Goal: Task Accomplishment & Management: Use online tool/utility

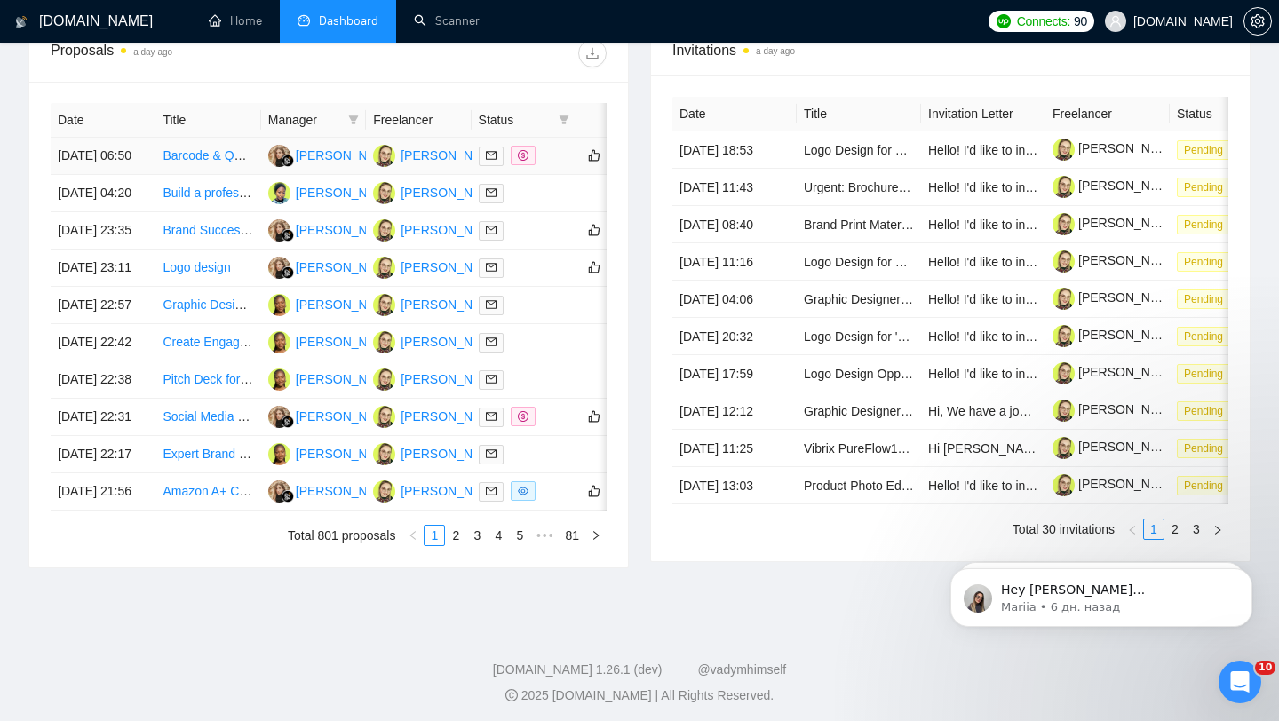
scroll to position [572, 0]
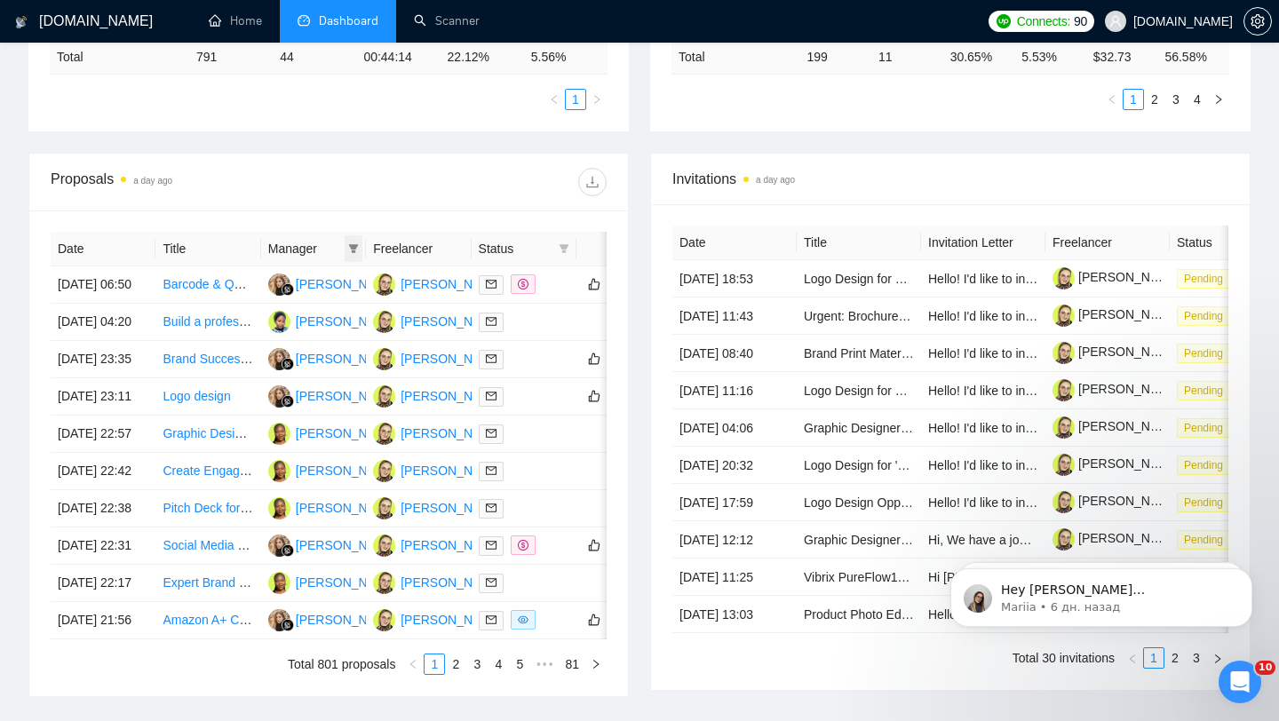
click at [362, 246] on span at bounding box center [354, 248] width 18 height 27
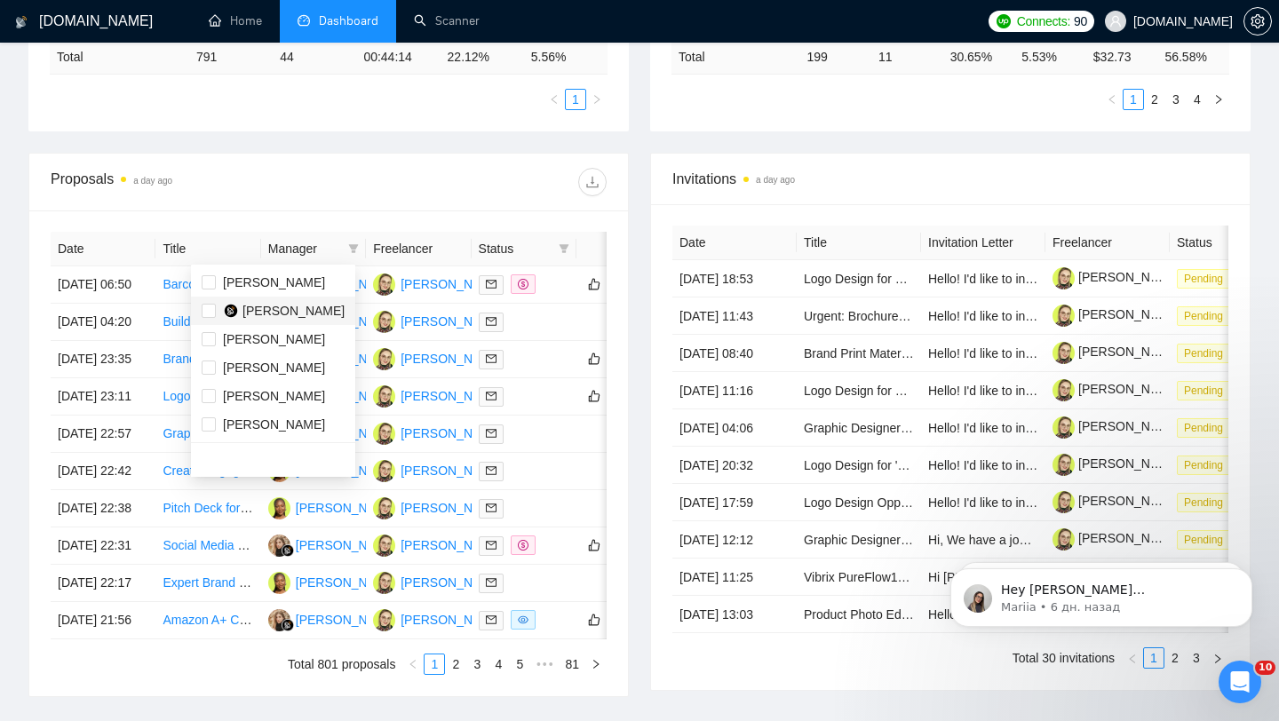
click at [299, 311] on span "[PERSON_NAME]" at bounding box center [294, 311] width 102 height 14
checkbox input "true"
click at [465, 180] on div at bounding box center [468, 182] width 278 height 28
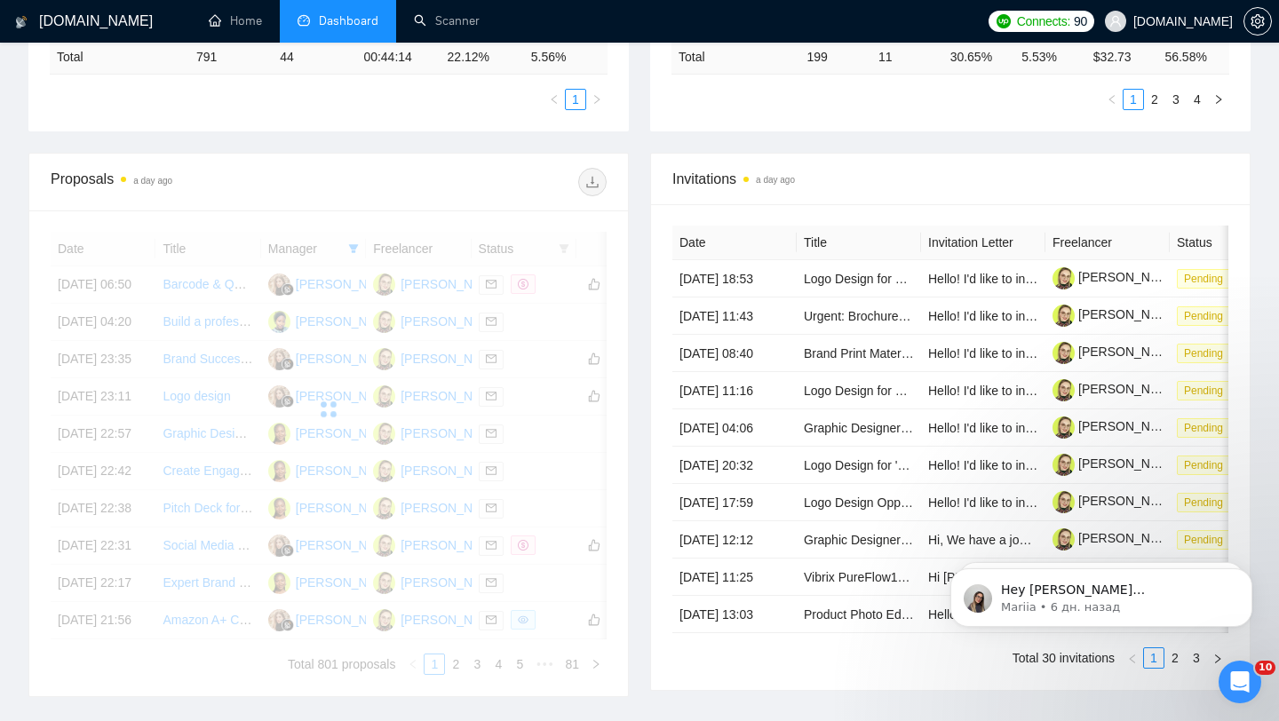
scroll to position [657, 0]
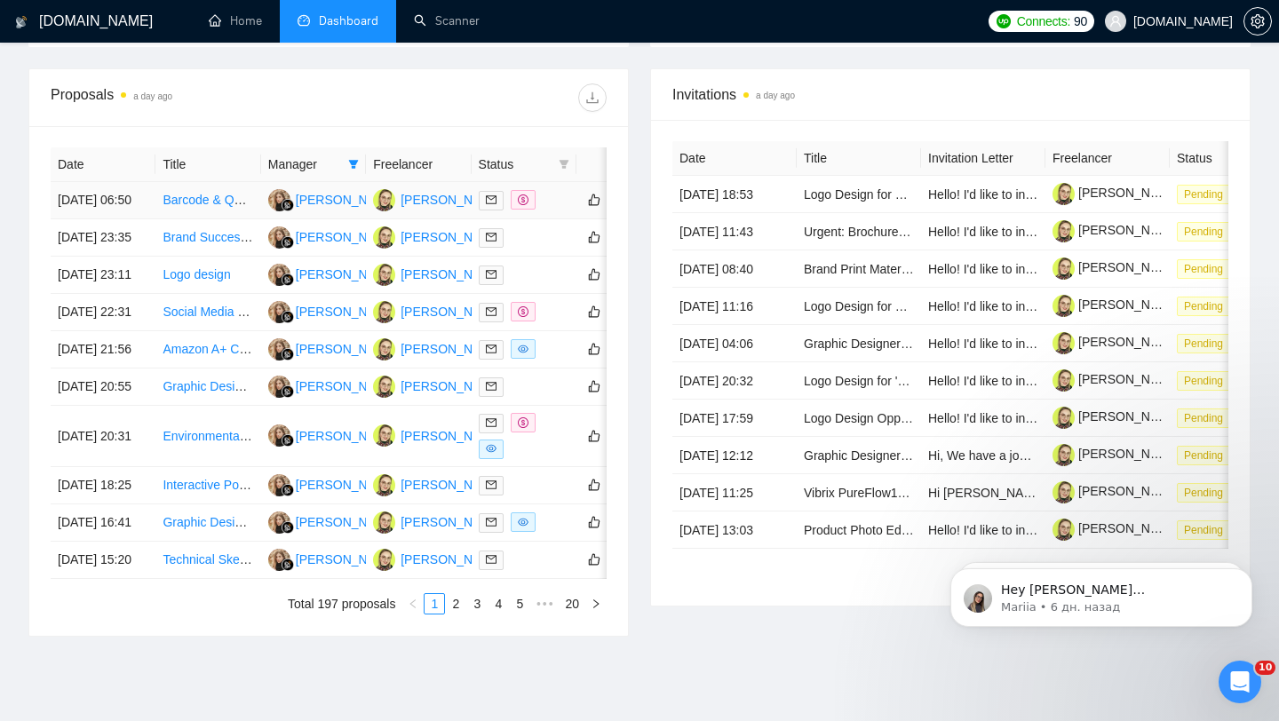
click at [564, 211] on div at bounding box center [524, 200] width 91 height 20
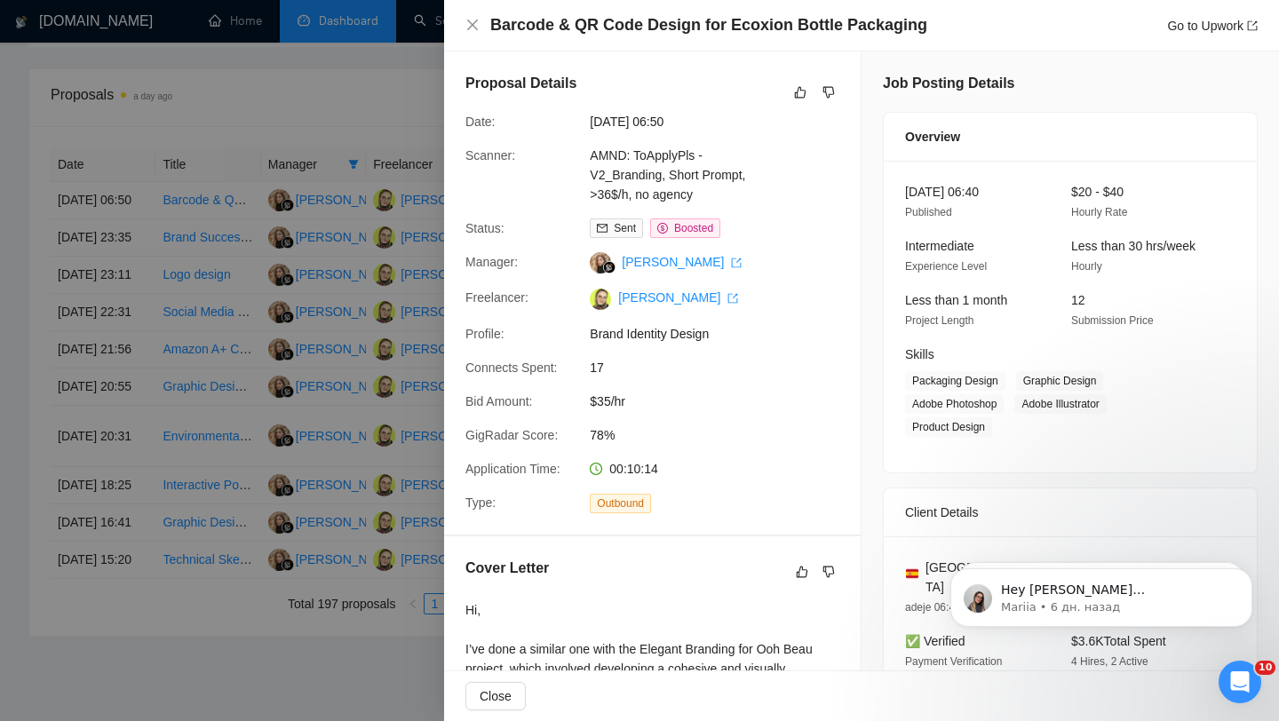
click at [318, 294] on div at bounding box center [639, 360] width 1279 height 721
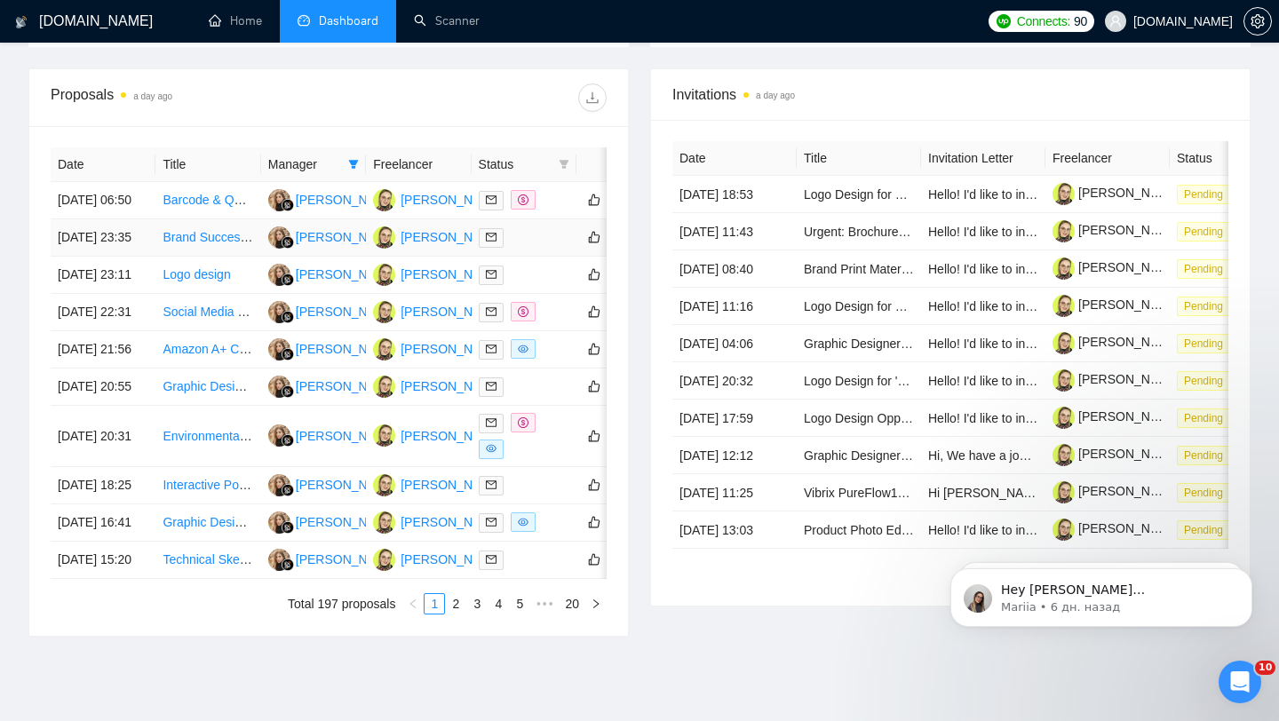
click at [538, 248] on div at bounding box center [524, 237] width 91 height 20
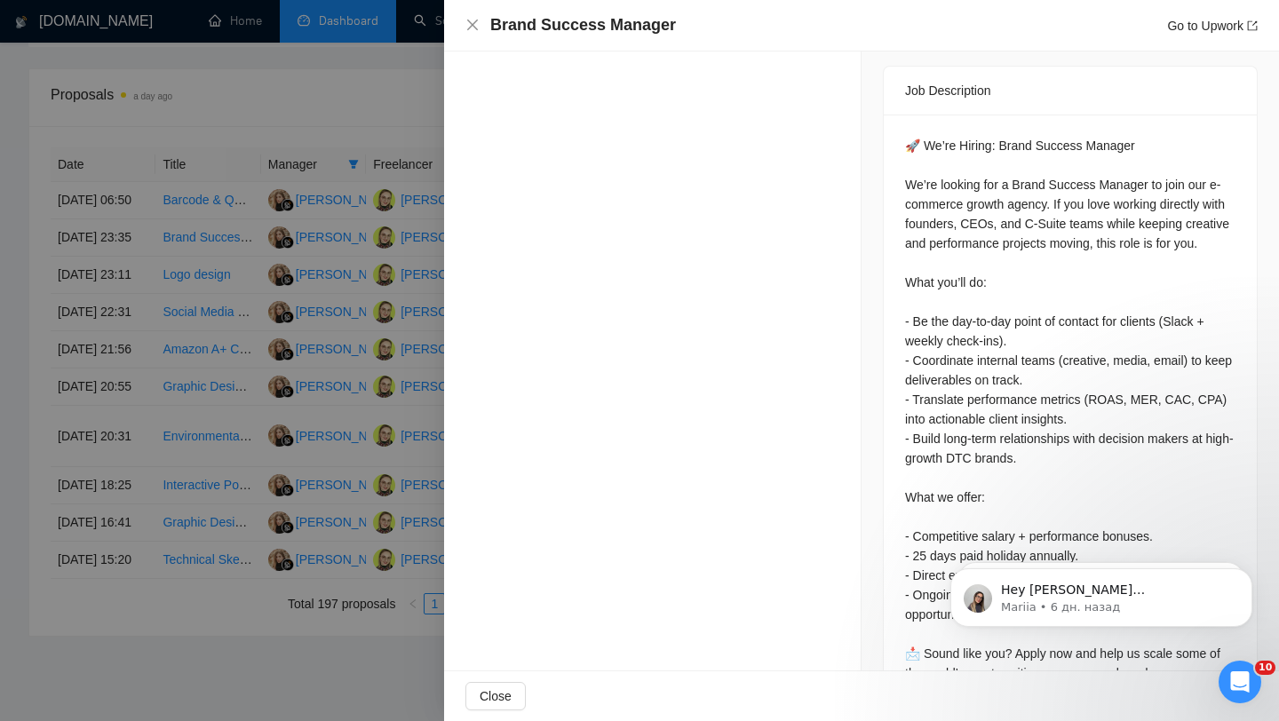
scroll to position [0, 0]
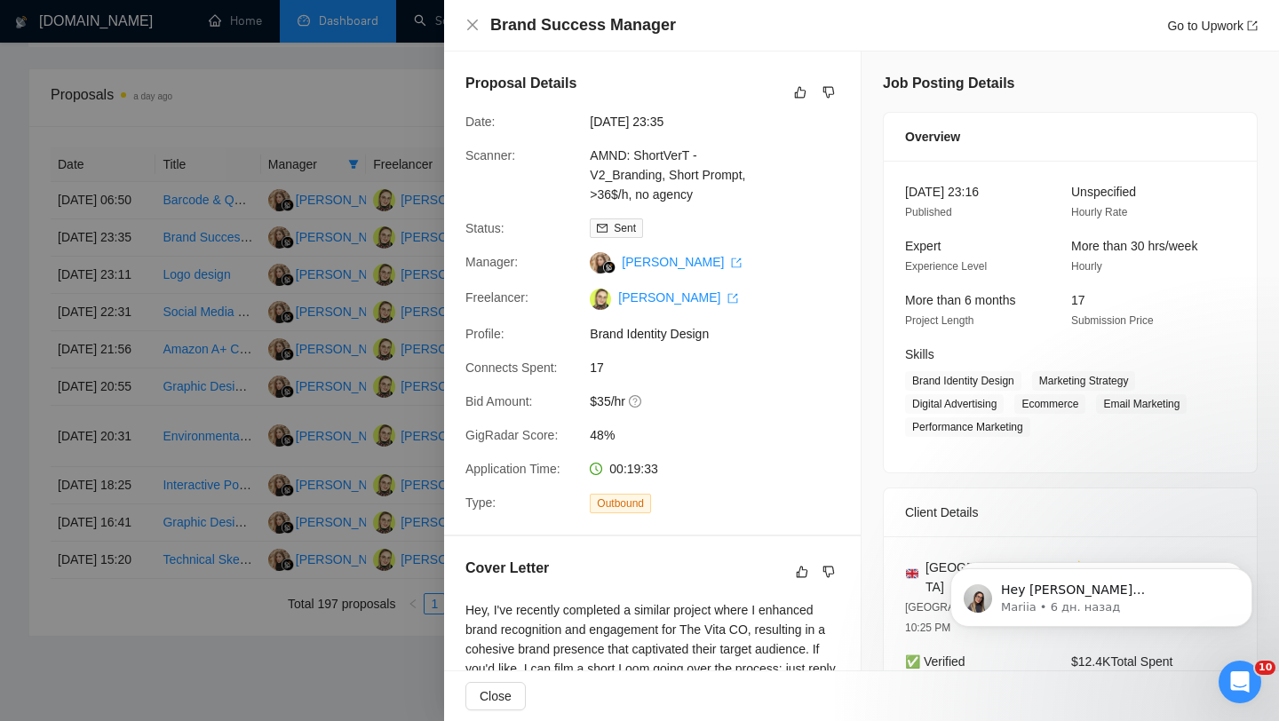
click at [349, 295] on div at bounding box center [639, 360] width 1279 height 721
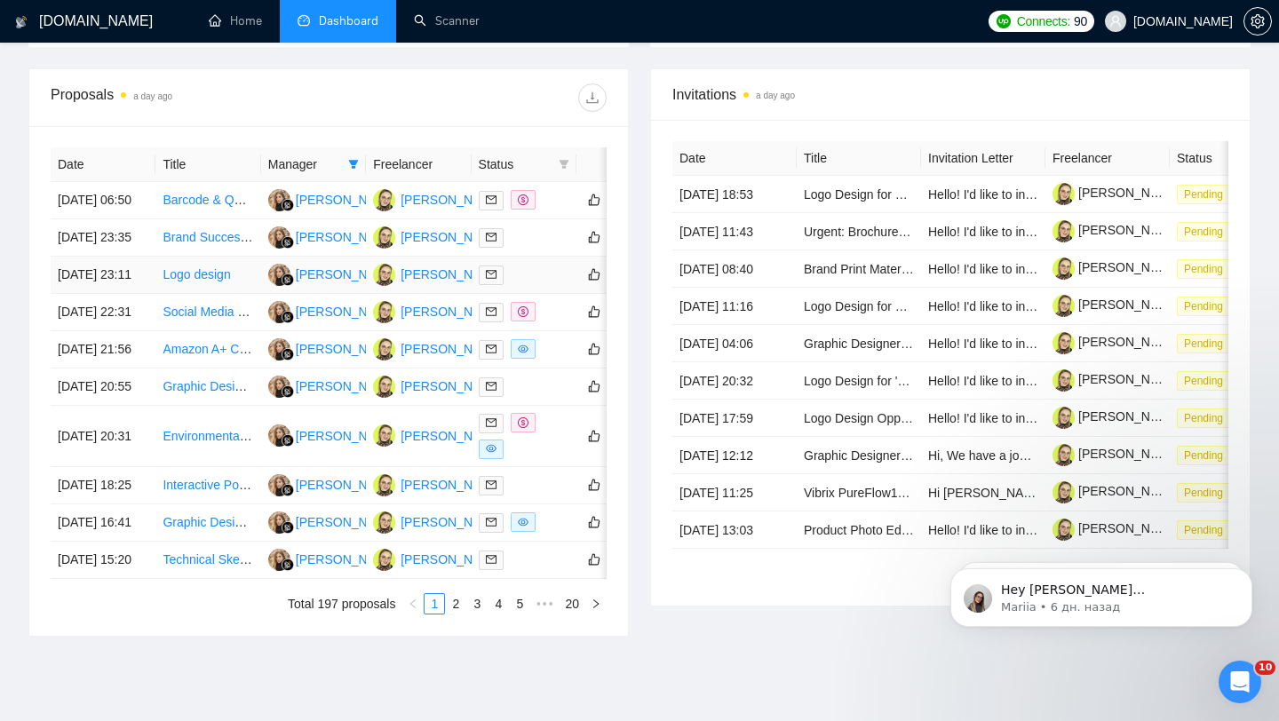
click at [540, 285] on div at bounding box center [524, 275] width 91 height 20
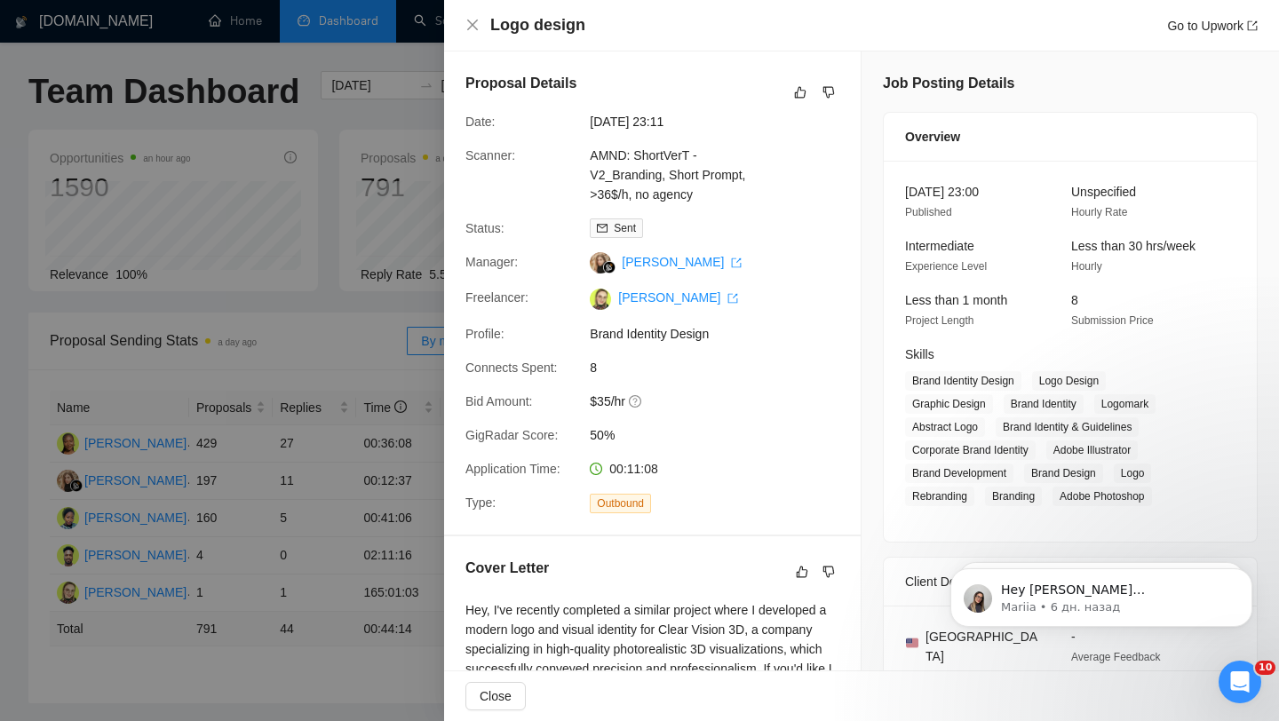
click at [262, 314] on div at bounding box center [639, 360] width 1279 height 721
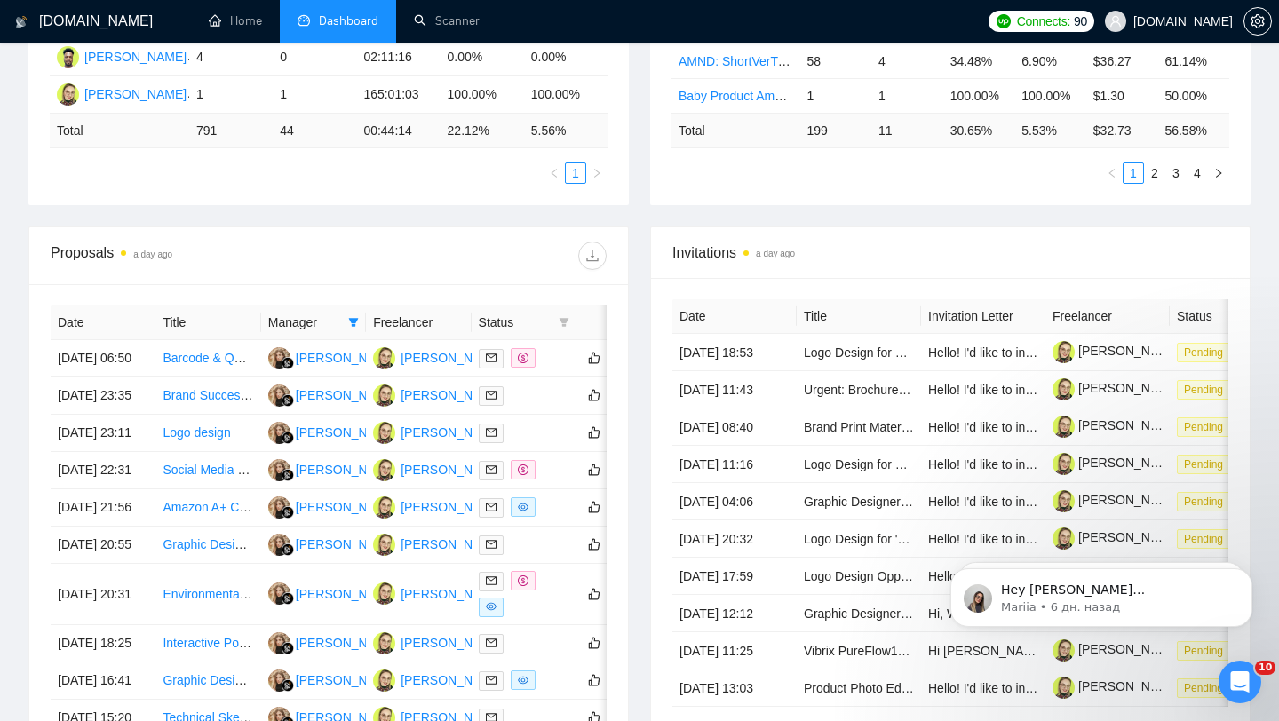
scroll to position [535, 0]
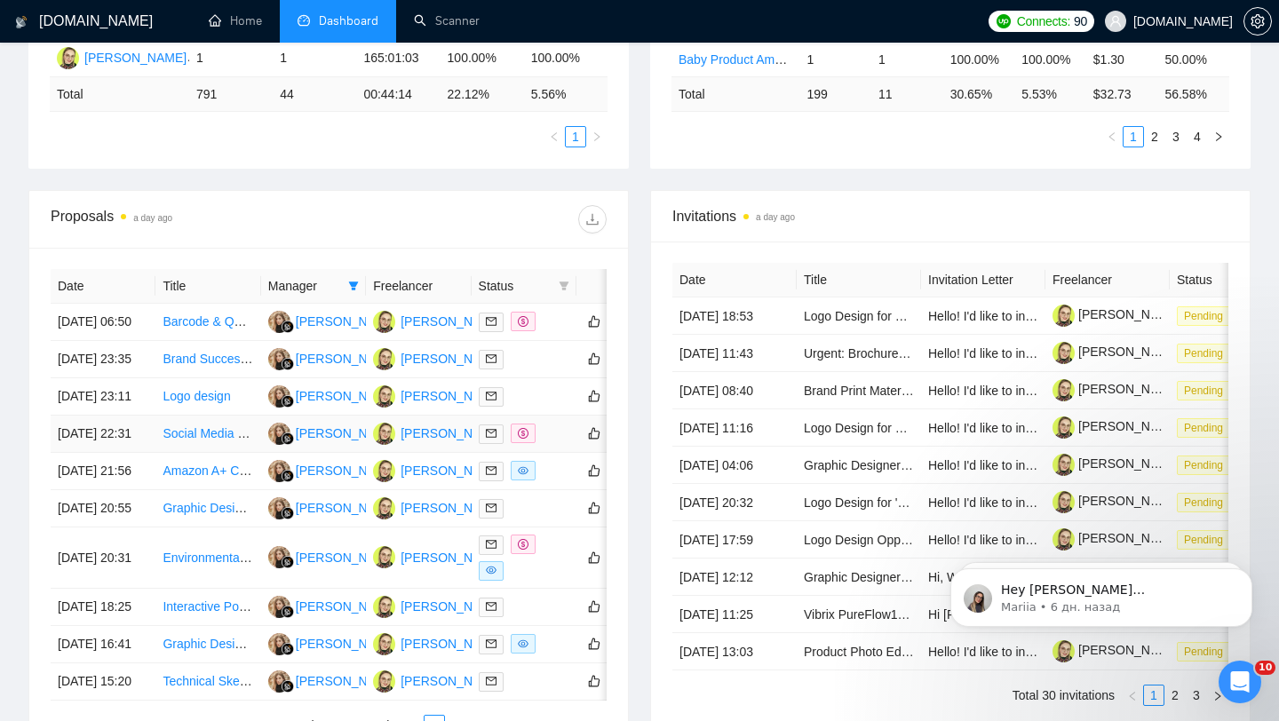
click at [563, 444] on div at bounding box center [524, 434] width 91 height 20
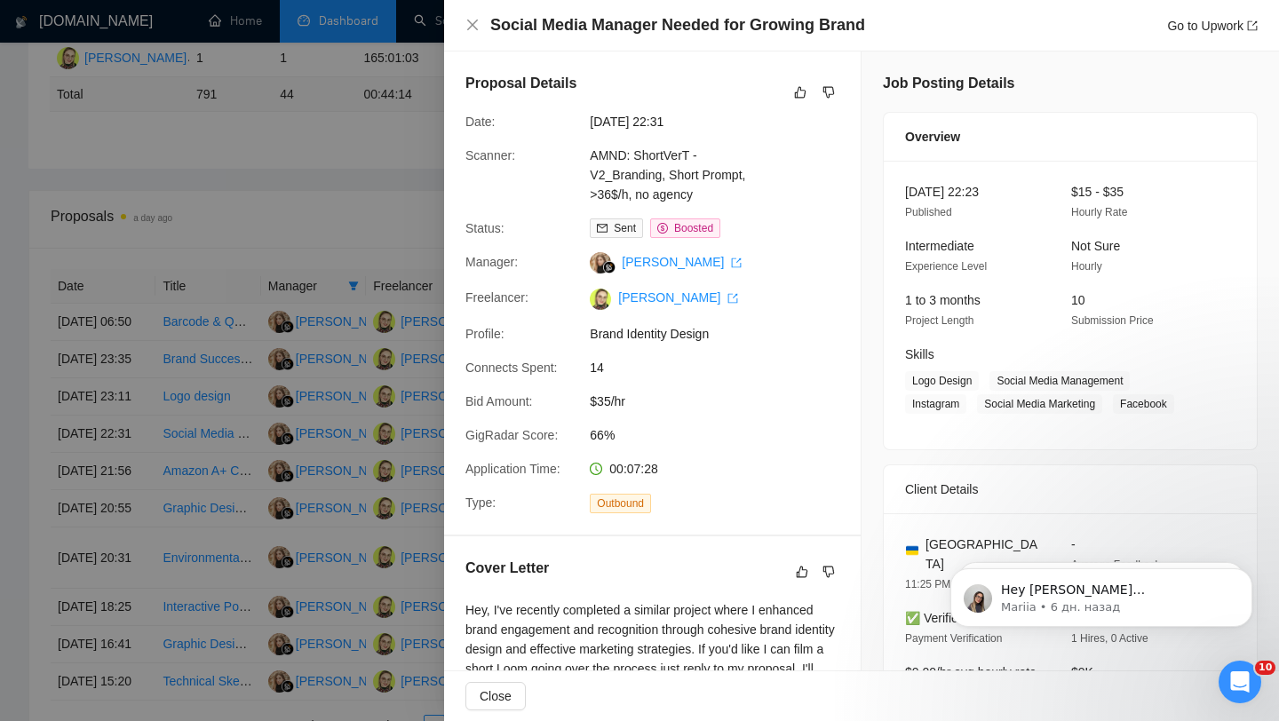
click at [248, 414] on div at bounding box center [639, 360] width 1279 height 721
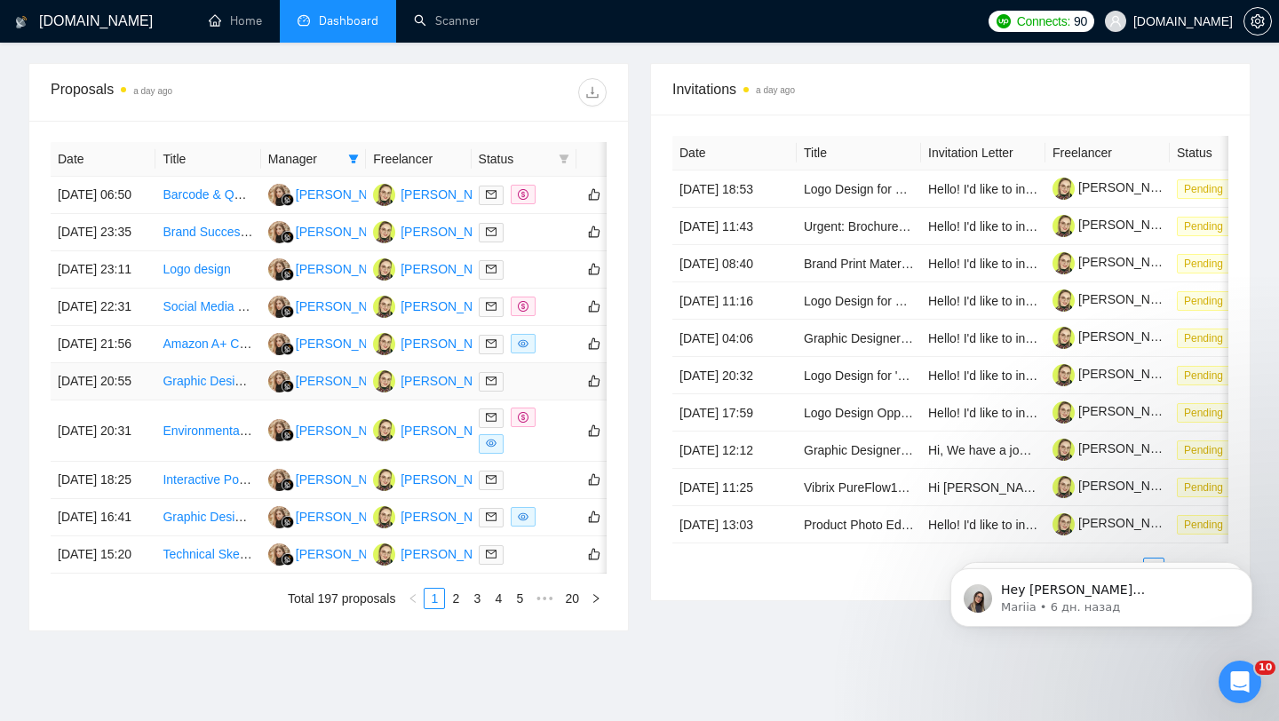
scroll to position [665, 0]
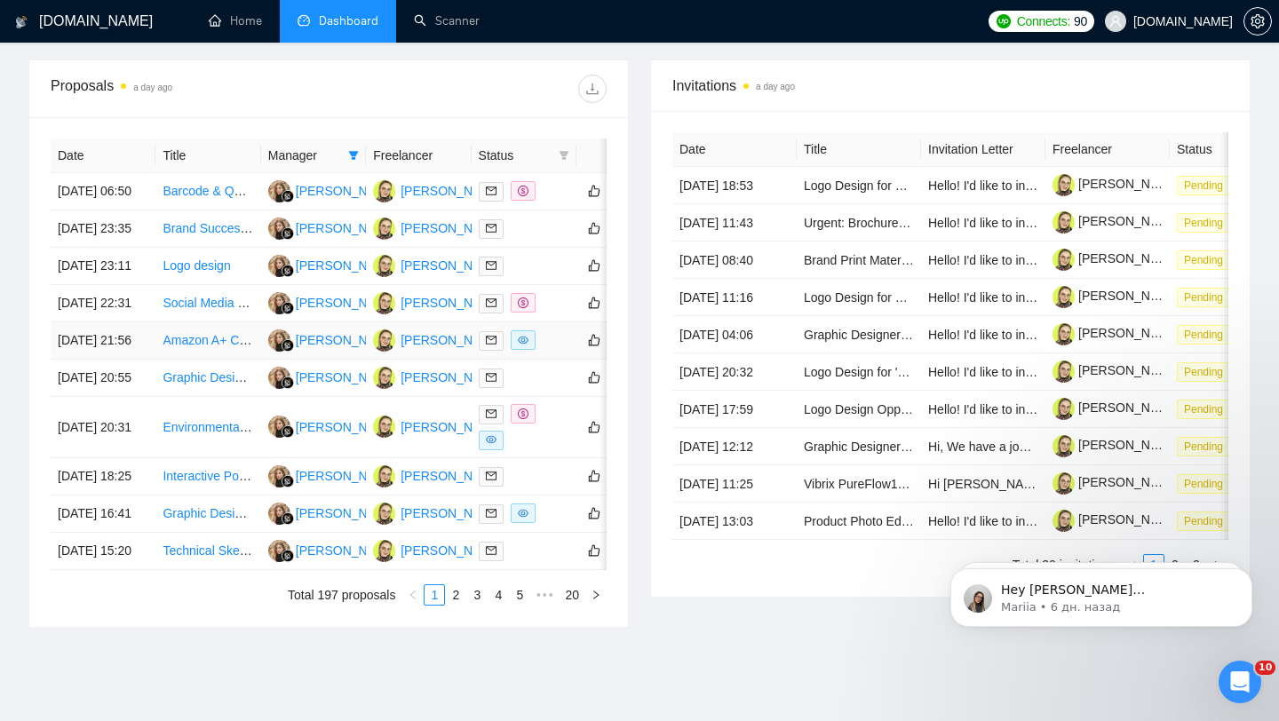
click at [553, 351] on div at bounding box center [524, 341] width 91 height 20
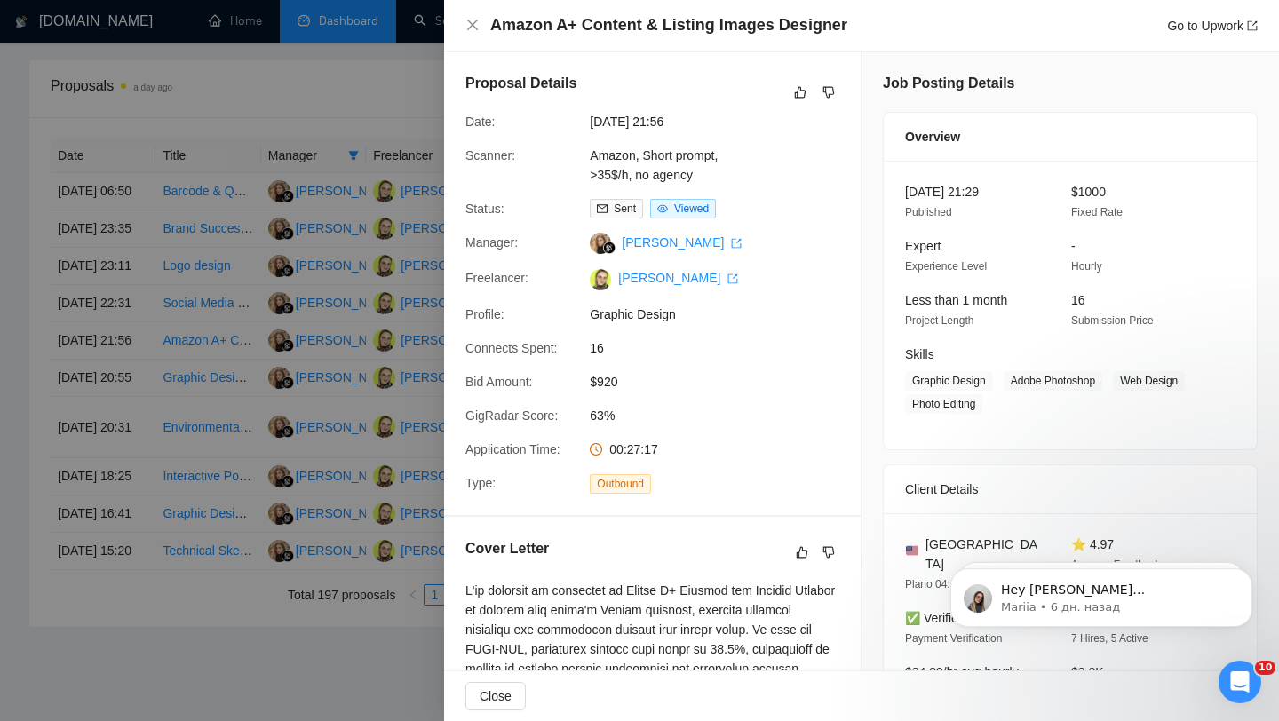
click at [293, 381] on div at bounding box center [639, 360] width 1279 height 721
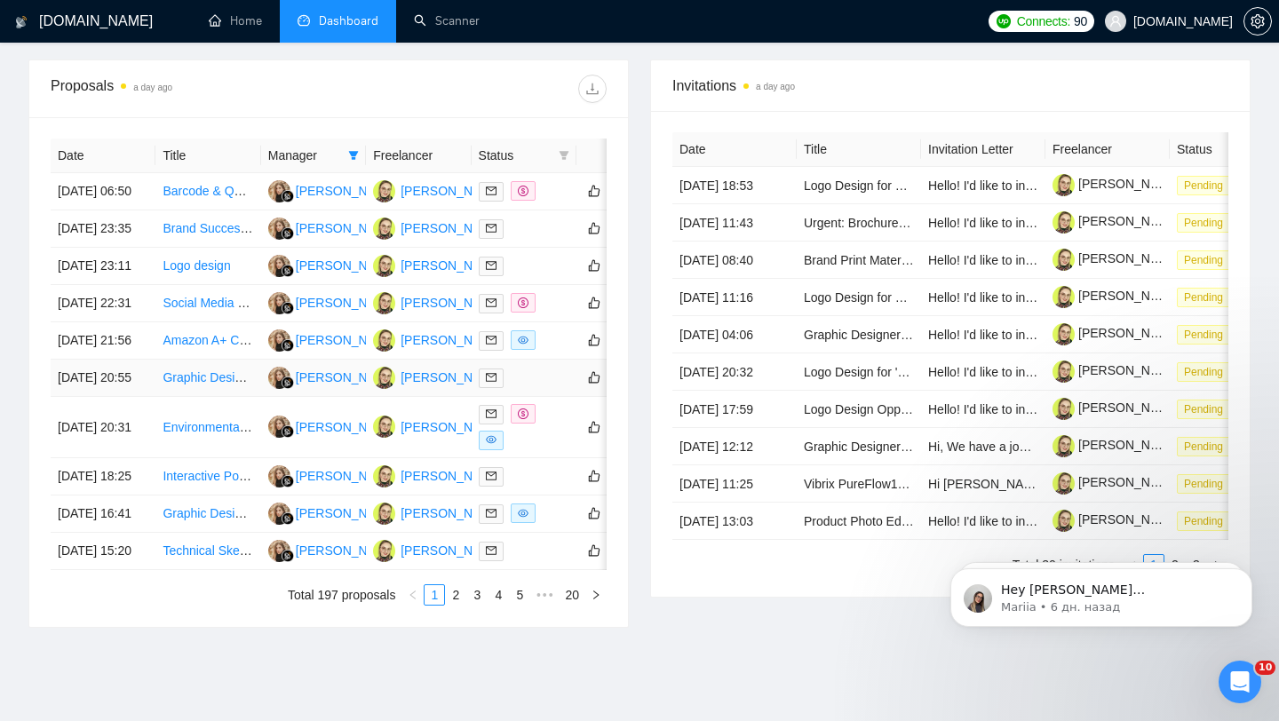
click at [556, 388] on div at bounding box center [524, 378] width 91 height 20
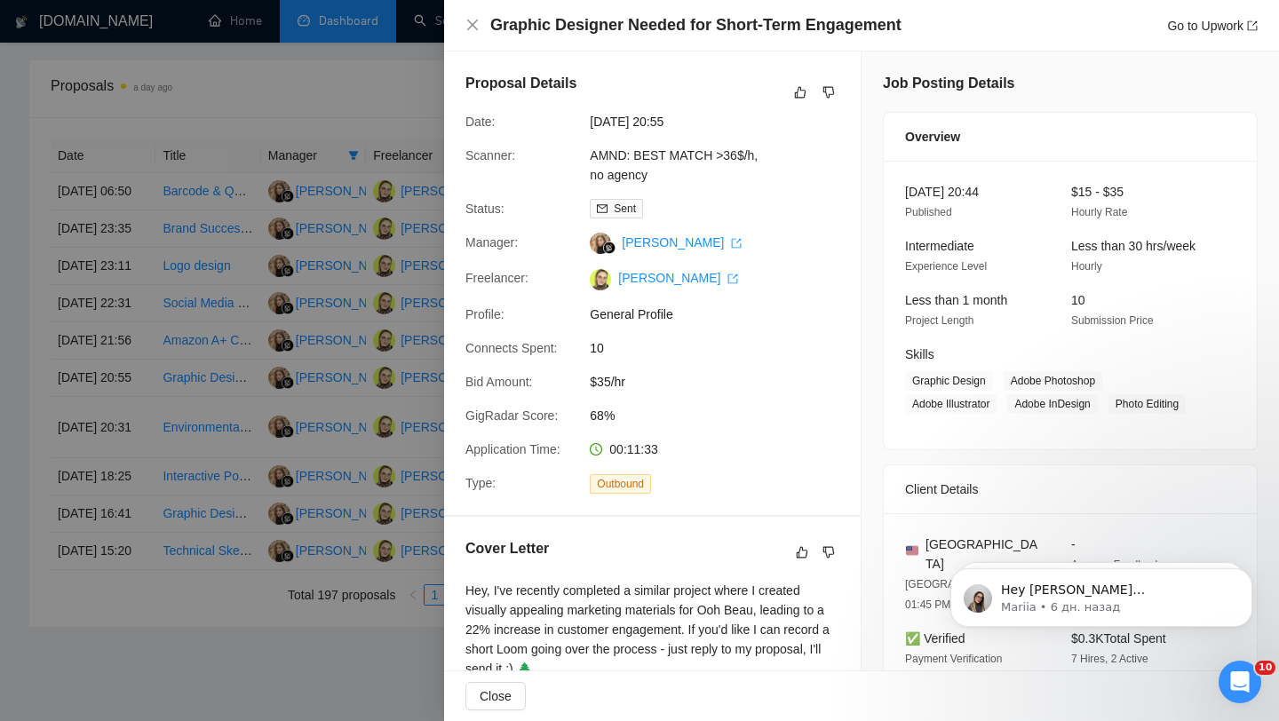
click at [313, 315] on div at bounding box center [639, 360] width 1279 height 721
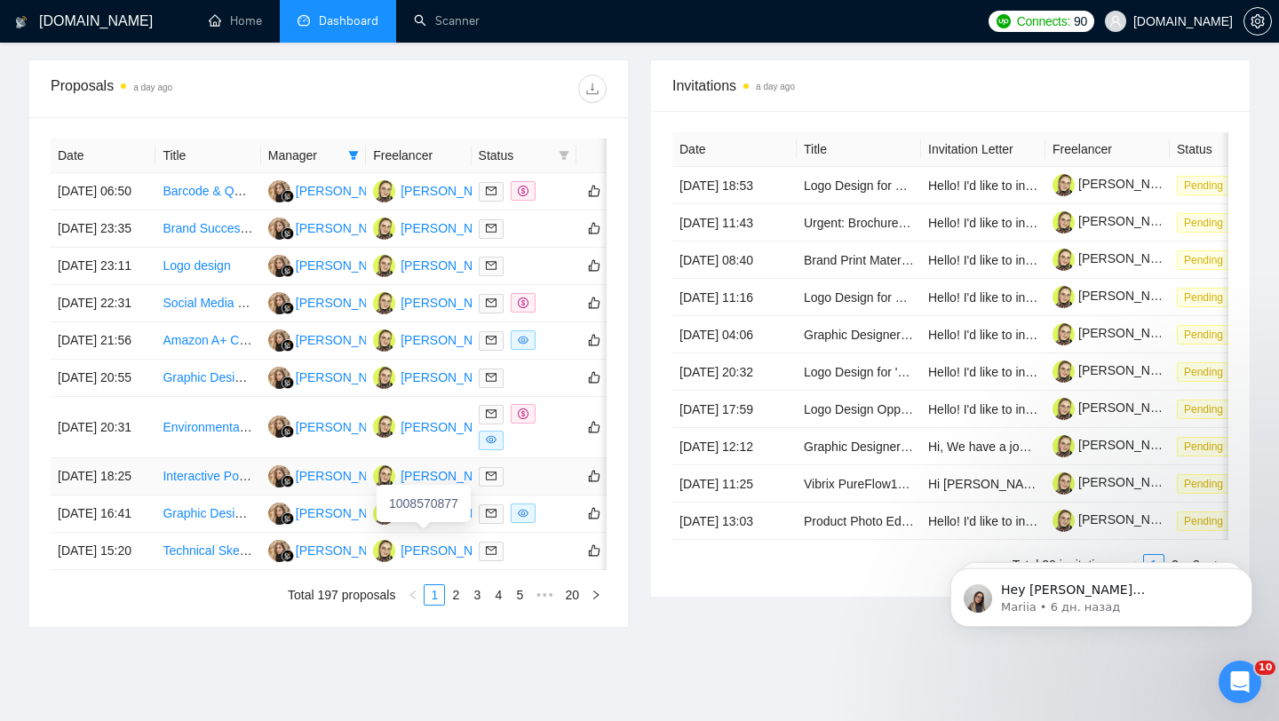
scroll to position [763, 0]
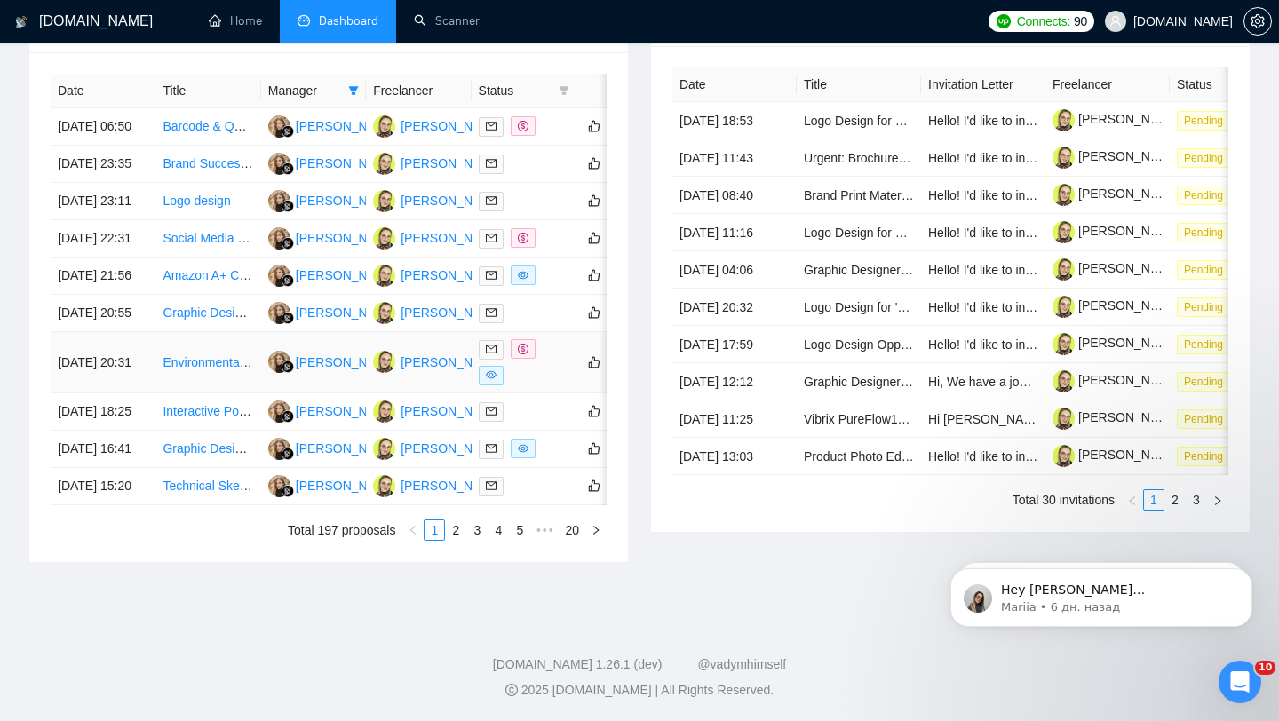
click at [546, 386] on div at bounding box center [524, 362] width 91 height 46
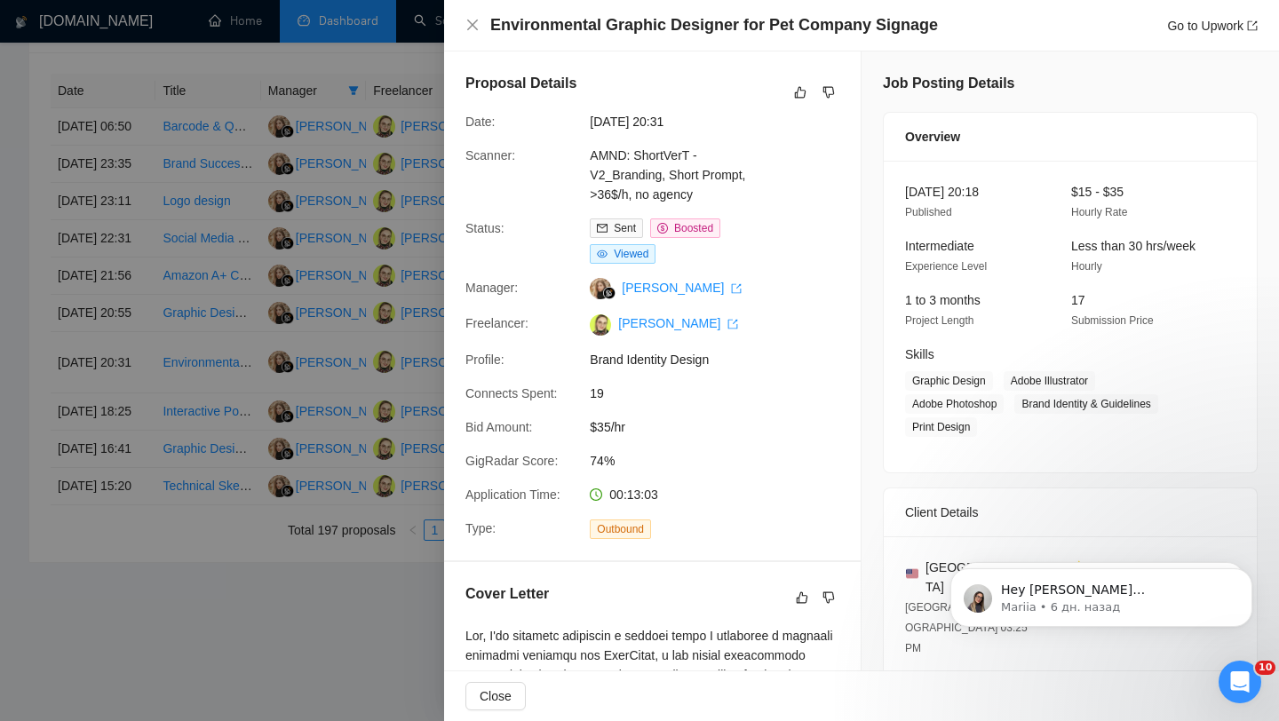
click at [411, 278] on div at bounding box center [639, 360] width 1279 height 721
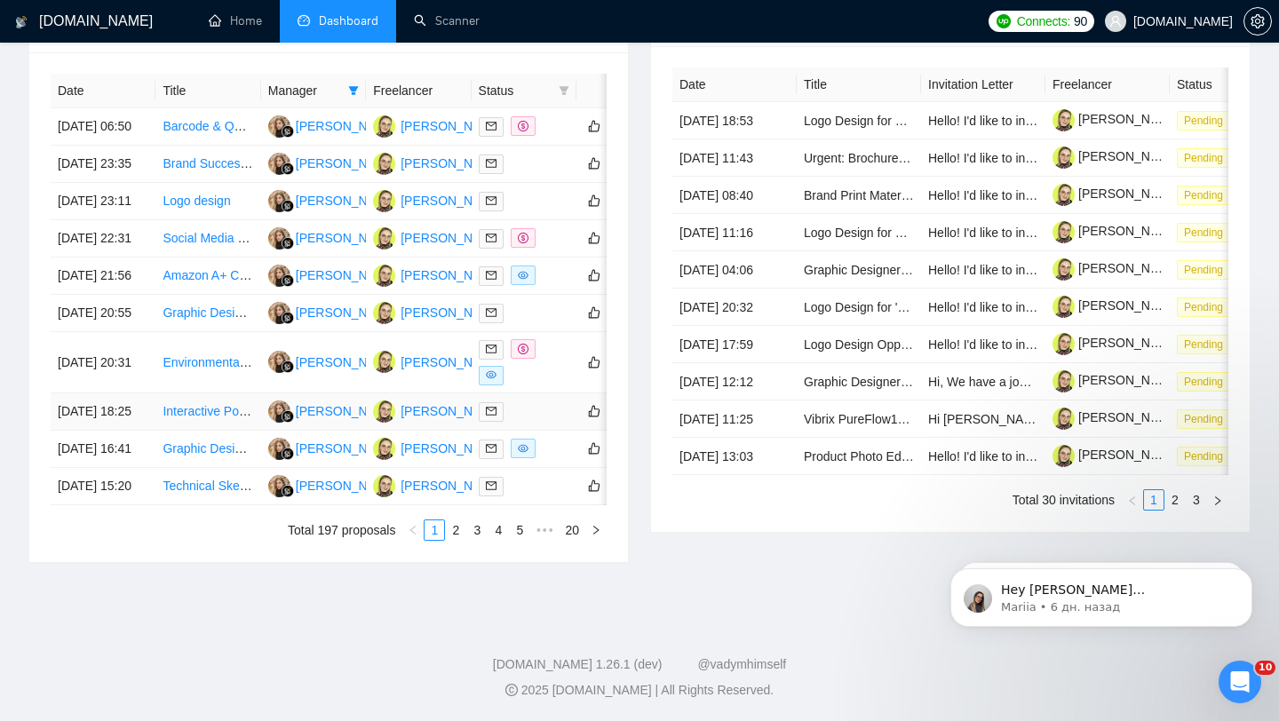
click at [546, 431] on td at bounding box center [524, 412] width 105 height 37
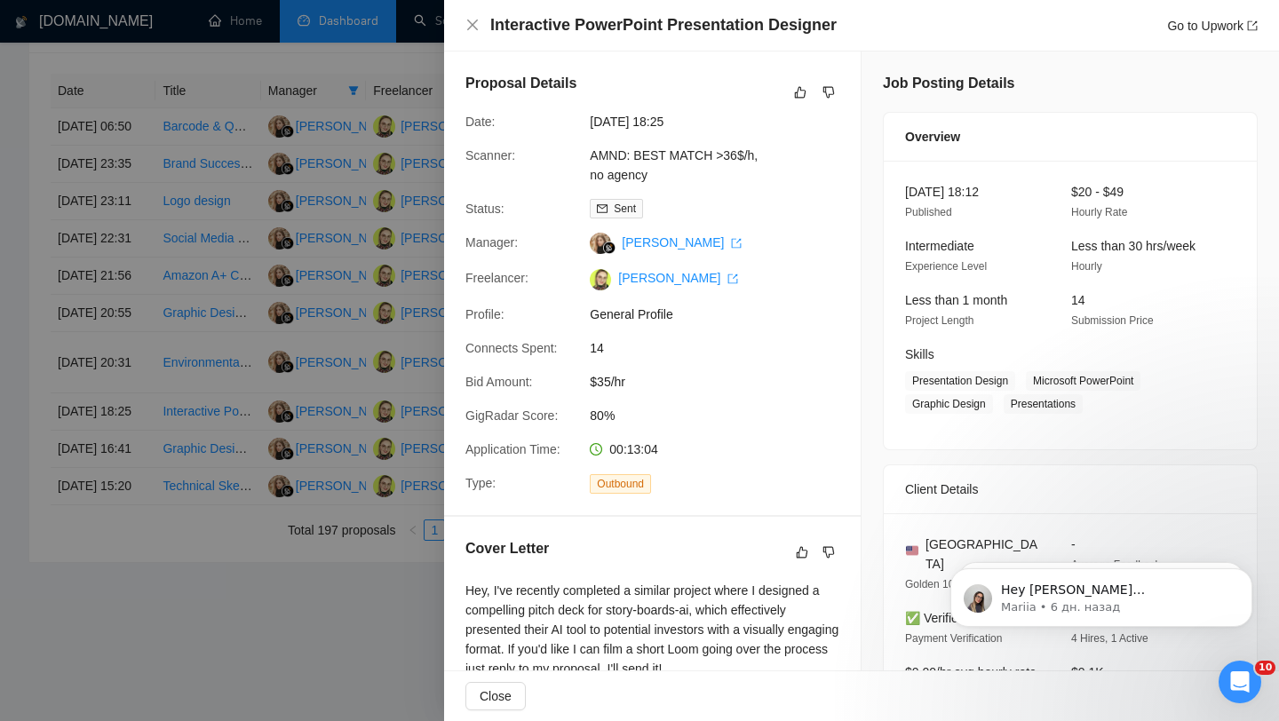
click at [323, 416] on div at bounding box center [639, 360] width 1279 height 721
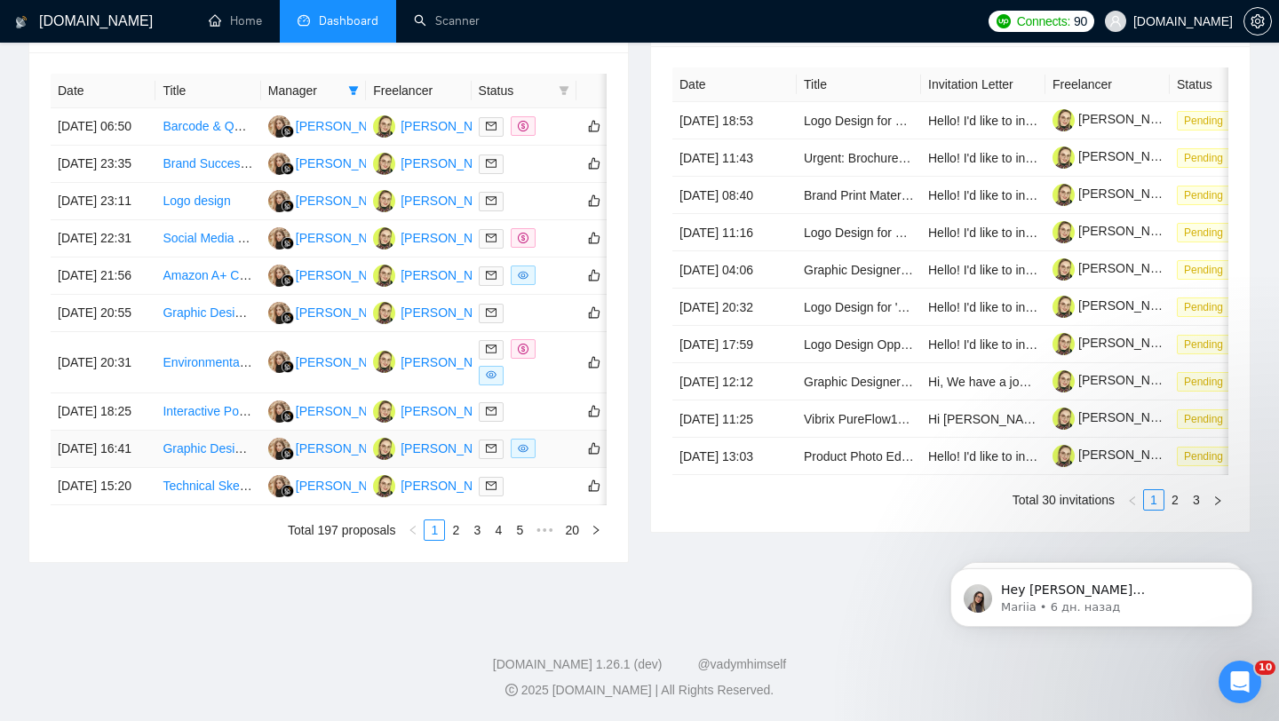
click at [551, 459] on div at bounding box center [524, 449] width 91 height 20
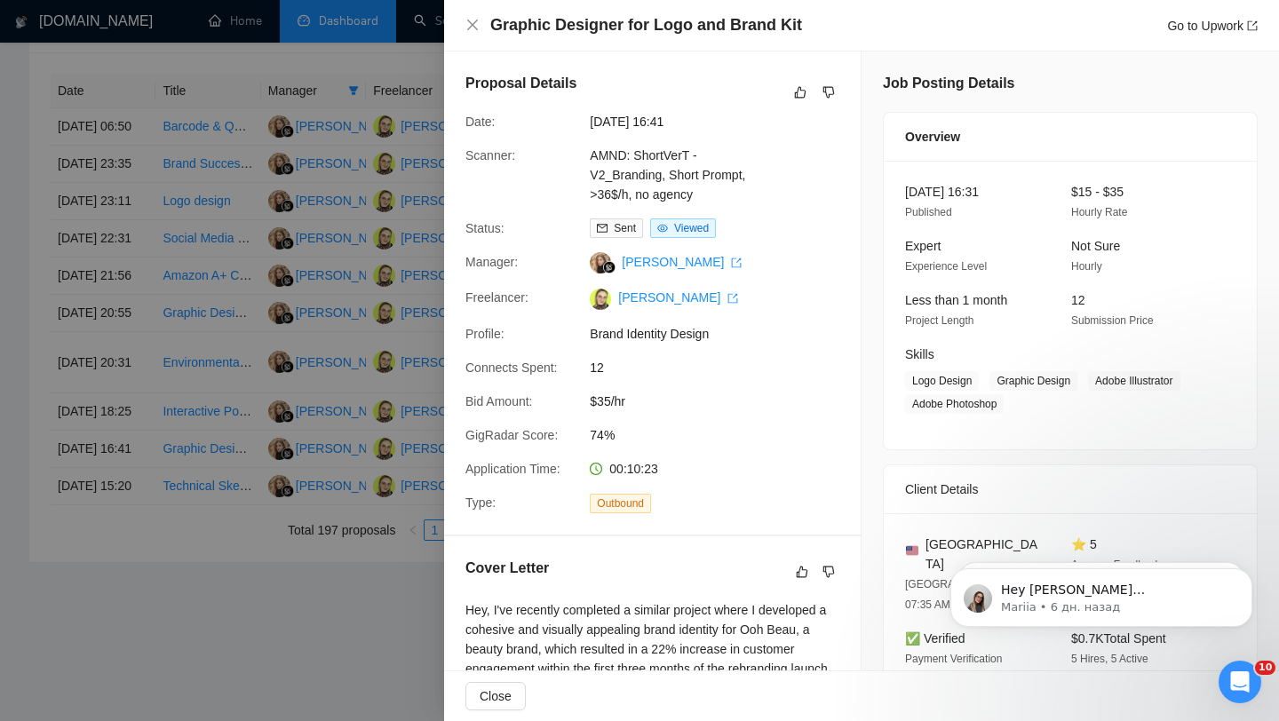
click at [212, 403] on div at bounding box center [639, 360] width 1279 height 721
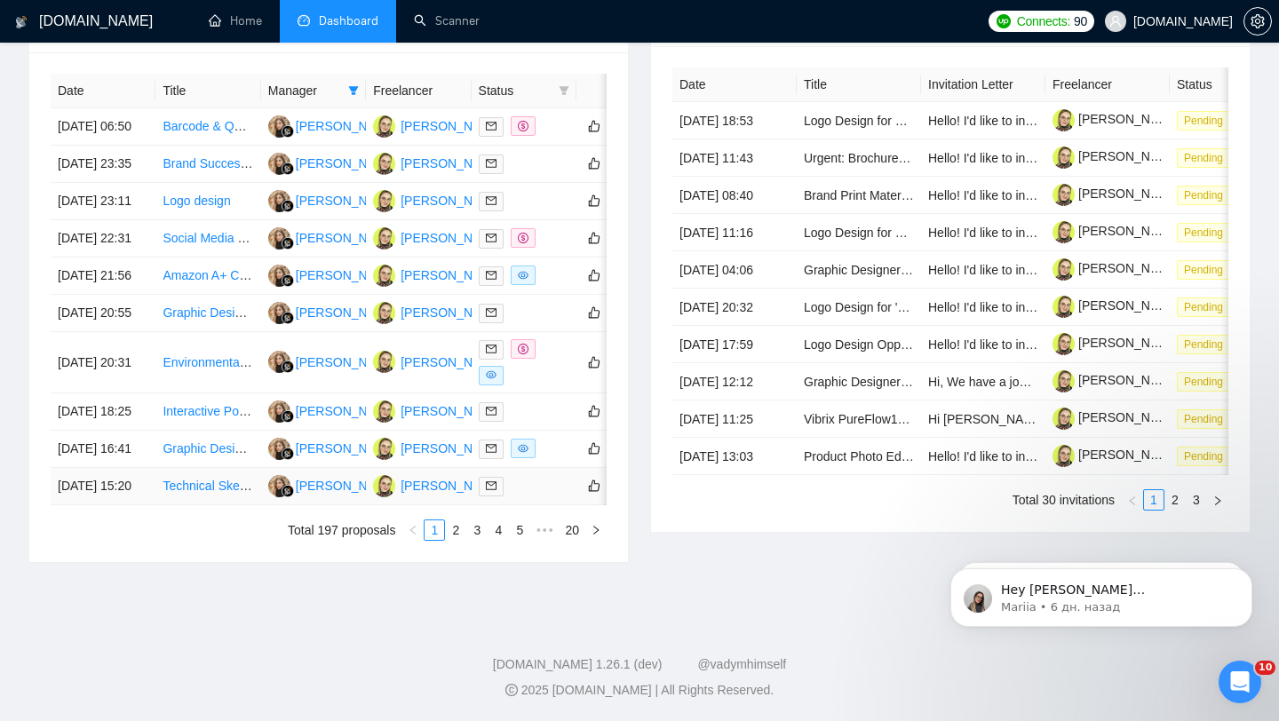
click at [544, 506] on td at bounding box center [524, 486] width 105 height 37
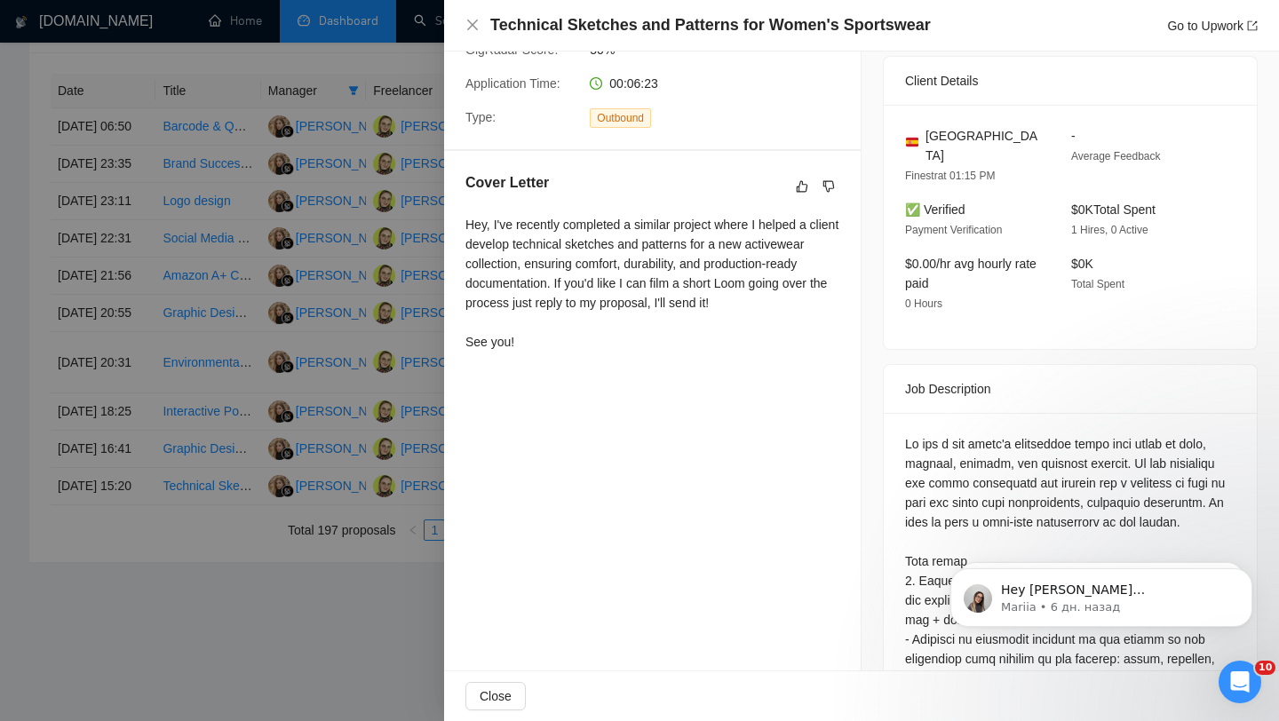
scroll to position [520, 0]
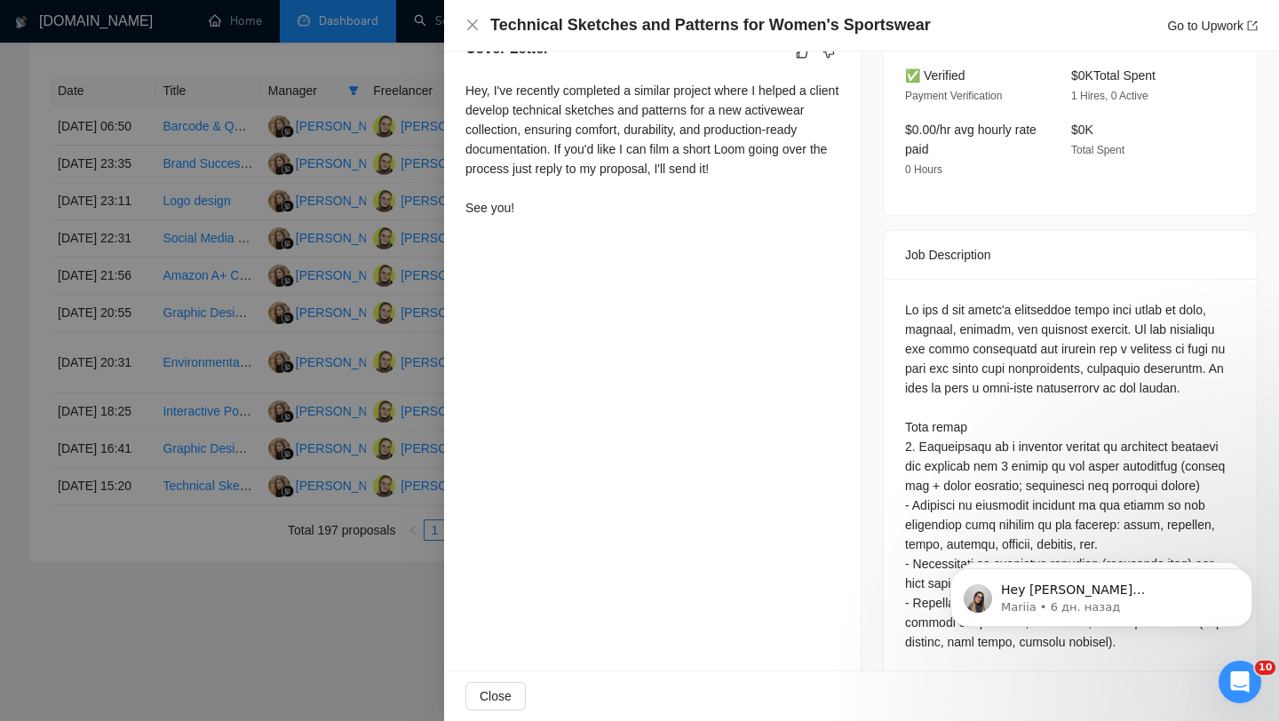
click at [215, 468] on div at bounding box center [639, 360] width 1279 height 721
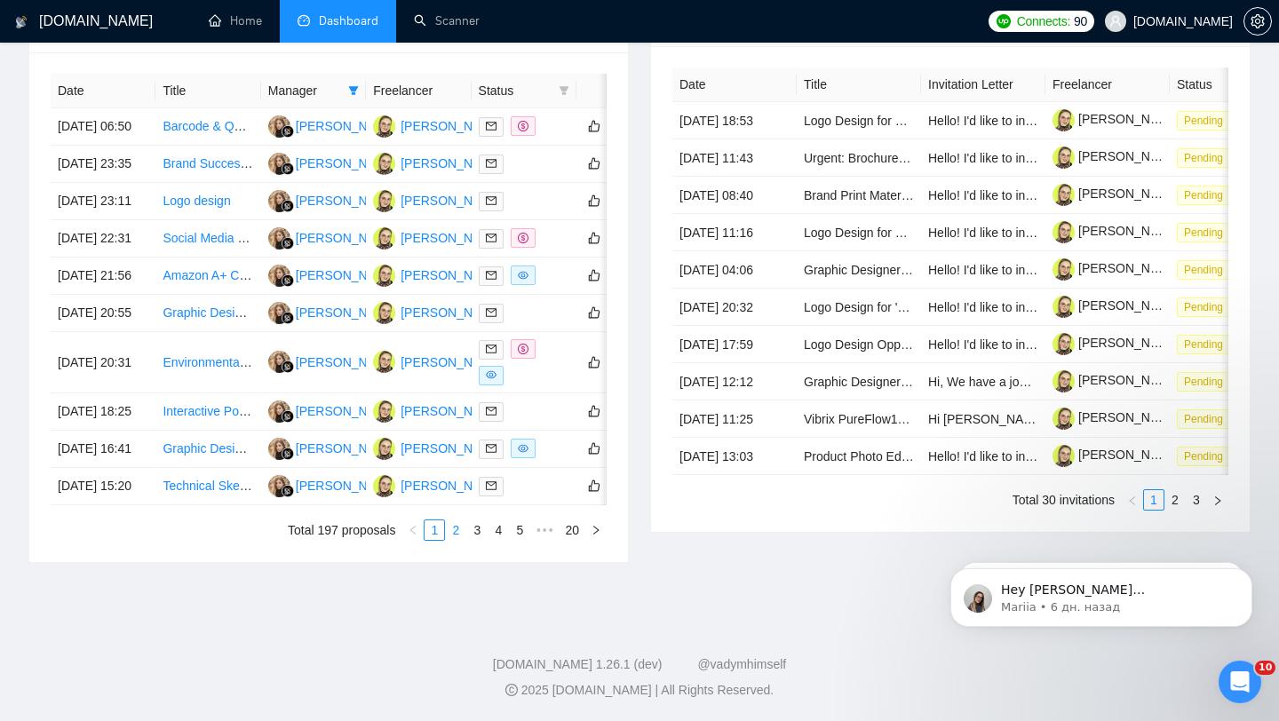
click at [450, 540] on link "2" at bounding box center [456, 531] width 20 height 20
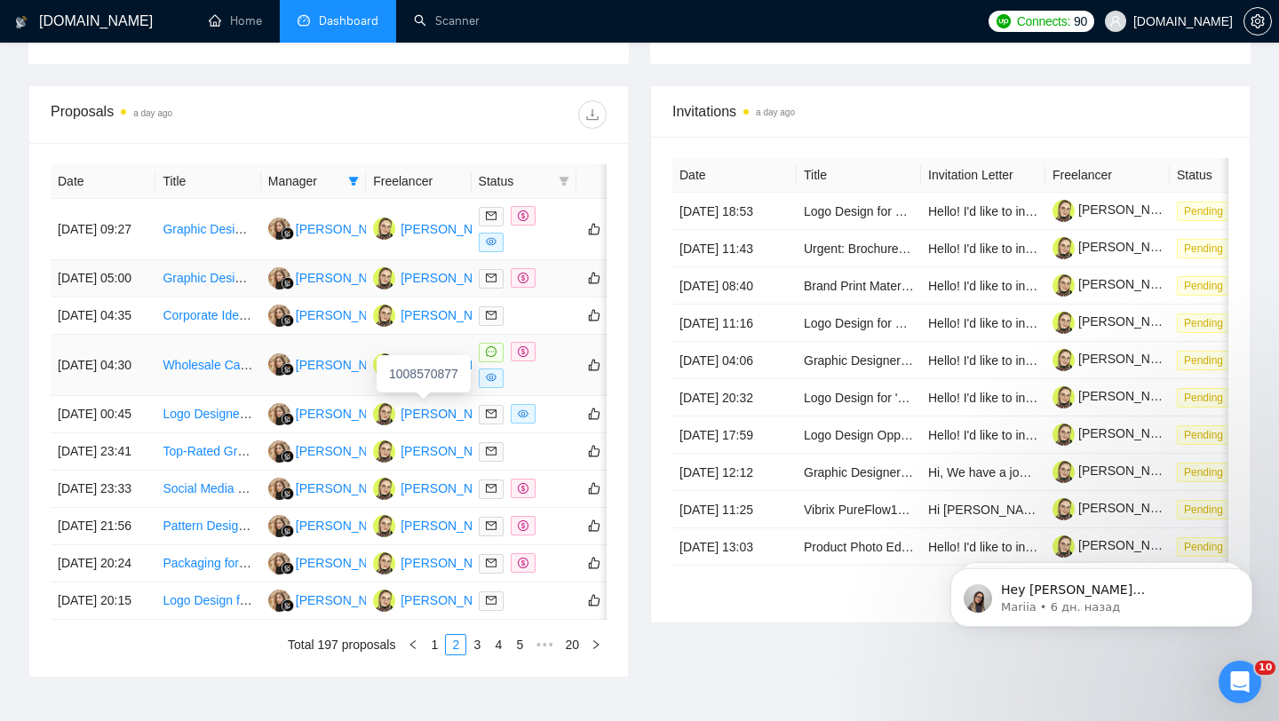
scroll to position [625, 0]
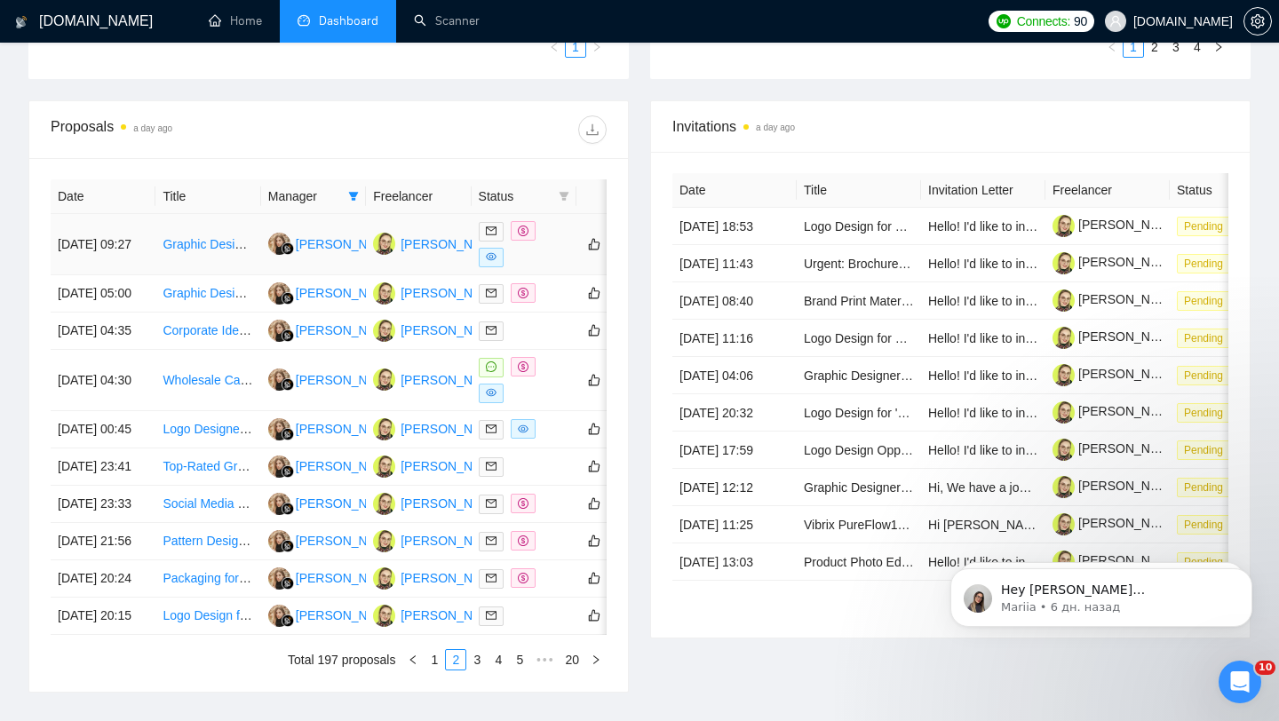
click at [527, 265] on div at bounding box center [524, 244] width 91 height 46
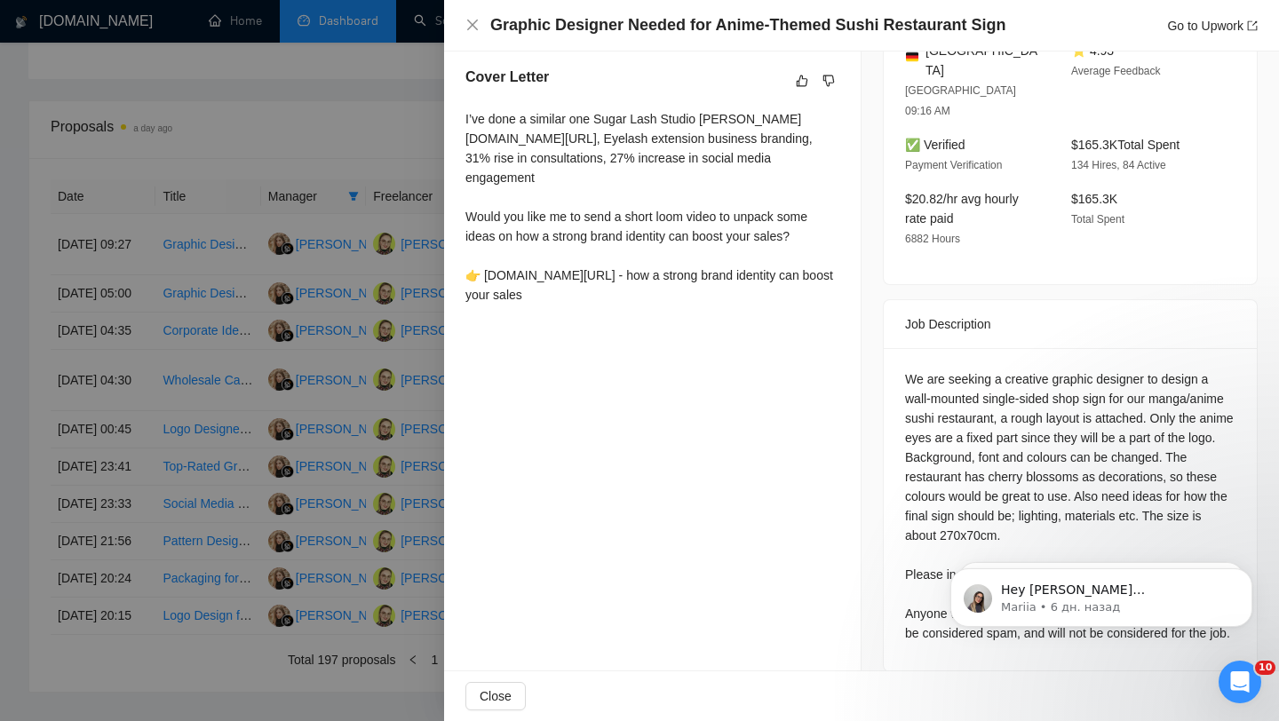
click at [337, 275] on div at bounding box center [639, 360] width 1279 height 721
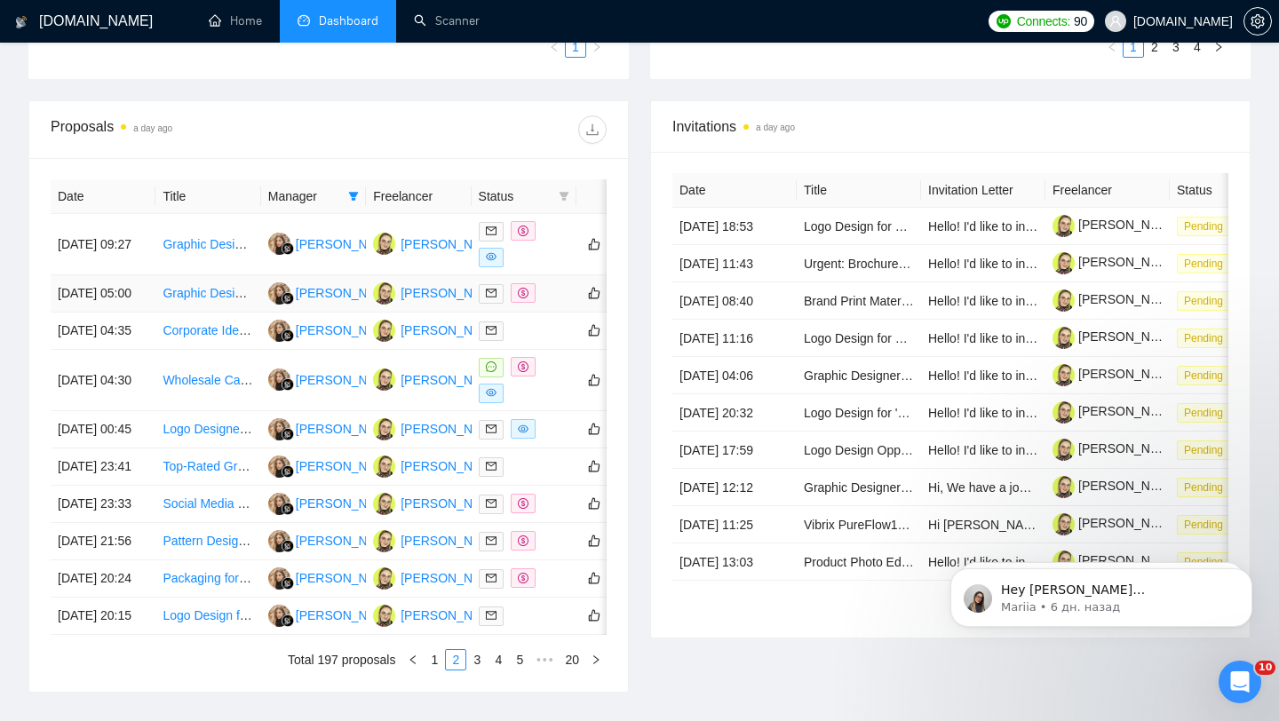
click at [560, 304] on div at bounding box center [524, 293] width 91 height 20
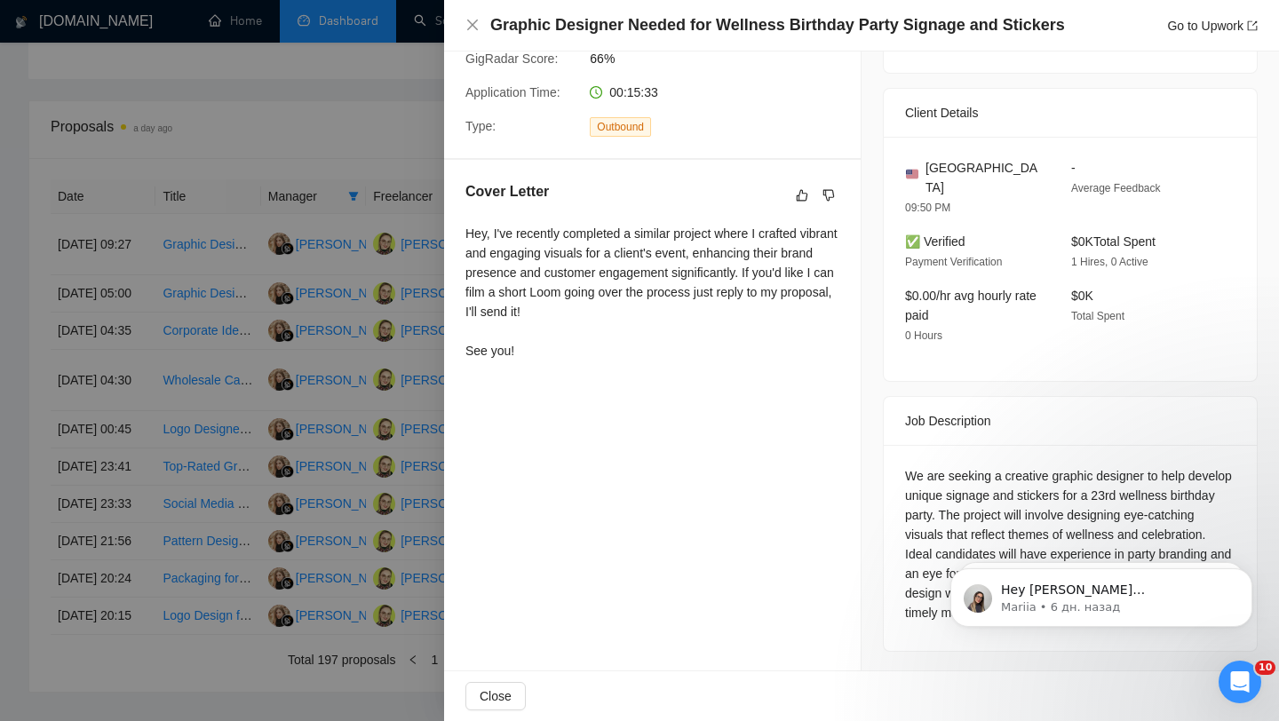
click at [353, 254] on div at bounding box center [639, 360] width 1279 height 721
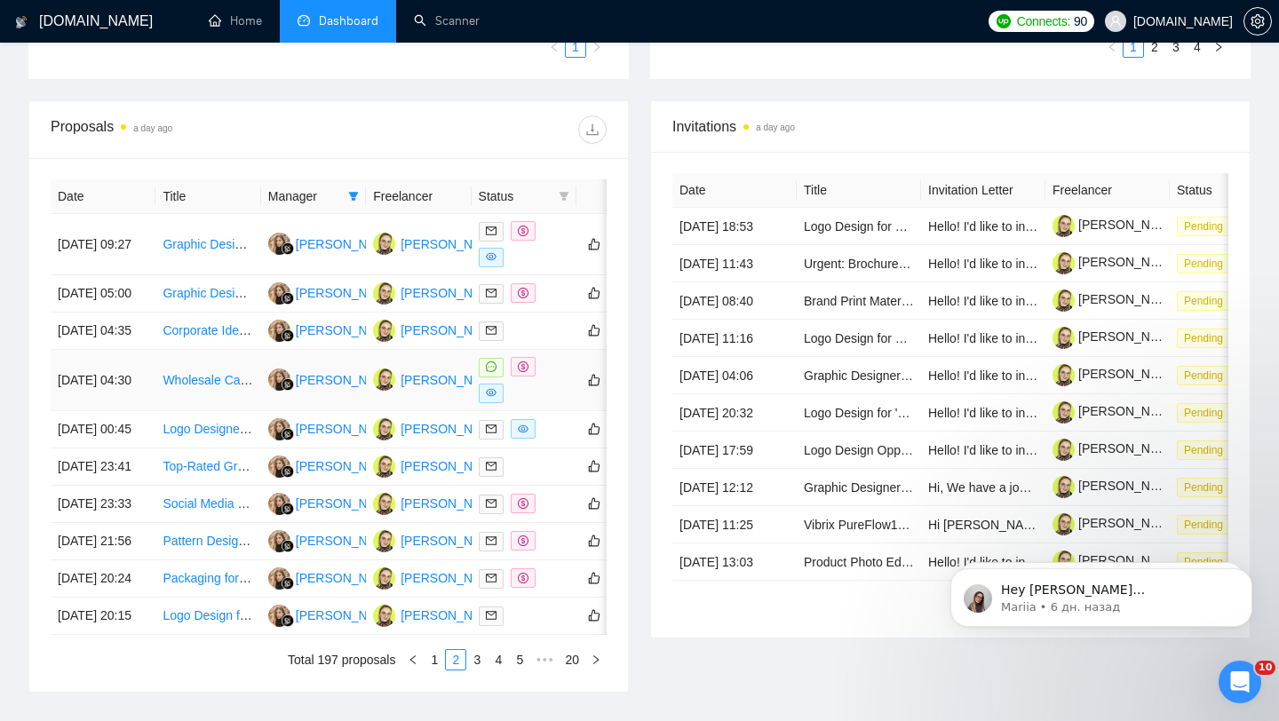
click at [545, 403] on div at bounding box center [524, 380] width 91 height 46
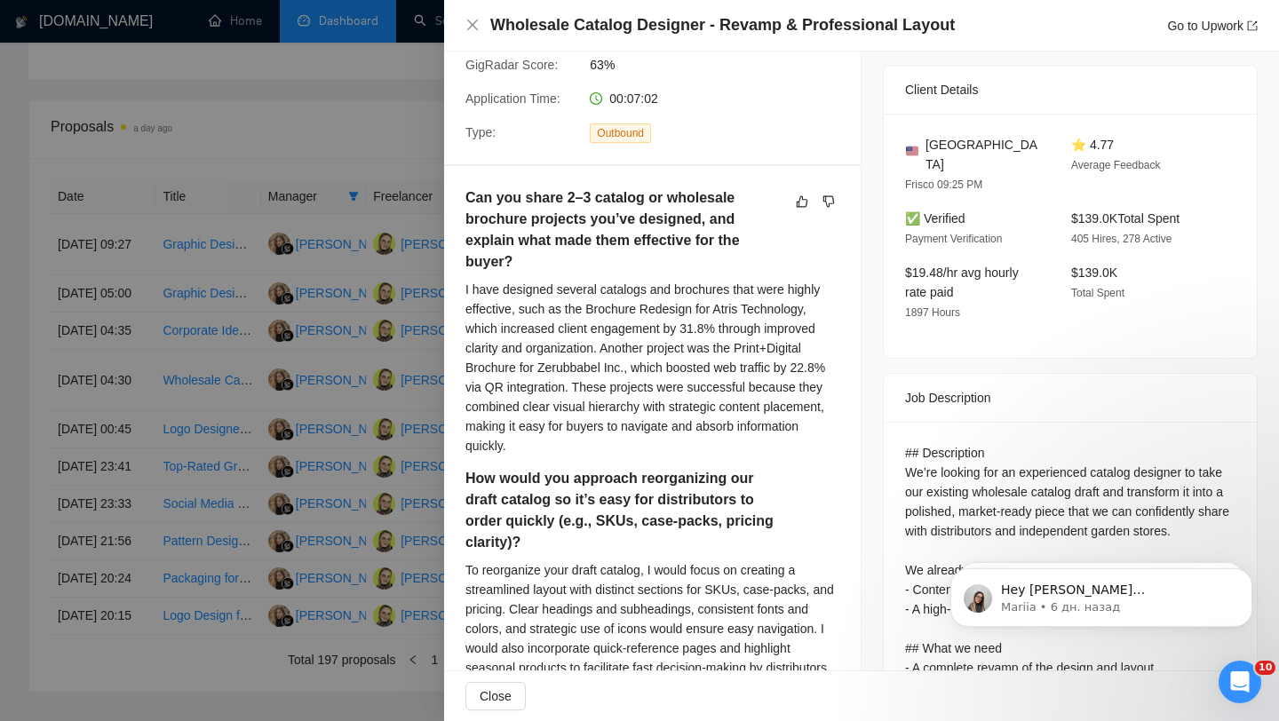
click at [349, 416] on div at bounding box center [639, 360] width 1279 height 721
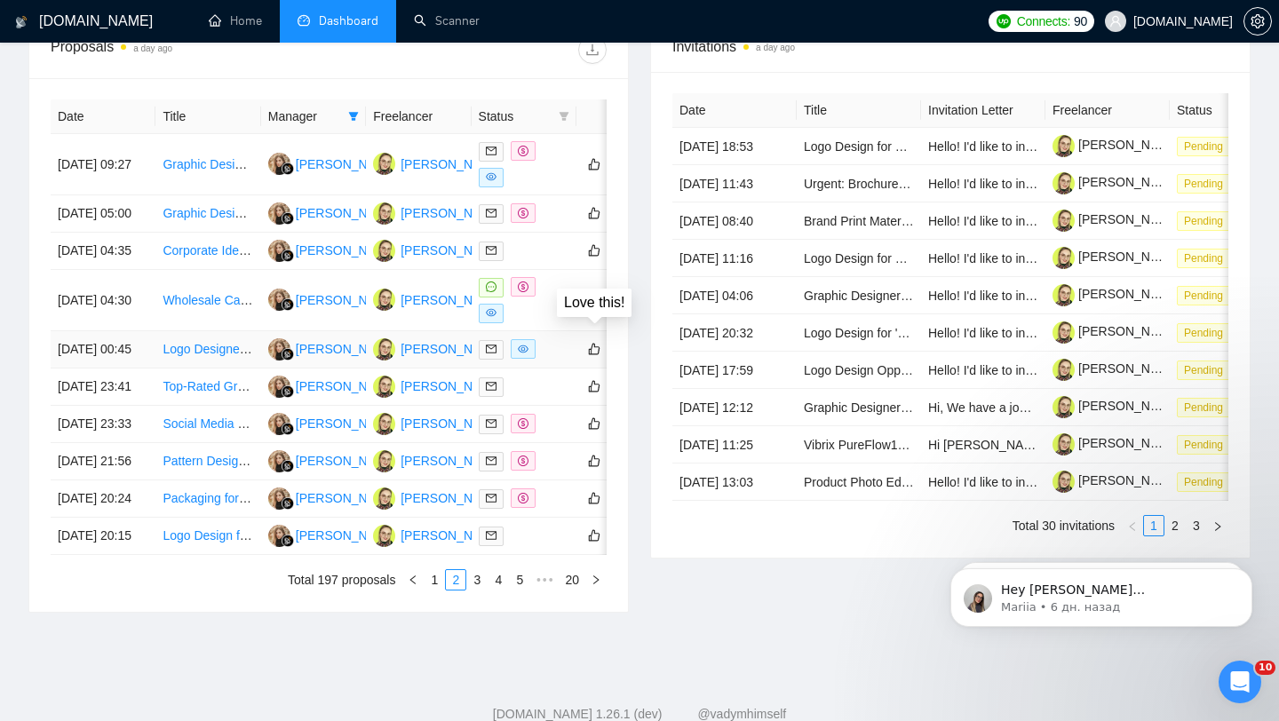
scroll to position [726, 0]
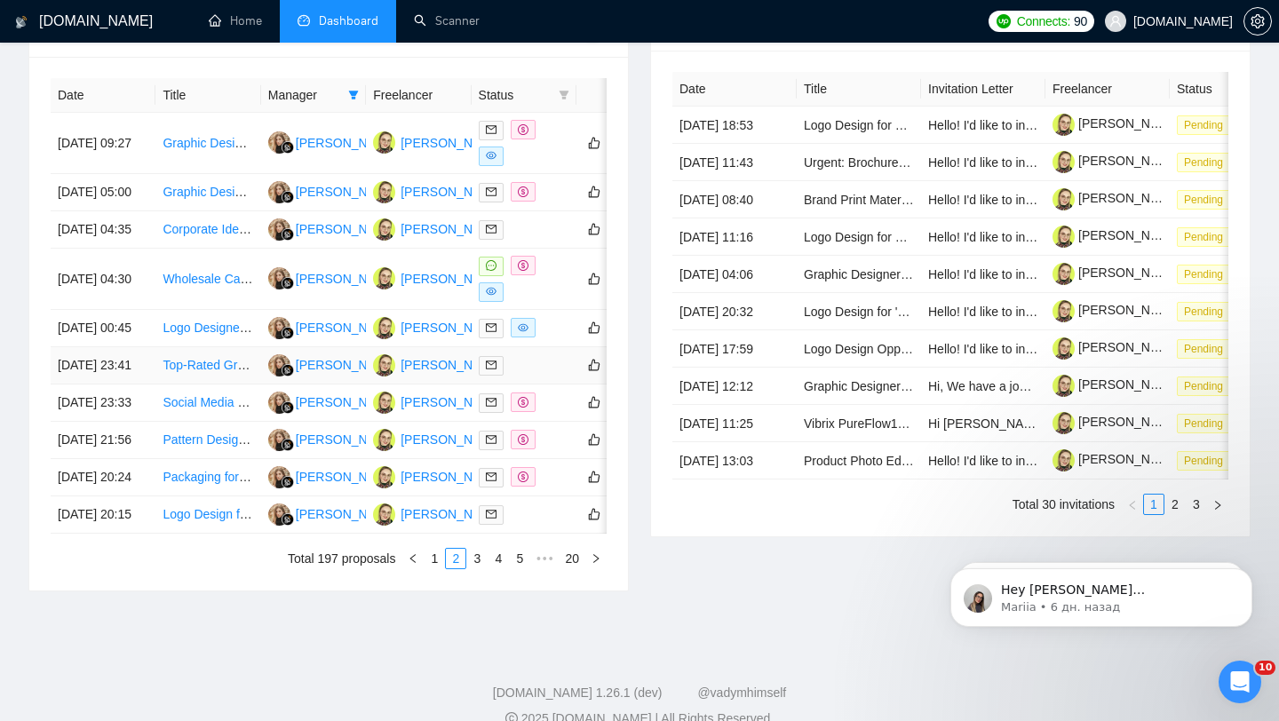
click at [541, 376] on div at bounding box center [524, 365] width 91 height 20
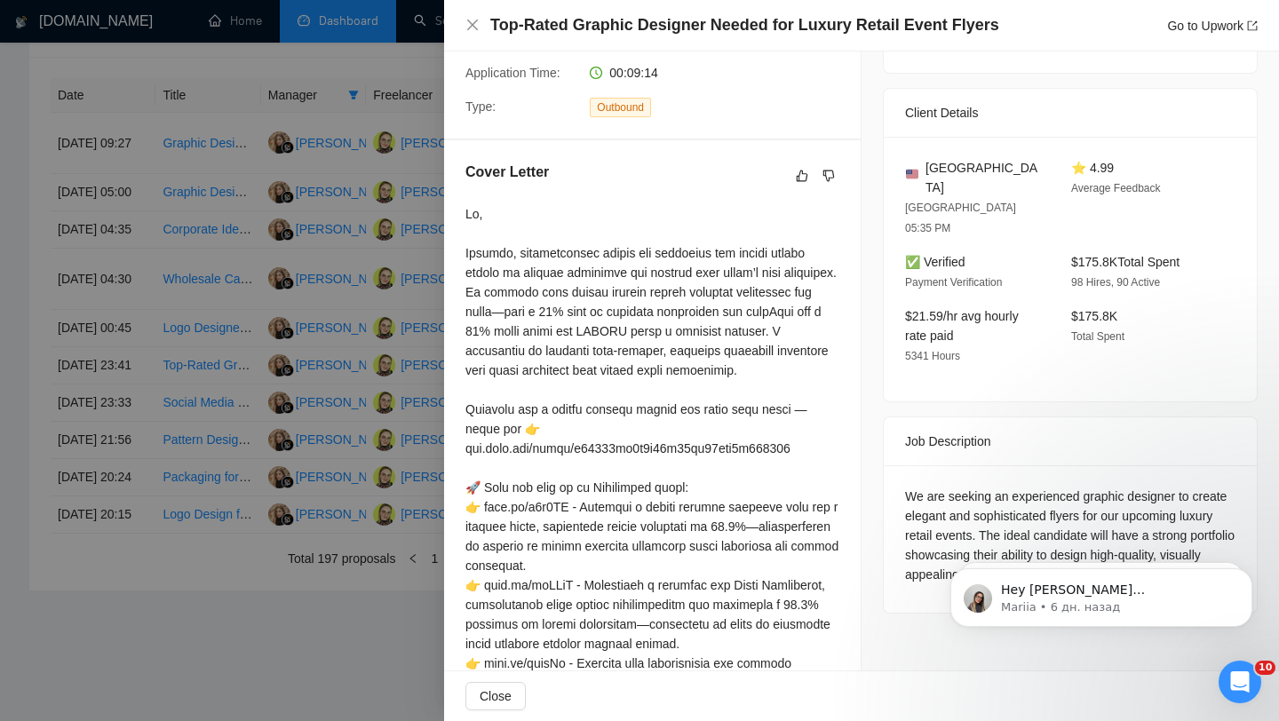
click at [262, 300] on div at bounding box center [639, 360] width 1279 height 721
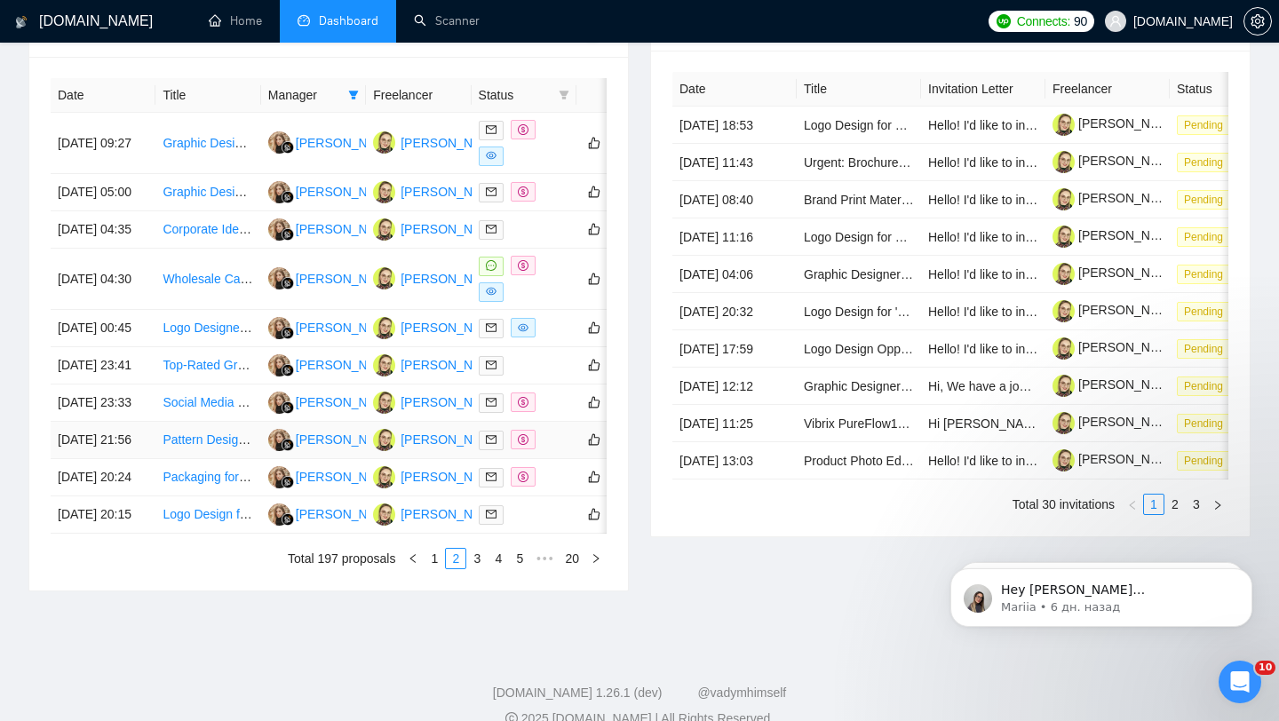
click at [553, 450] on div at bounding box center [524, 440] width 91 height 20
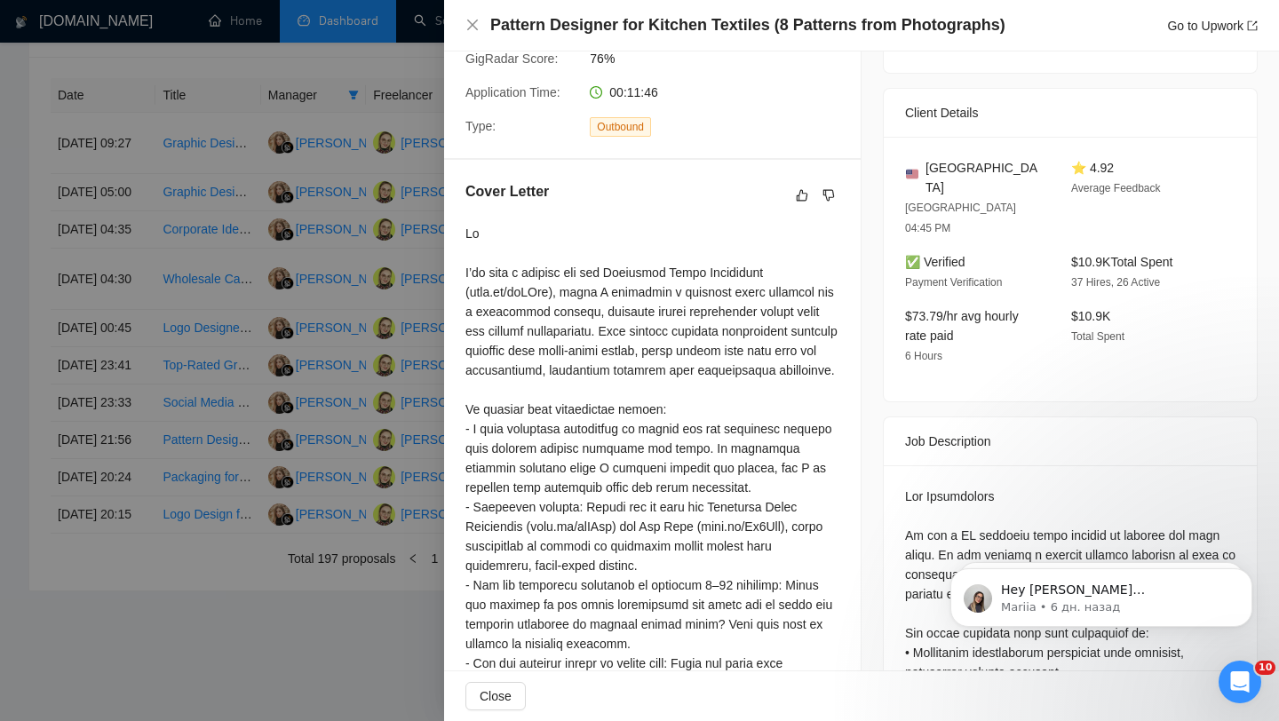
click at [319, 279] on div at bounding box center [639, 360] width 1279 height 721
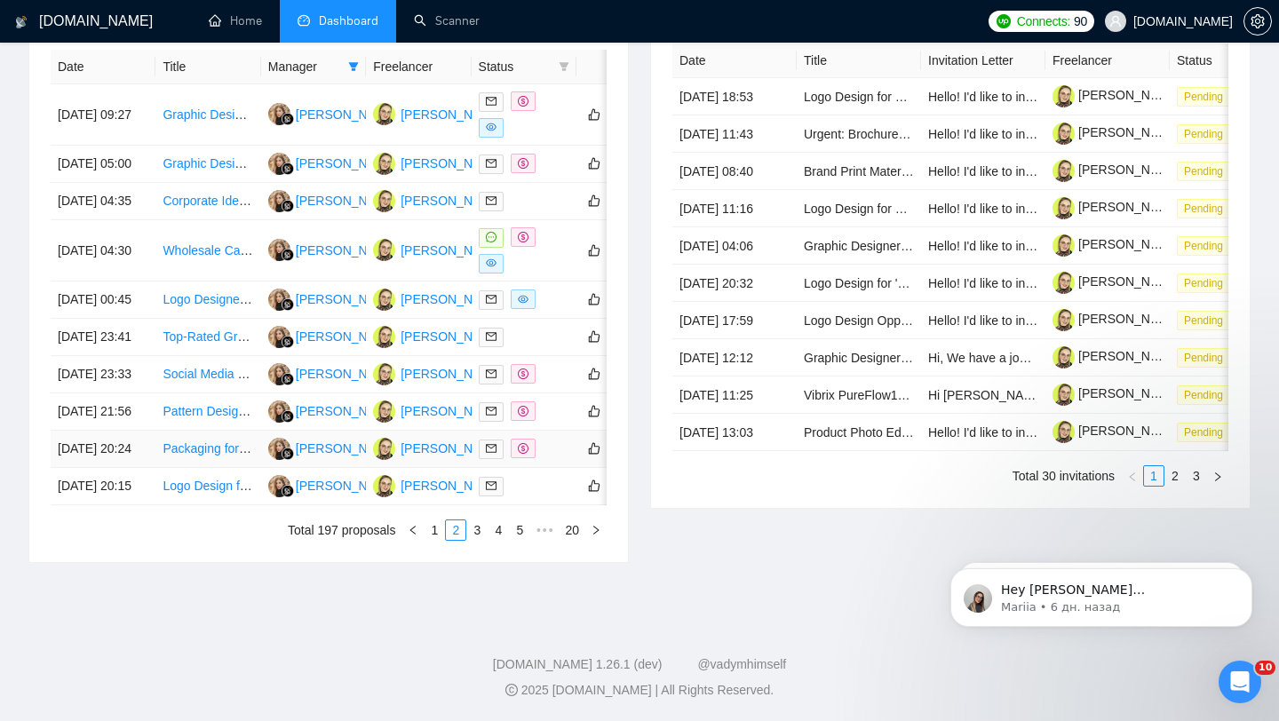
scroll to position [888, 0]
click at [530, 499] on td at bounding box center [524, 486] width 105 height 37
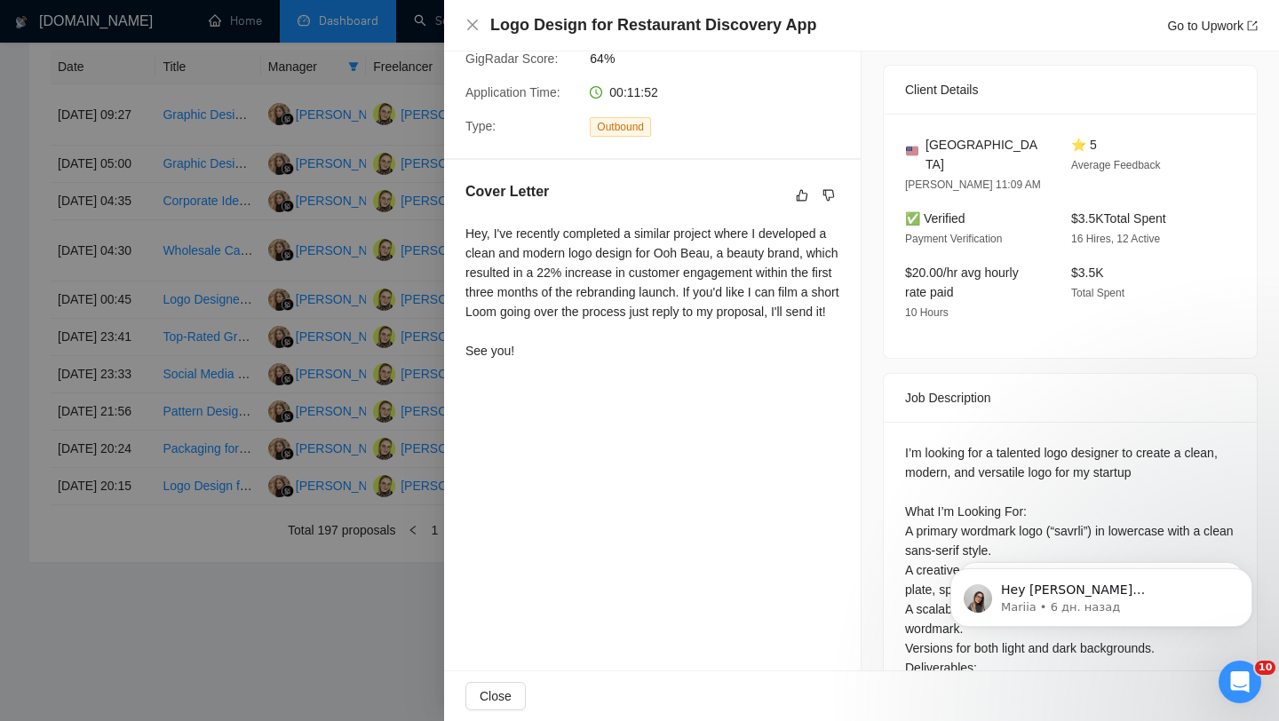
click at [257, 400] on div at bounding box center [639, 360] width 1279 height 721
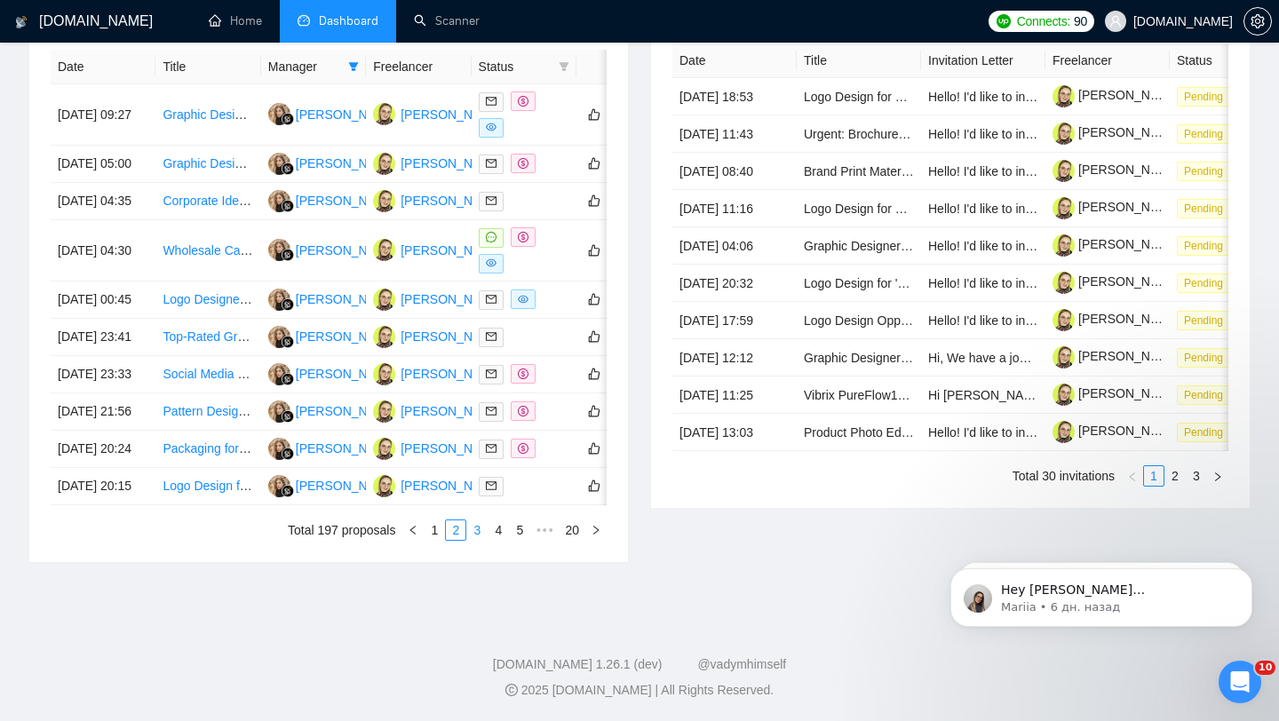
click at [481, 532] on link "3" at bounding box center [477, 531] width 20 height 20
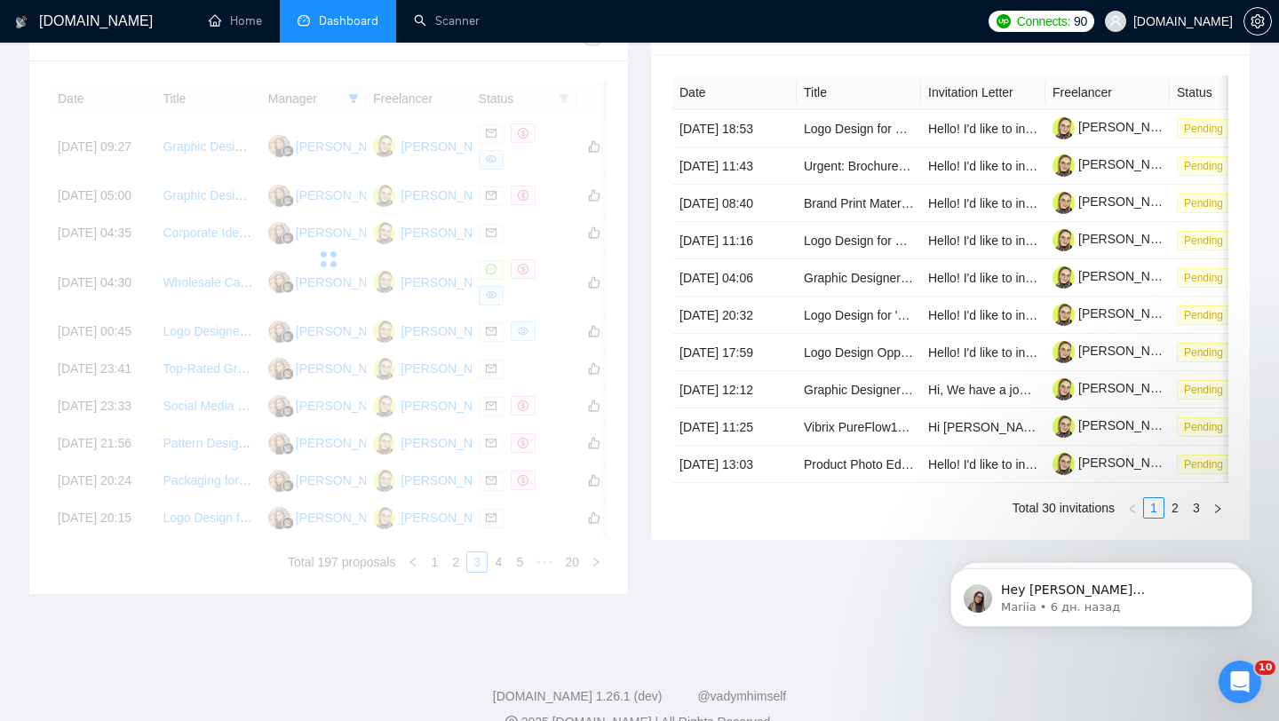
scroll to position [662, 0]
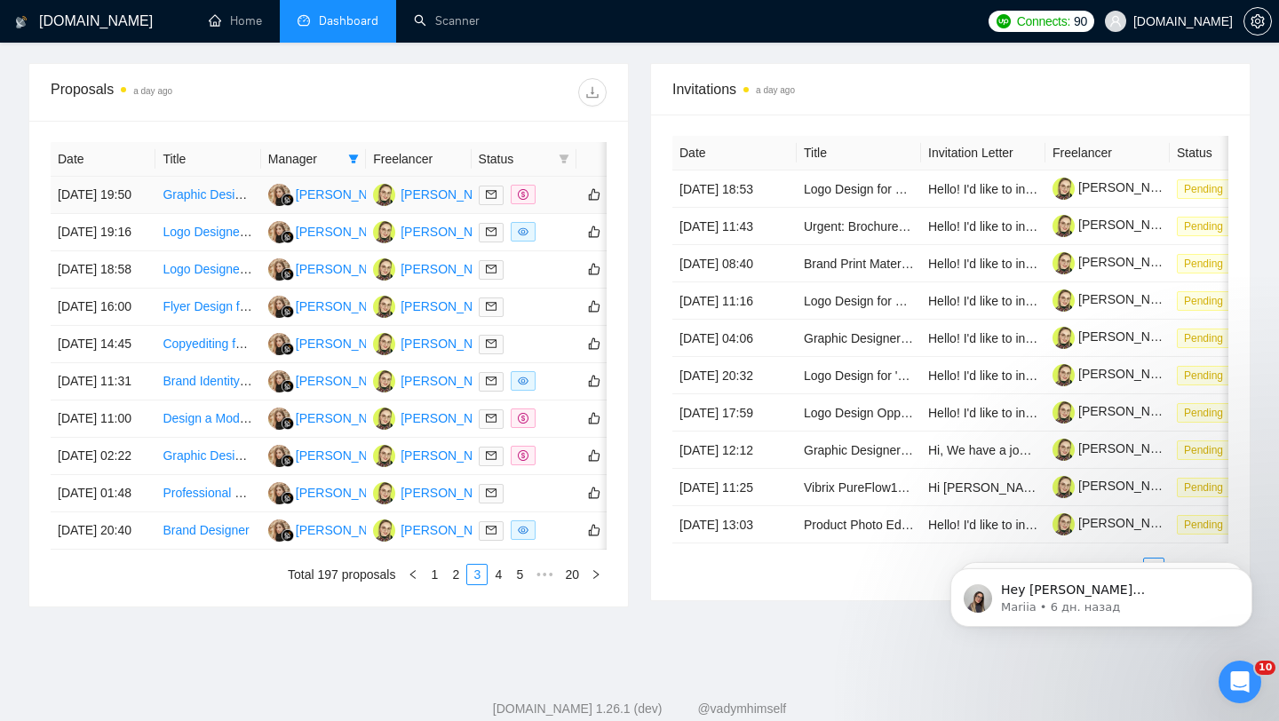
click at [539, 214] on td at bounding box center [524, 195] width 105 height 37
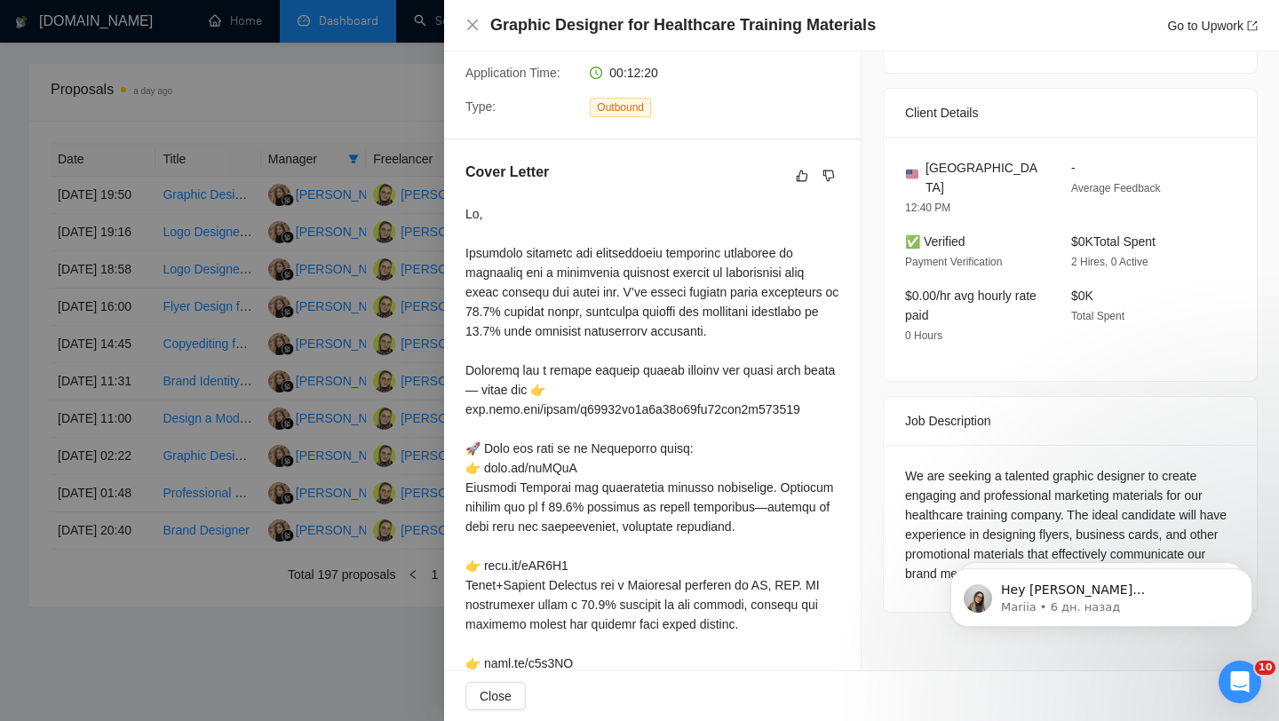
click at [287, 281] on div at bounding box center [639, 360] width 1279 height 721
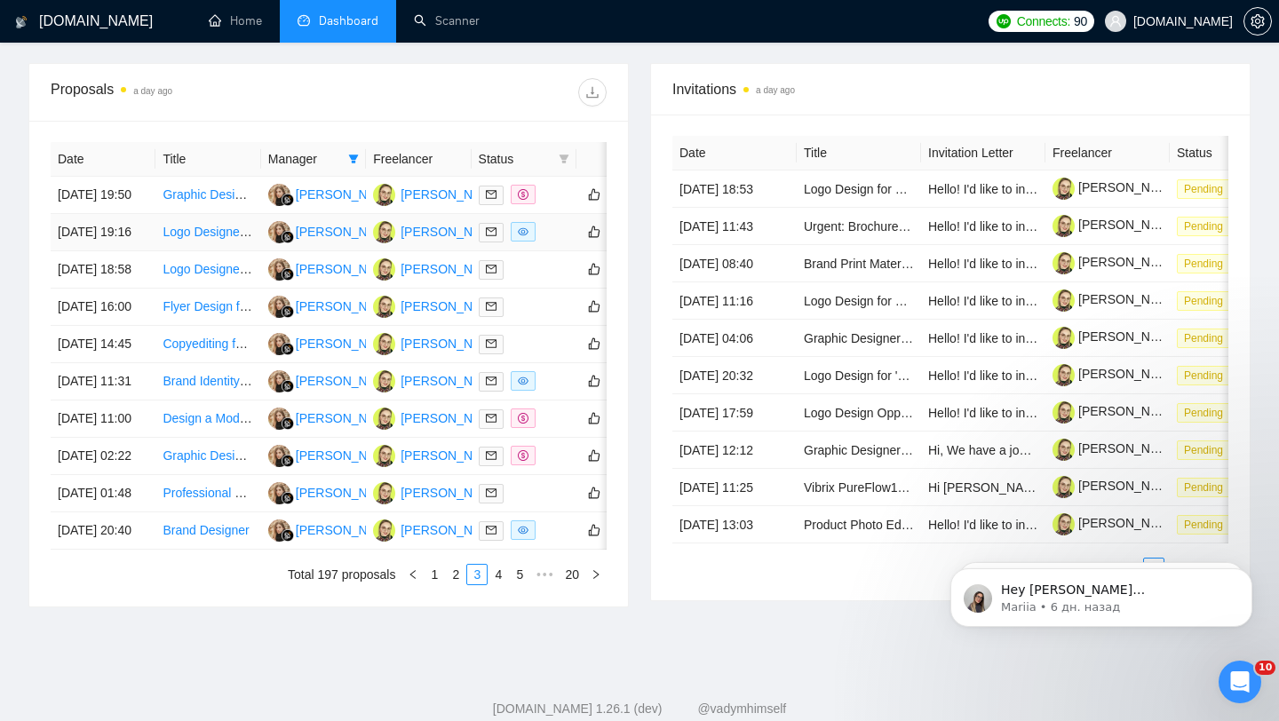
click at [553, 251] on td at bounding box center [524, 232] width 105 height 37
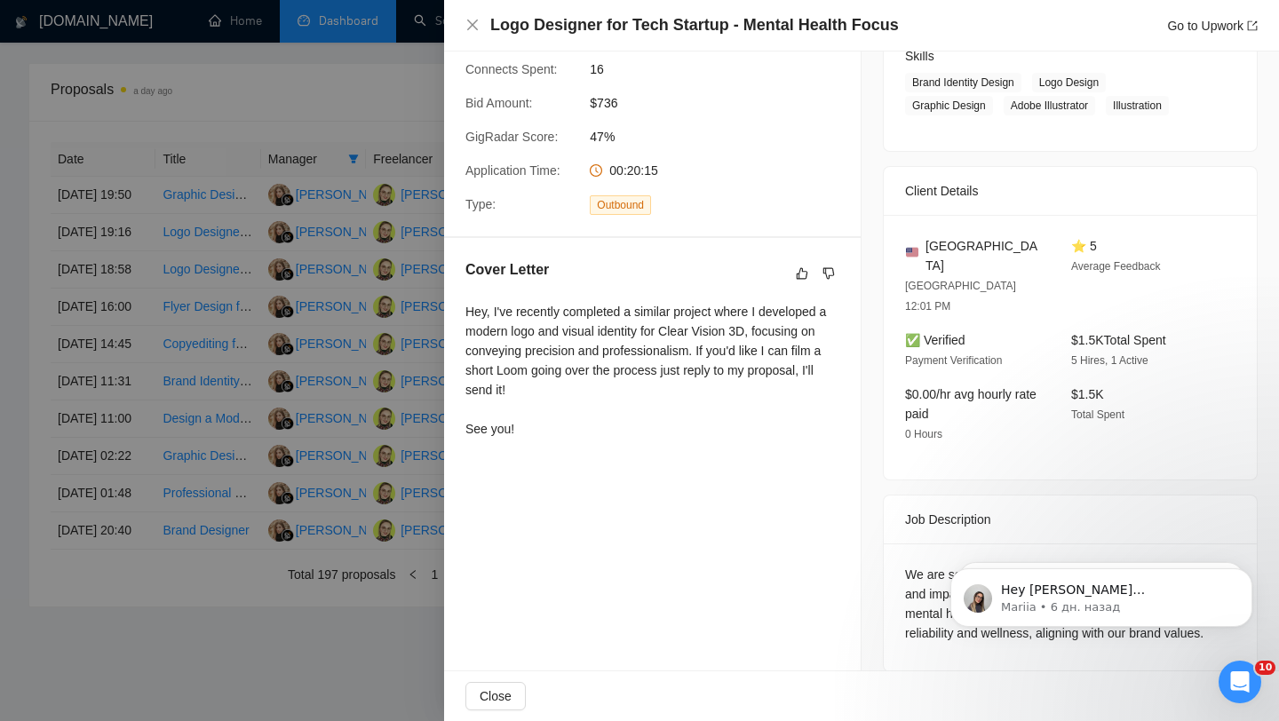
click at [167, 284] on div at bounding box center [639, 360] width 1279 height 721
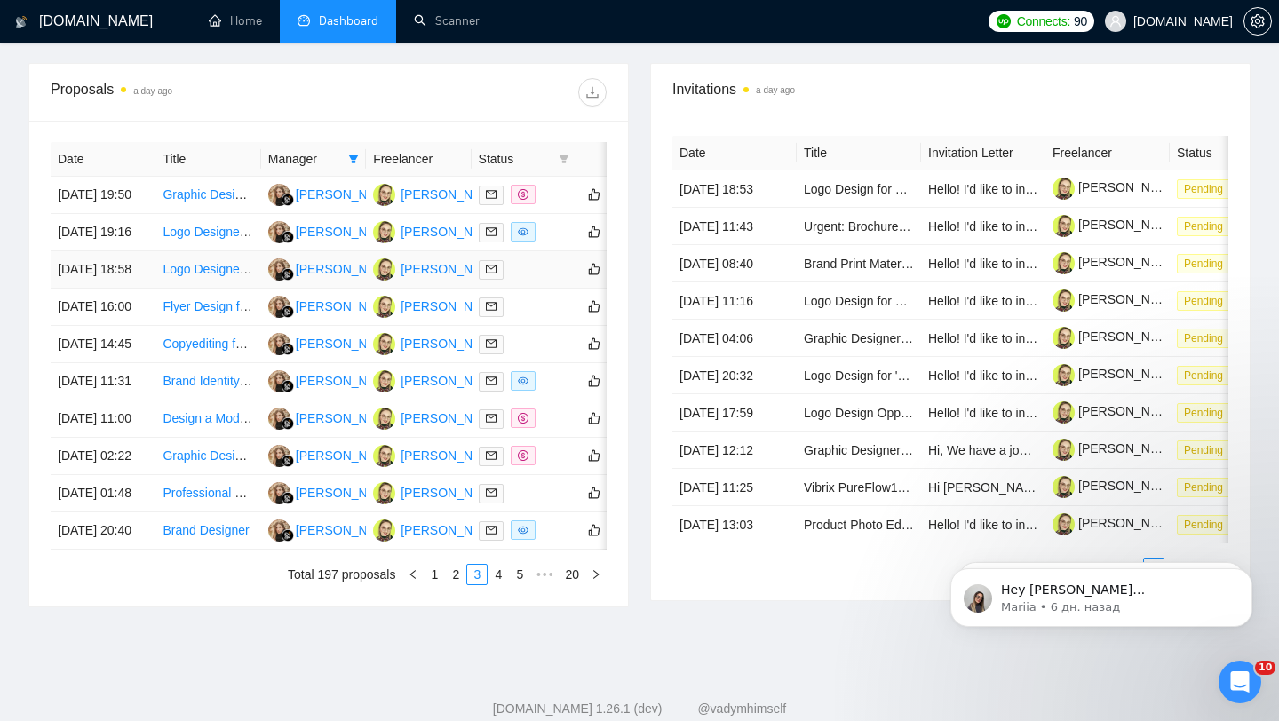
click at [554, 289] on td at bounding box center [524, 269] width 105 height 37
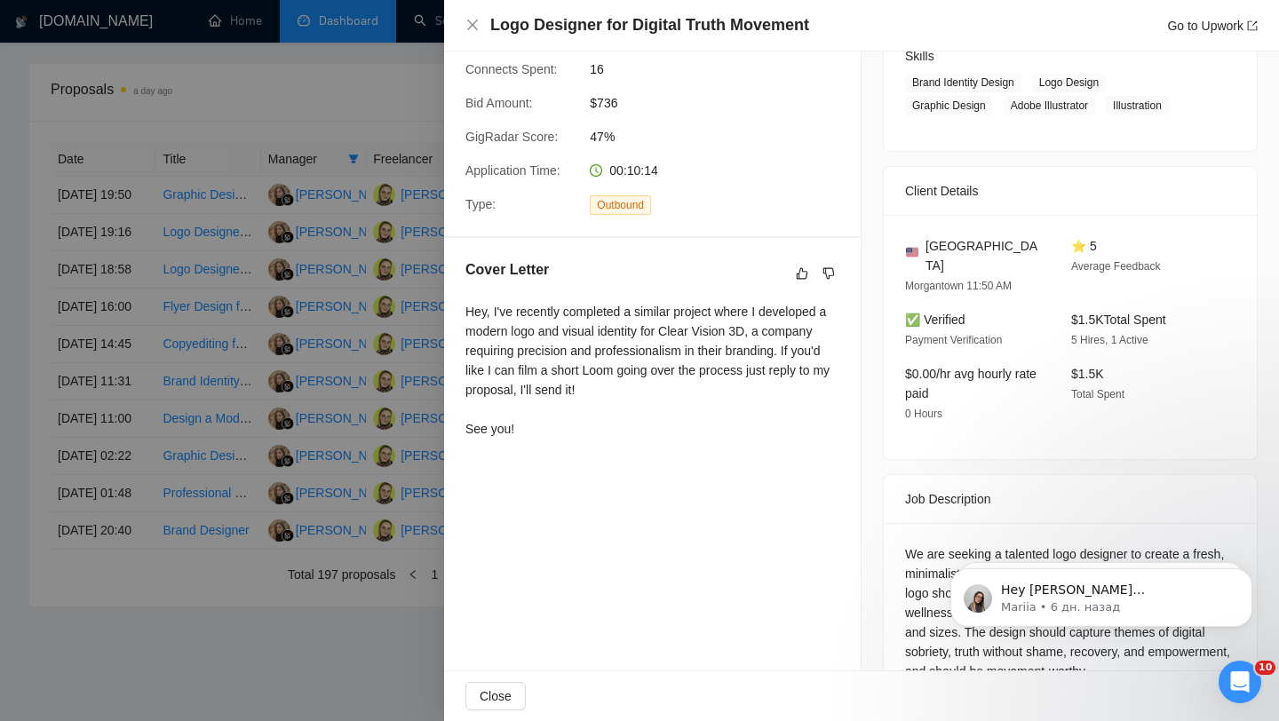
click at [185, 334] on div at bounding box center [639, 360] width 1279 height 721
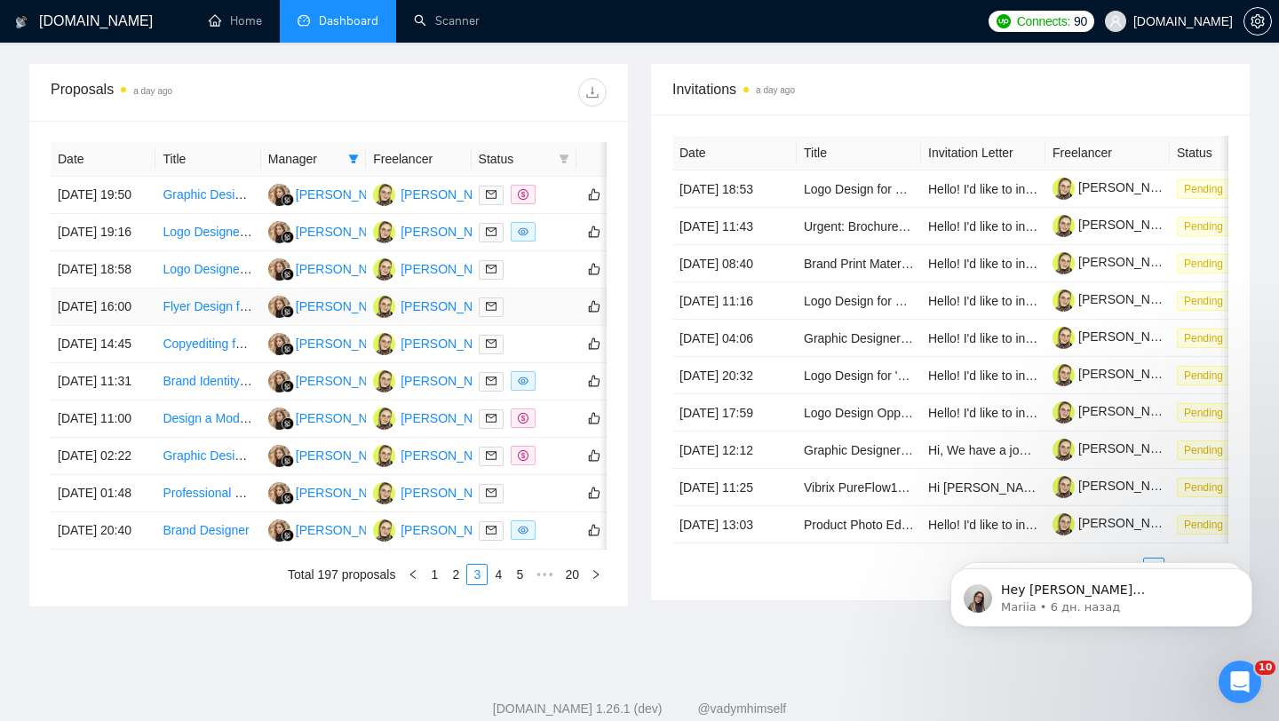
click at [512, 317] on div at bounding box center [524, 307] width 91 height 20
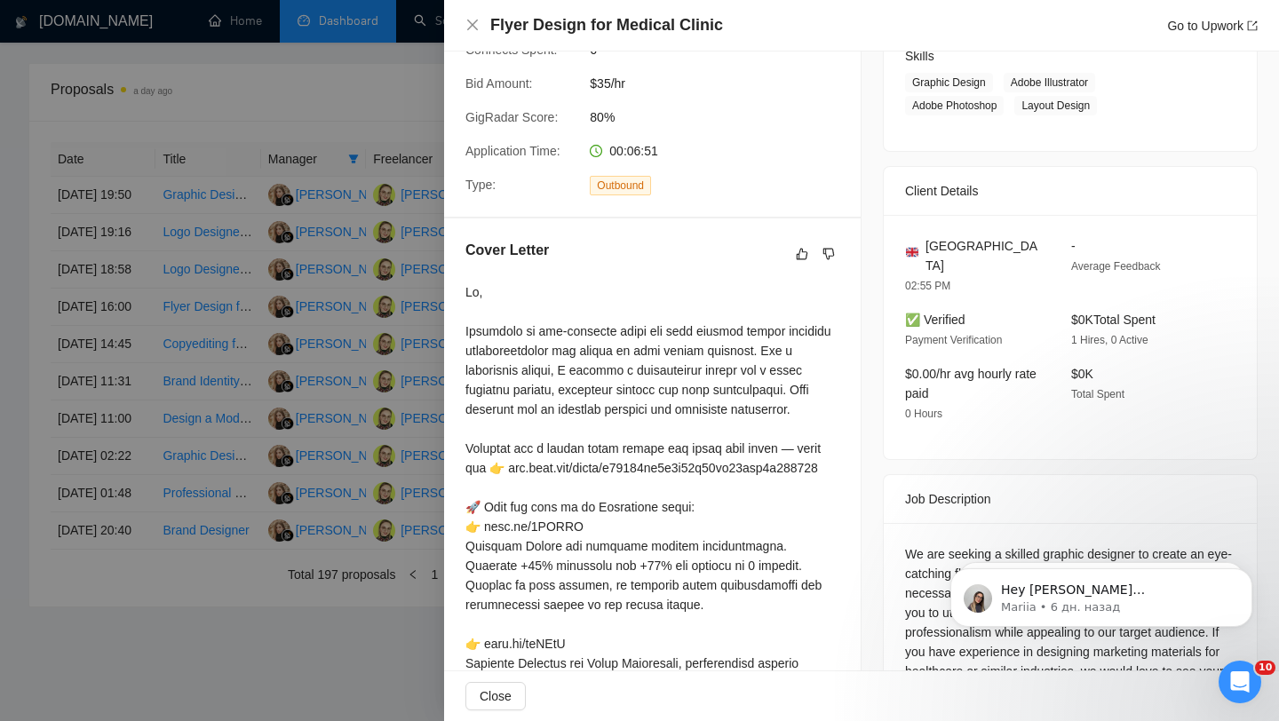
click at [200, 370] on div at bounding box center [639, 360] width 1279 height 721
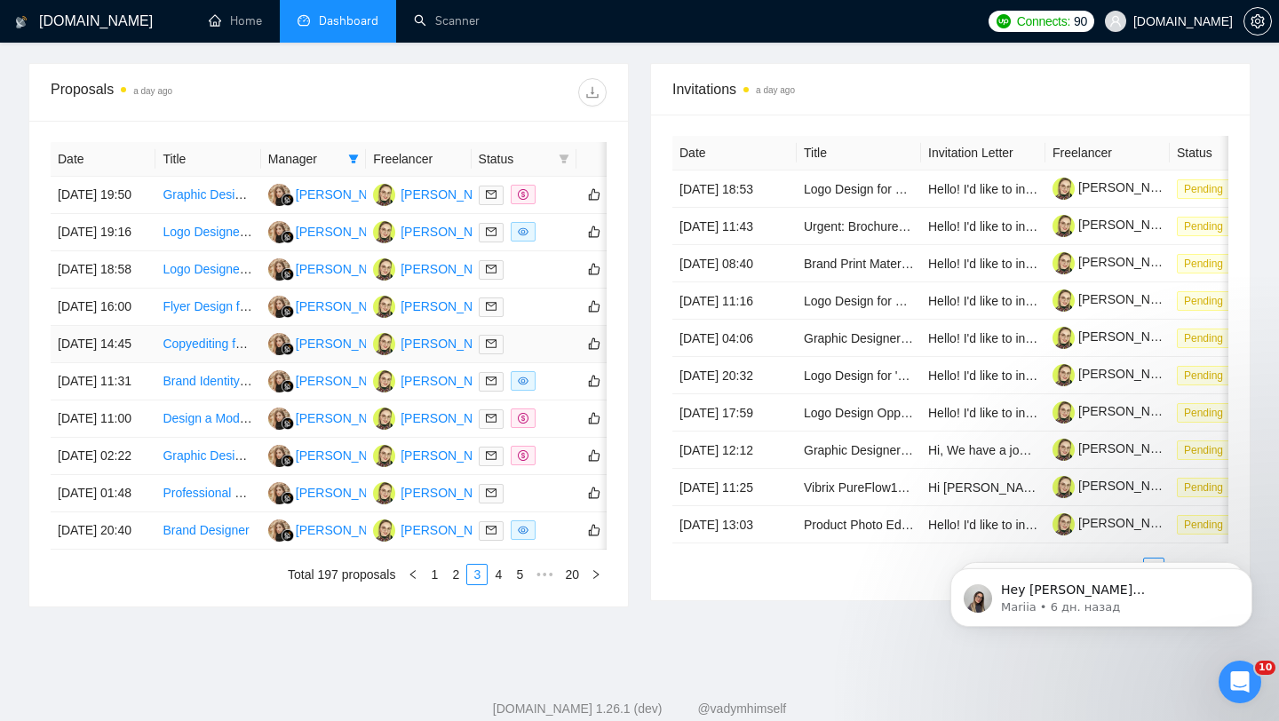
click at [569, 355] on div at bounding box center [524, 344] width 91 height 20
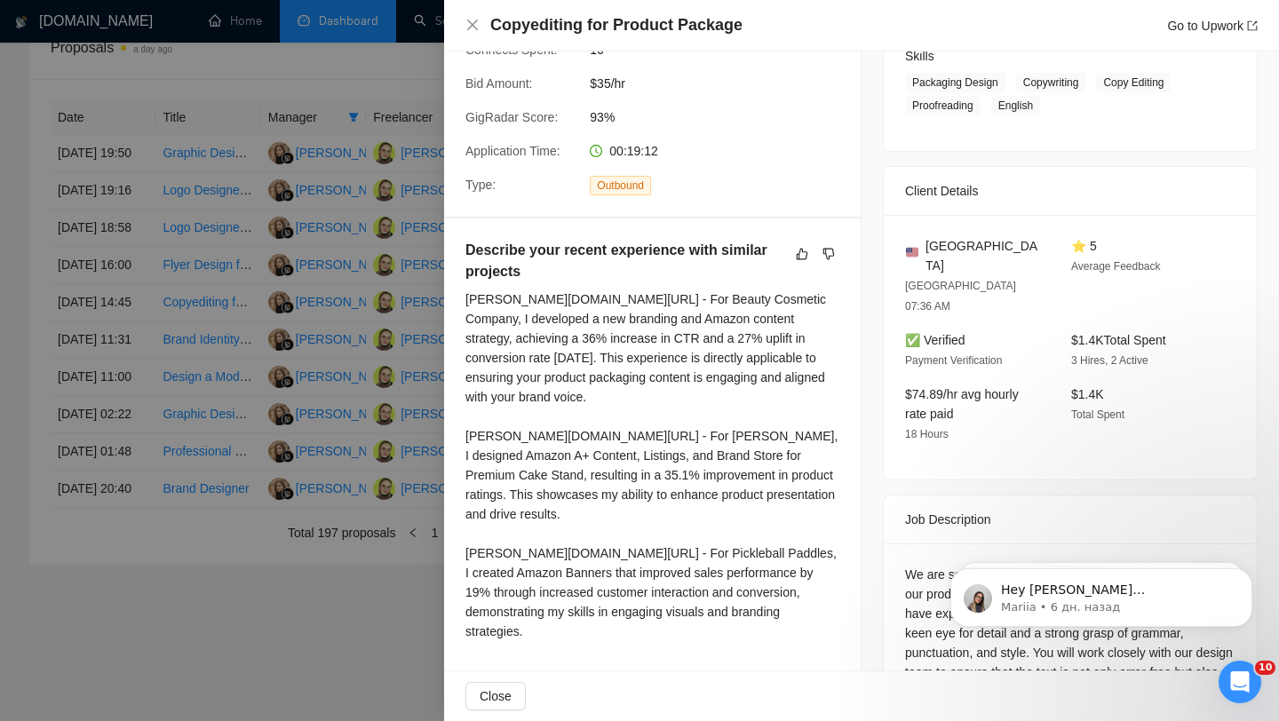
scroll to position [778, 0]
click at [324, 402] on div at bounding box center [639, 360] width 1279 height 721
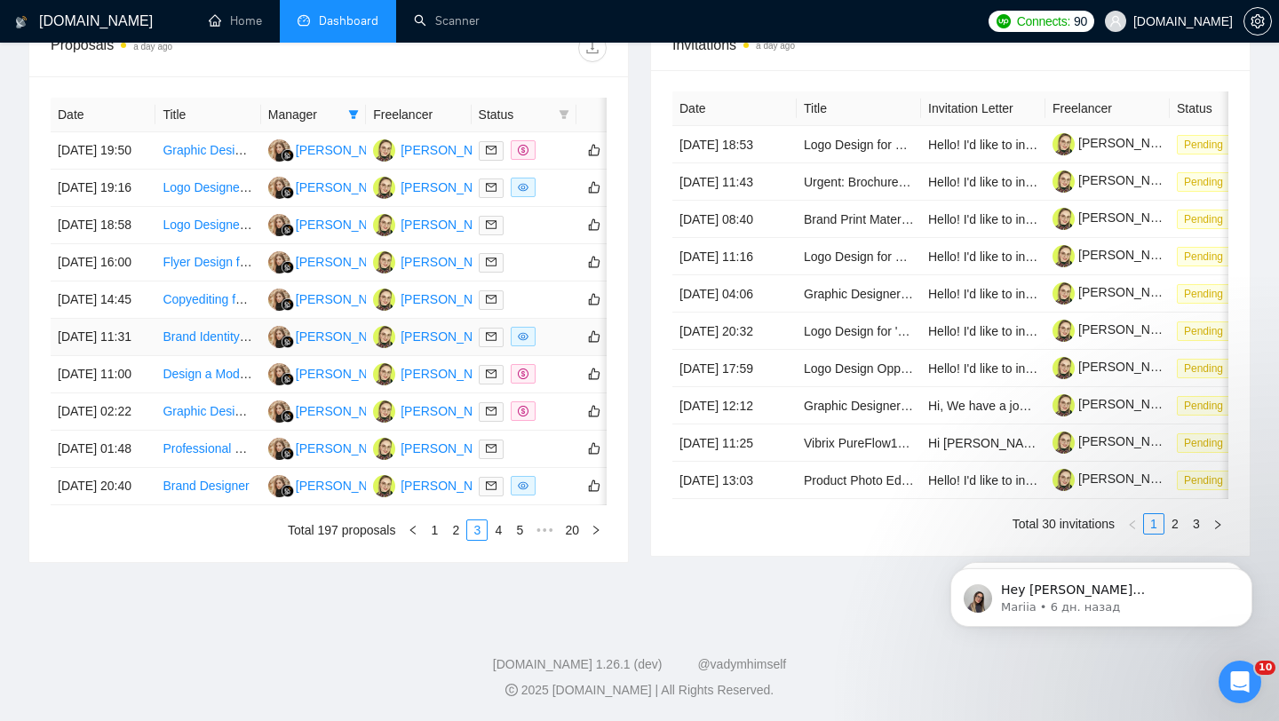
click at [556, 347] on div at bounding box center [524, 337] width 91 height 20
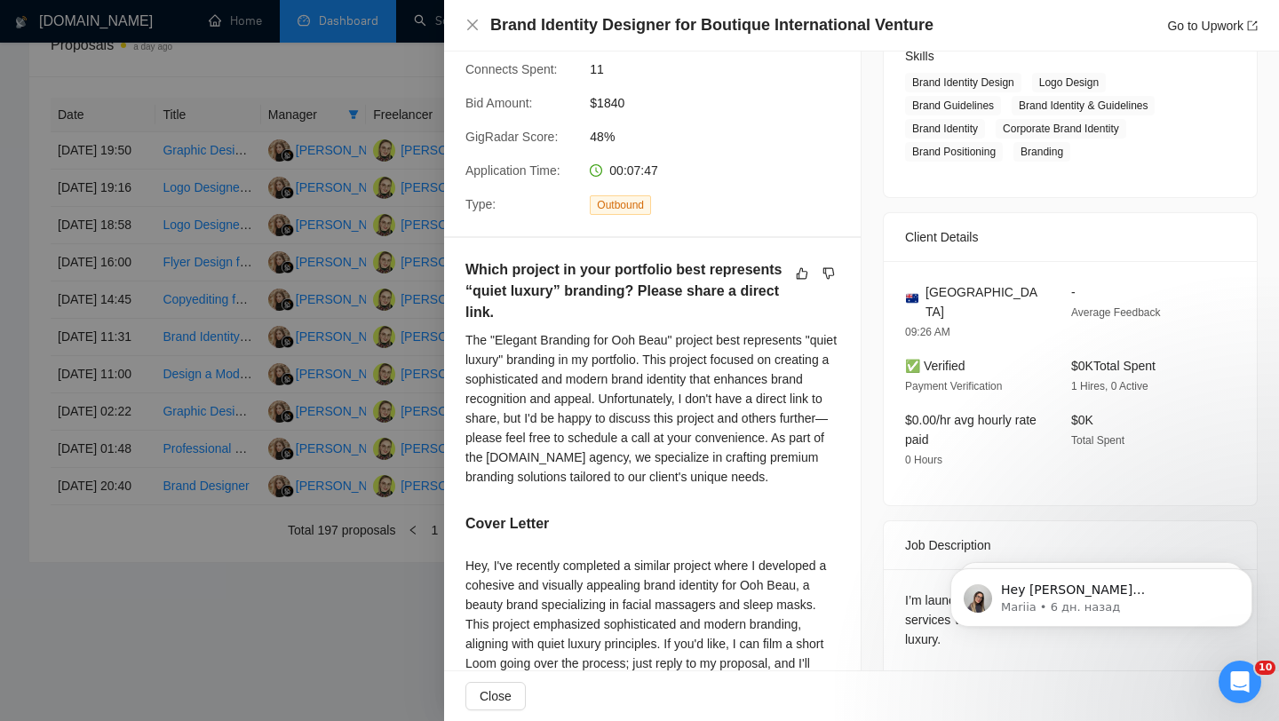
click at [324, 348] on div at bounding box center [639, 360] width 1279 height 721
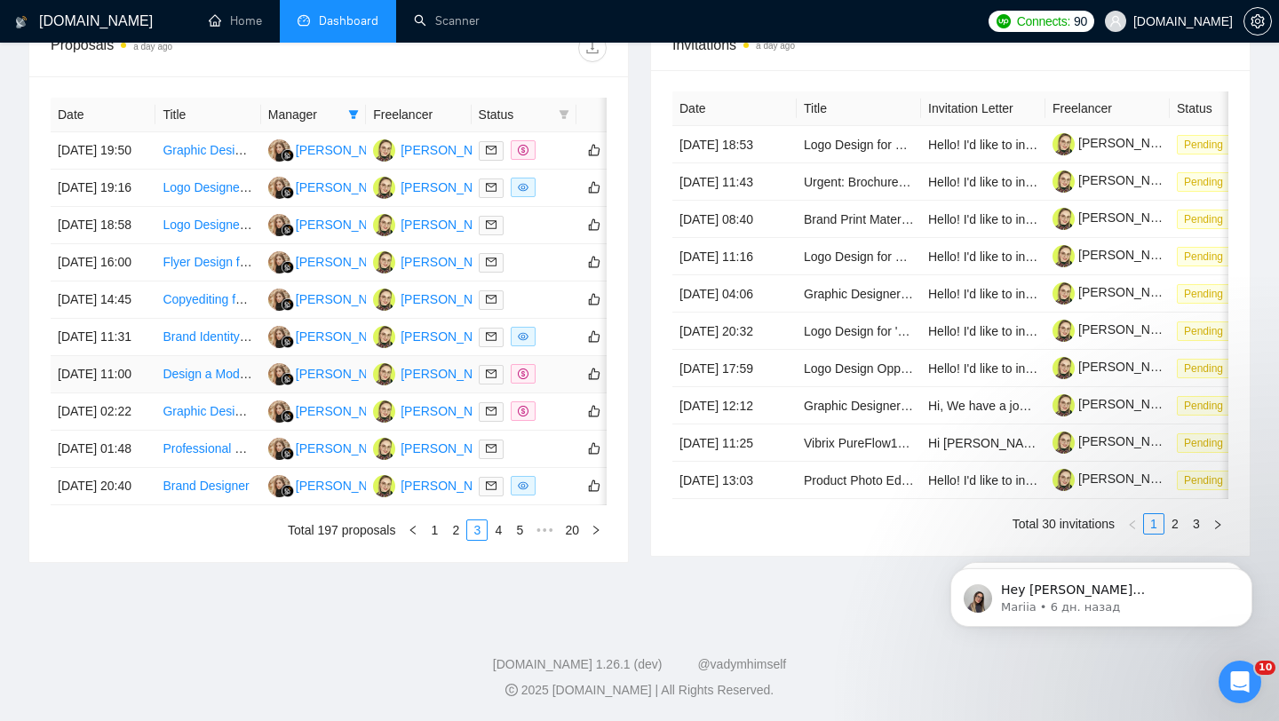
click at [544, 394] on td at bounding box center [524, 374] width 105 height 37
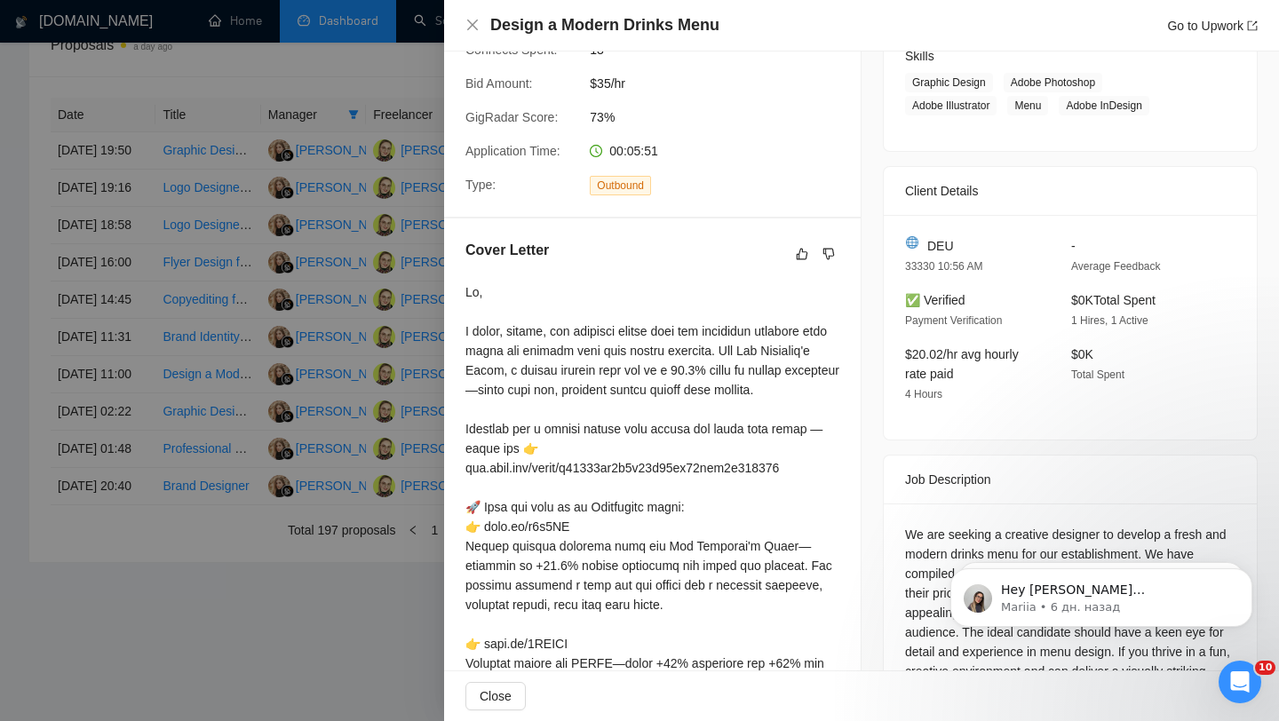
click at [324, 391] on div at bounding box center [639, 360] width 1279 height 721
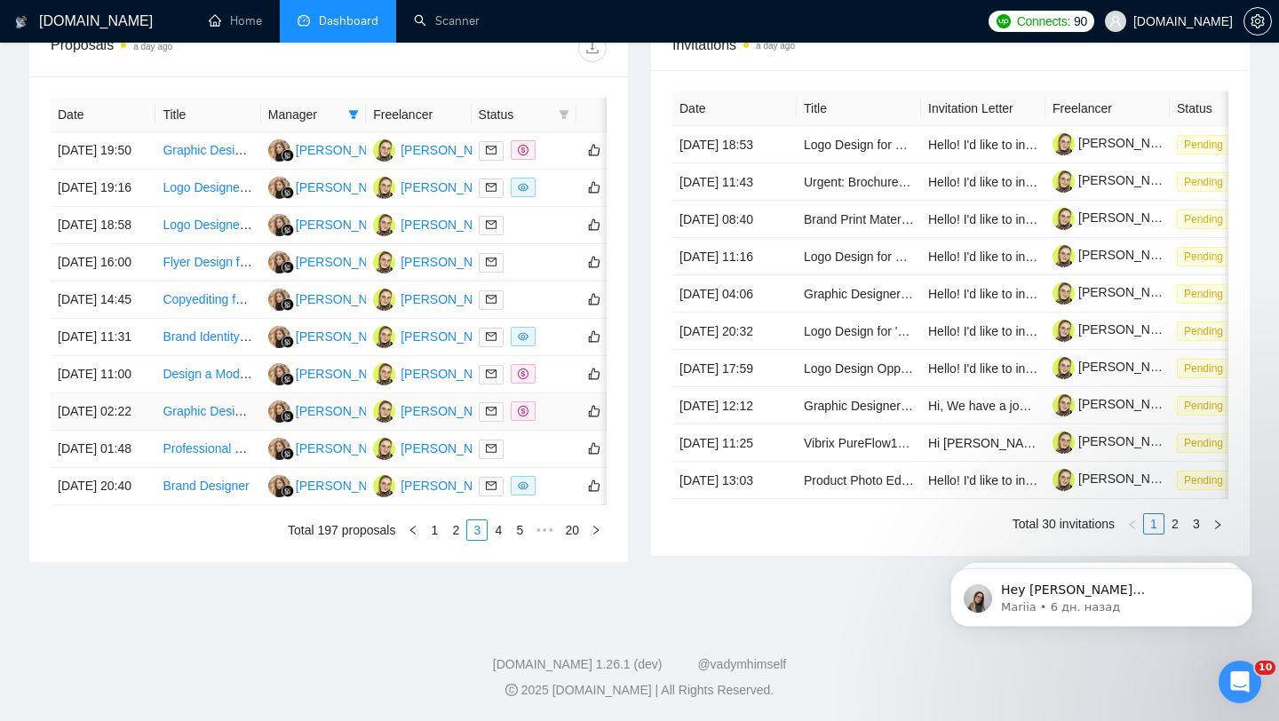
click at [543, 422] on div at bounding box center [524, 412] width 91 height 20
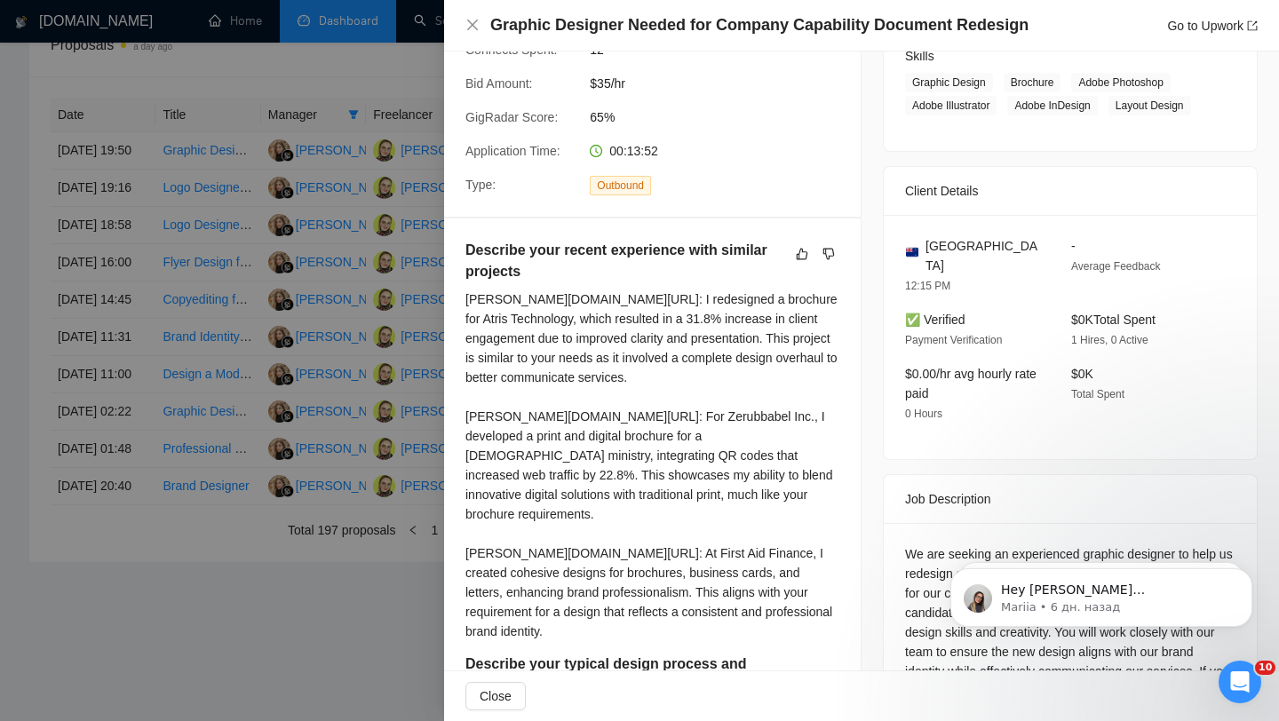
click at [301, 360] on div at bounding box center [639, 360] width 1279 height 721
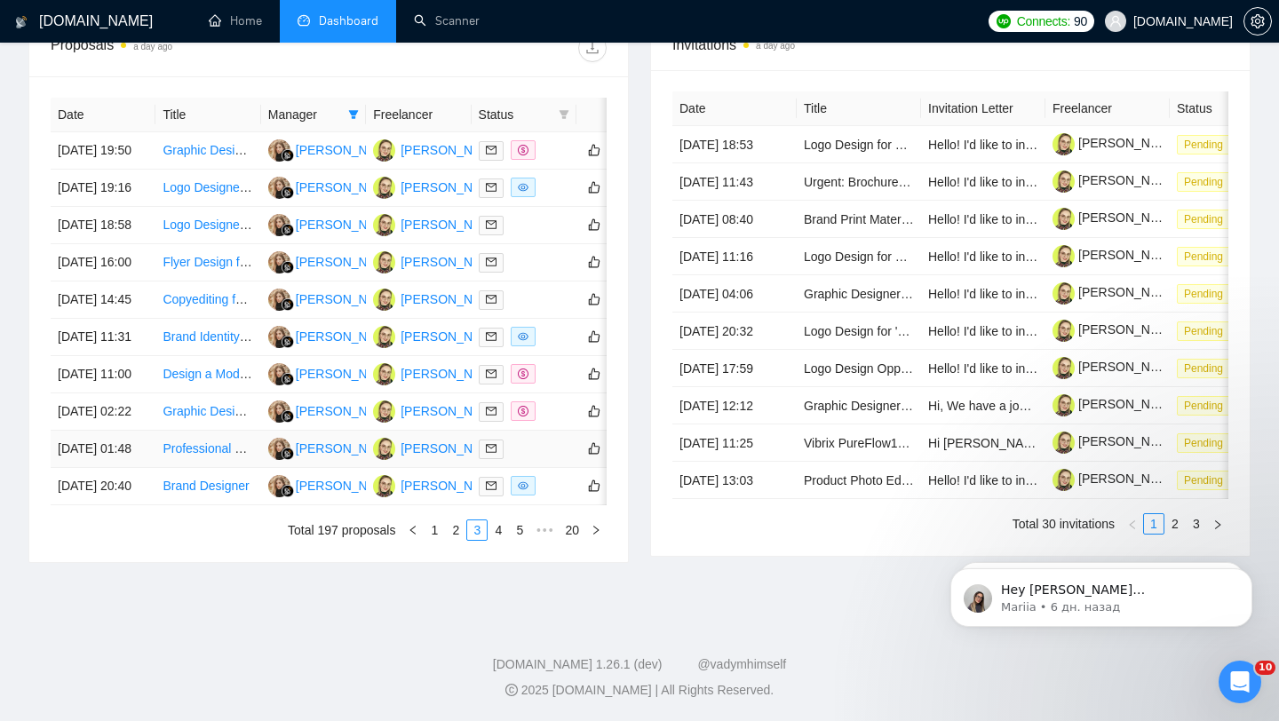
click at [510, 468] on td at bounding box center [524, 449] width 105 height 37
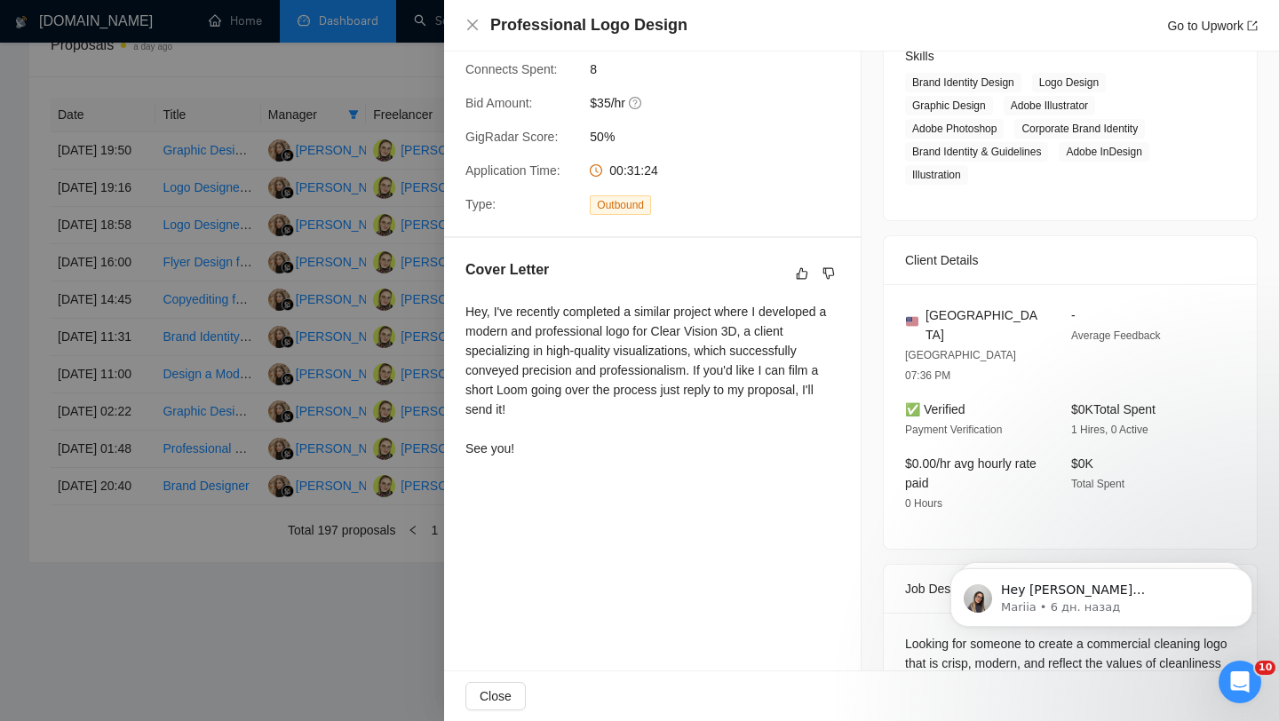
click at [385, 491] on div at bounding box center [639, 360] width 1279 height 721
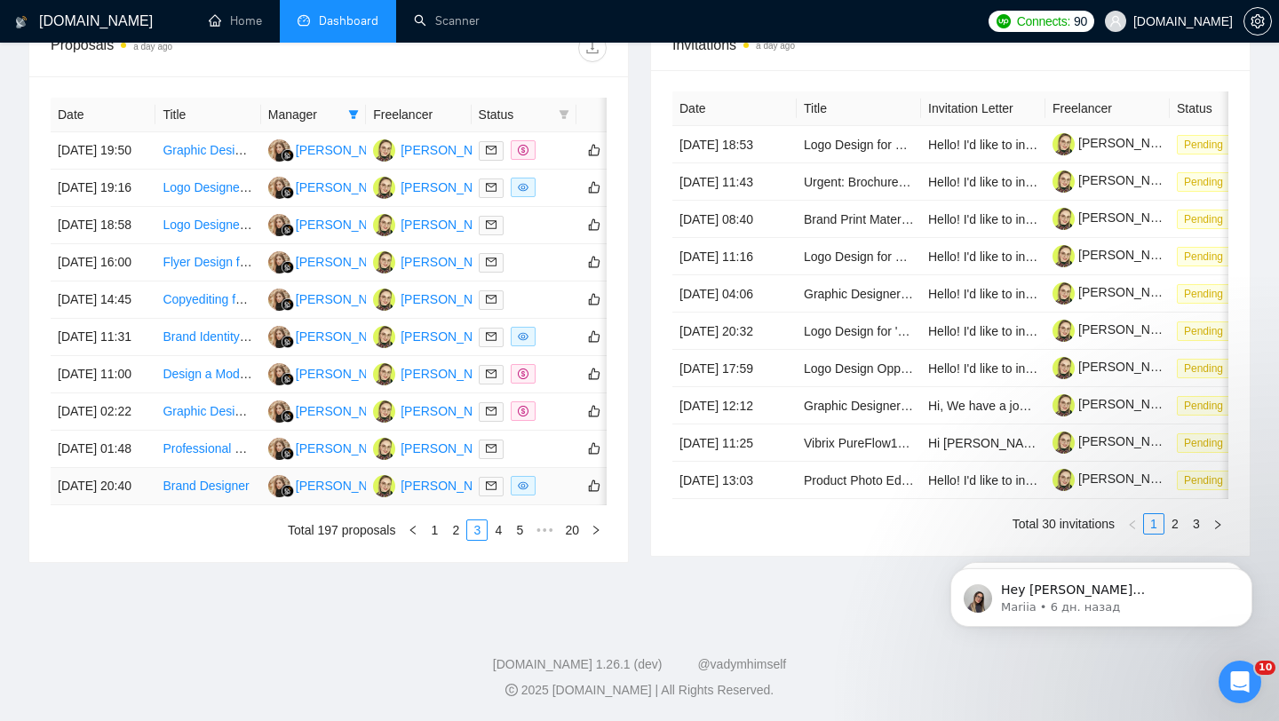
click at [554, 497] on div at bounding box center [524, 486] width 91 height 20
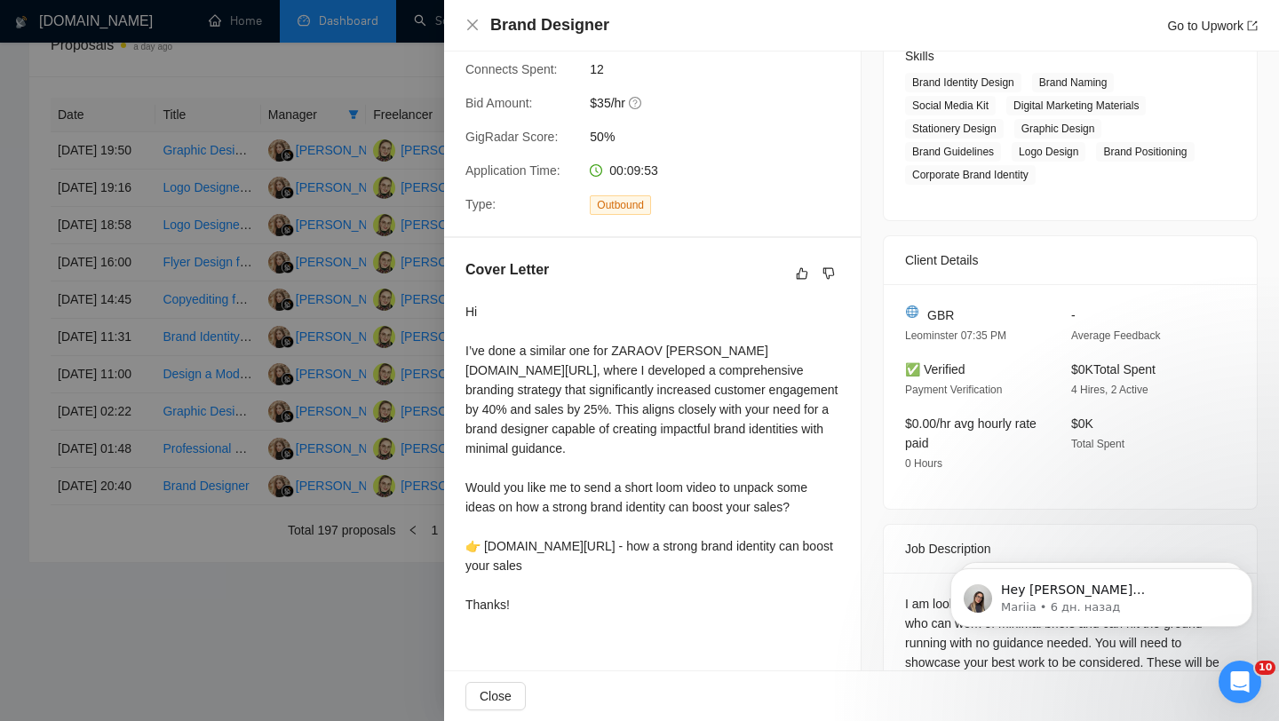
click at [264, 420] on div at bounding box center [639, 360] width 1279 height 721
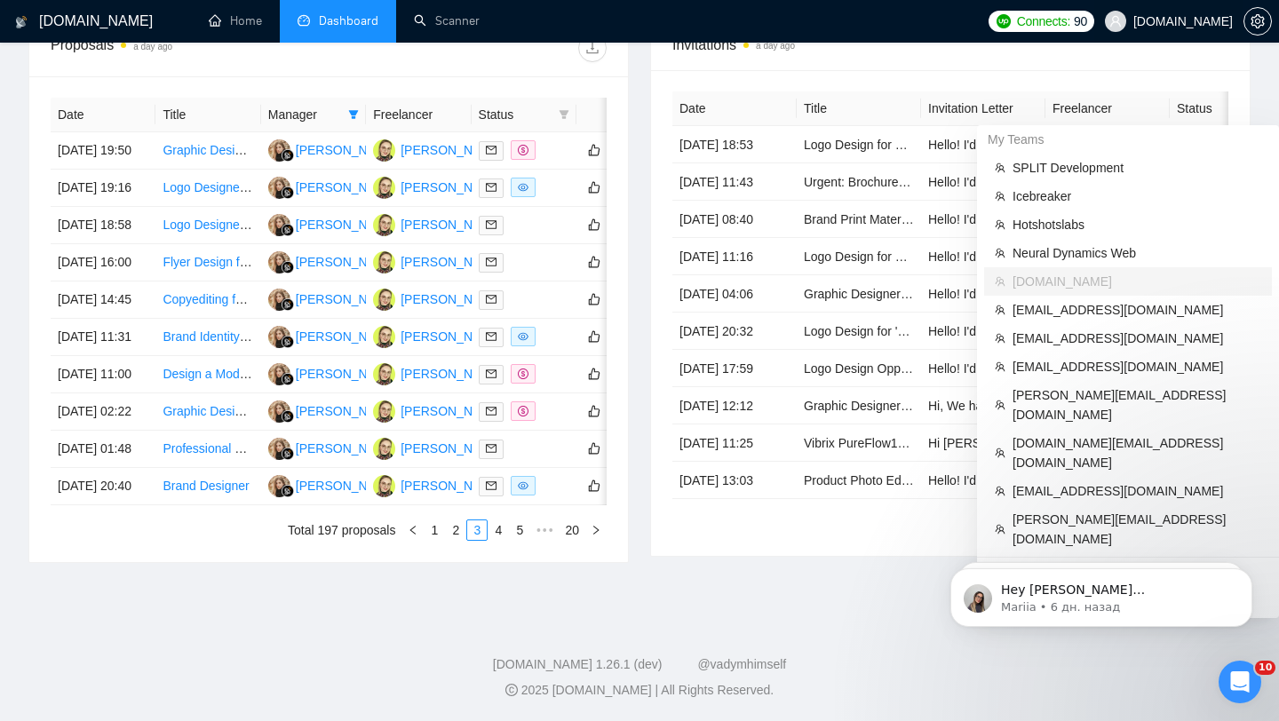
click at [1119, 29] on span "[DOMAIN_NAME]" at bounding box center [1169, 21] width 149 height 57
click at [1060, 300] on span "[EMAIL_ADDRESS][DOMAIN_NAME]" at bounding box center [1137, 310] width 249 height 20
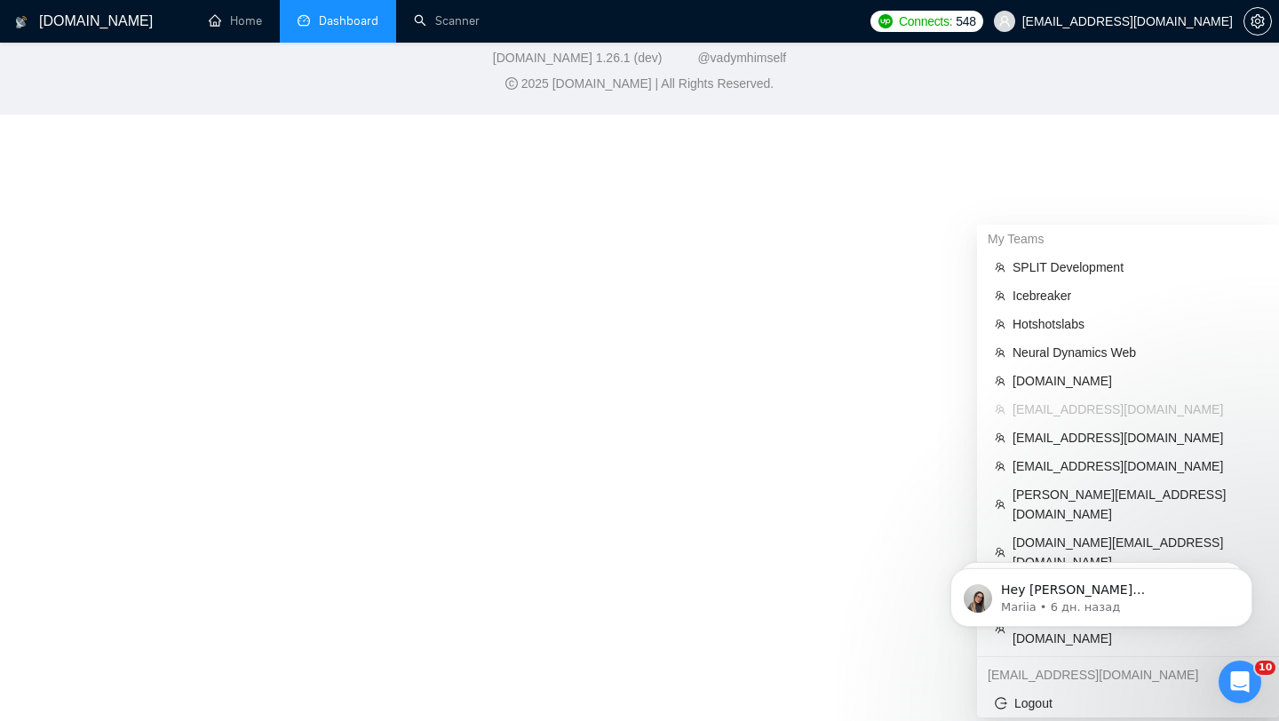
scroll to position [785, 0]
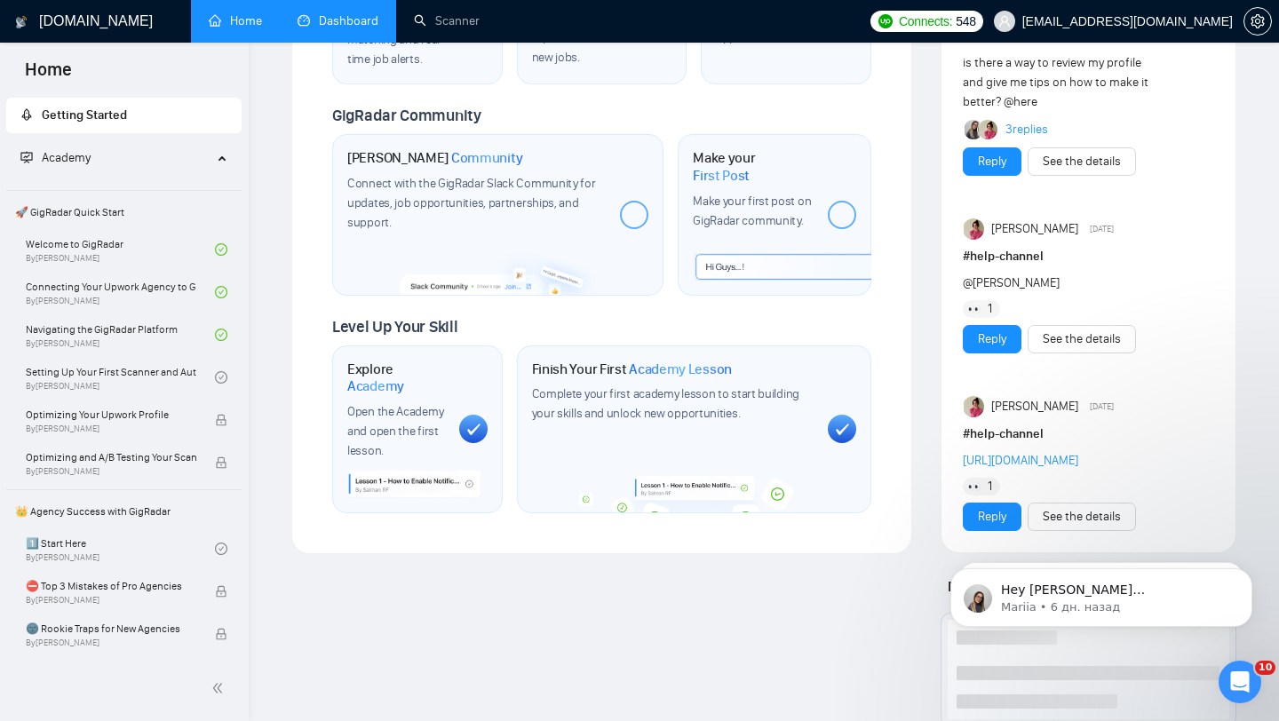
click at [335, 21] on link "Dashboard" at bounding box center [338, 20] width 81 height 15
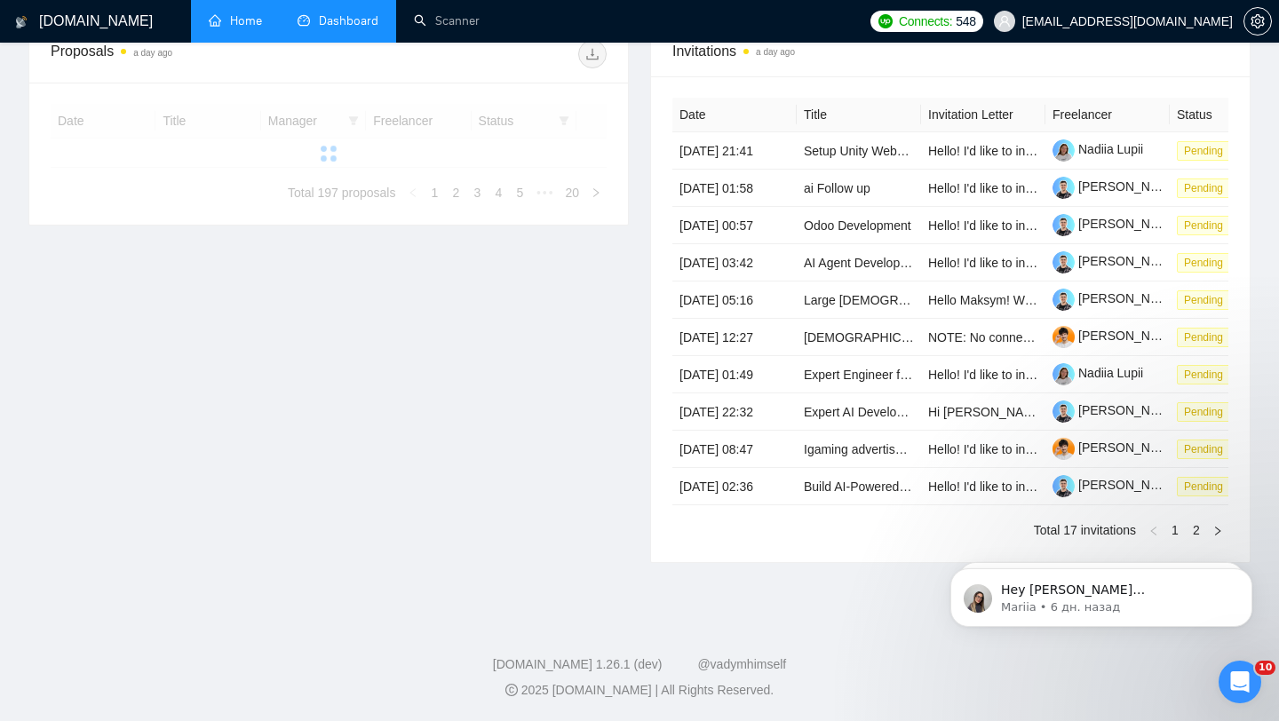
type input "[DATE]"
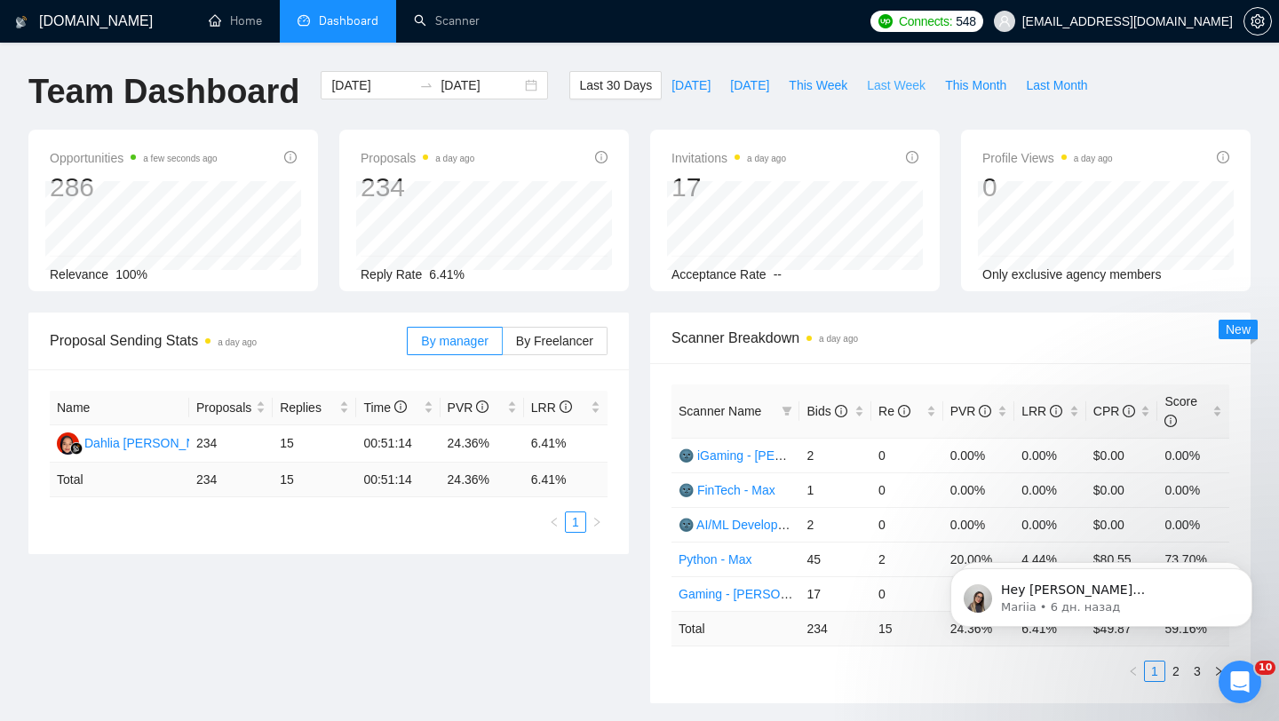
click at [905, 84] on span "Last Week" at bounding box center [896, 86] width 59 height 20
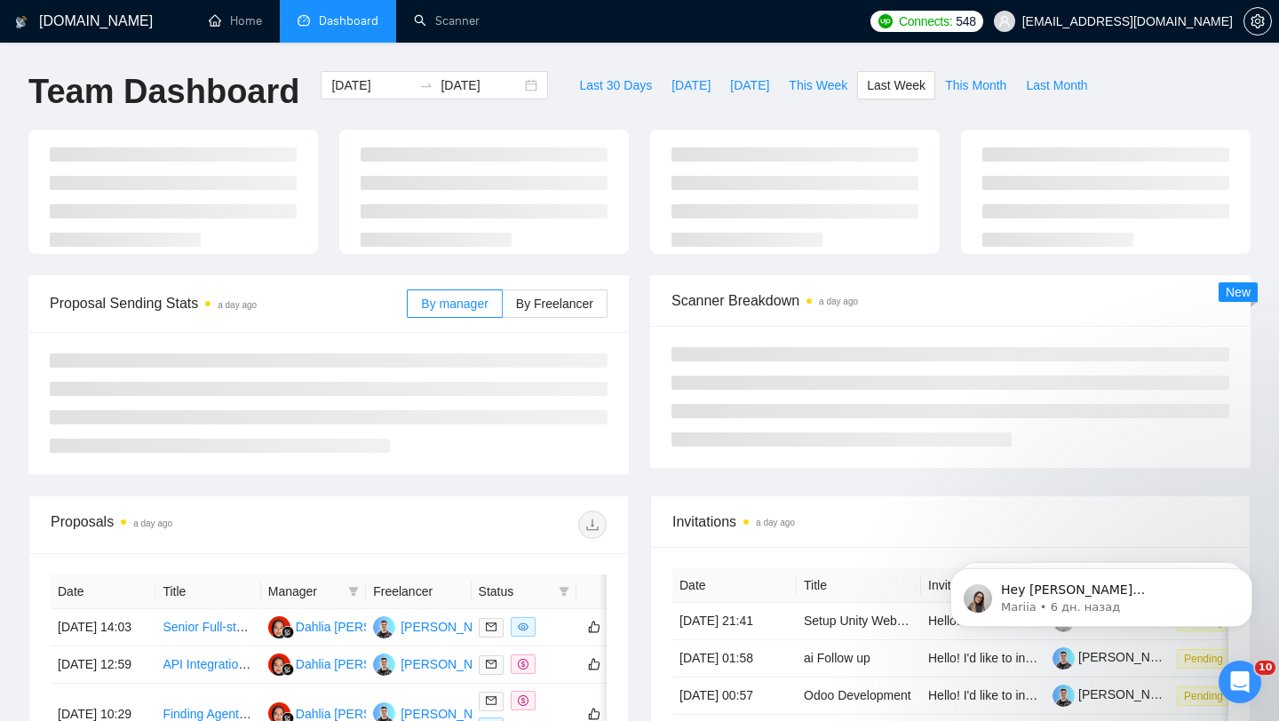
type input "[DATE]"
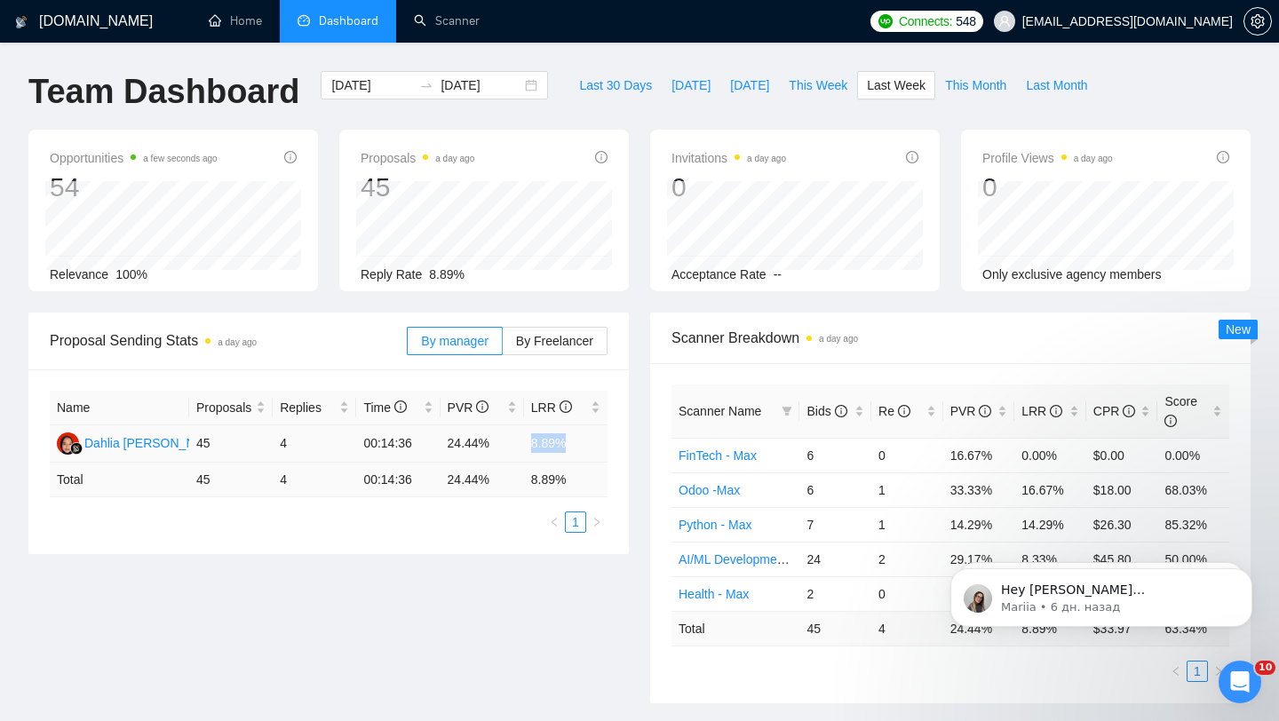
drag, startPoint x: 529, startPoint y: 444, endPoint x: 578, endPoint y: 444, distance: 48.9
click at [578, 444] on td "8.89%" at bounding box center [566, 444] width 84 height 37
click at [548, 351] on label "By Freelancer" at bounding box center [555, 341] width 105 height 28
click at [503, 346] on input "By Freelancer" at bounding box center [503, 346] width 0 height 0
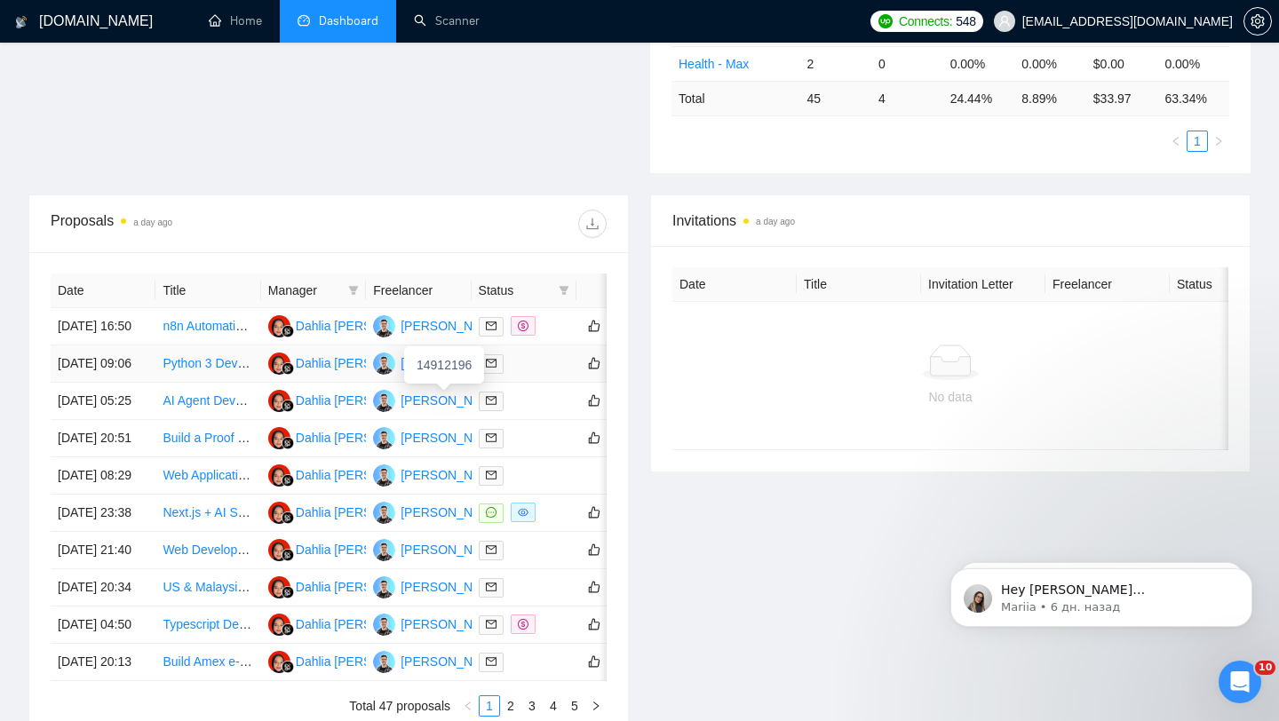
scroll to position [594, 0]
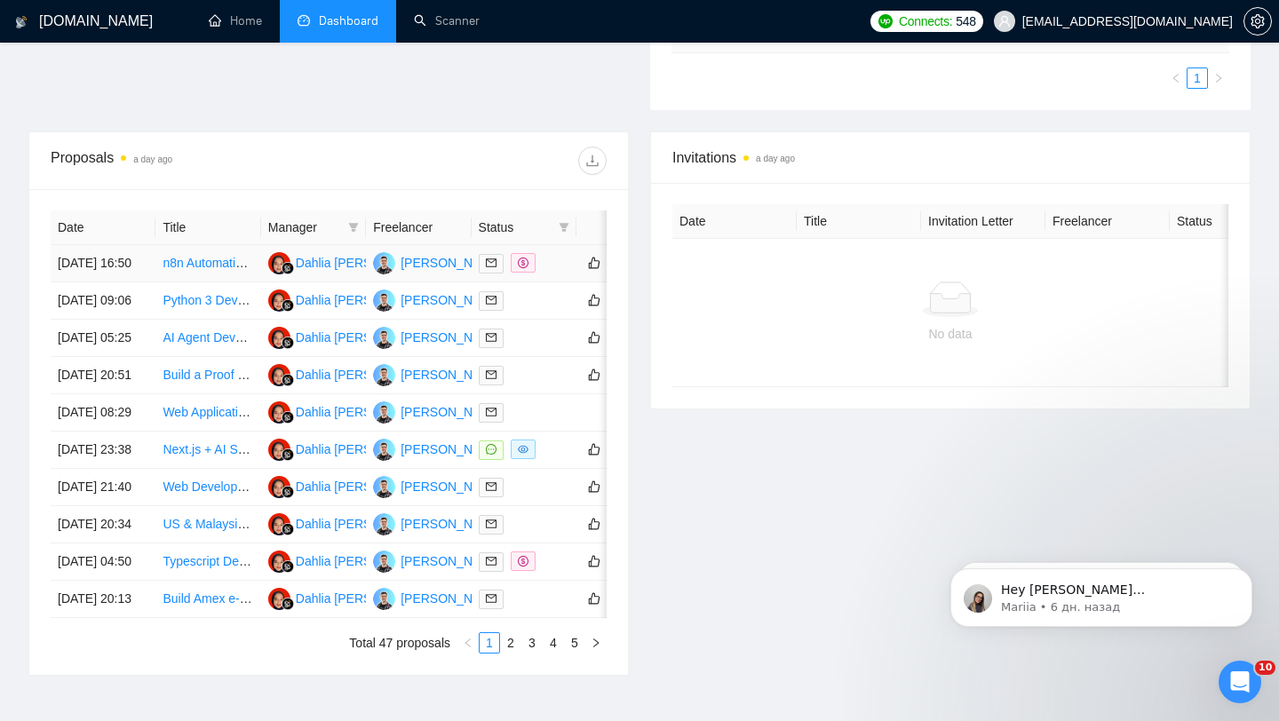
click at [564, 283] on td at bounding box center [524, 263] width 105 height 37
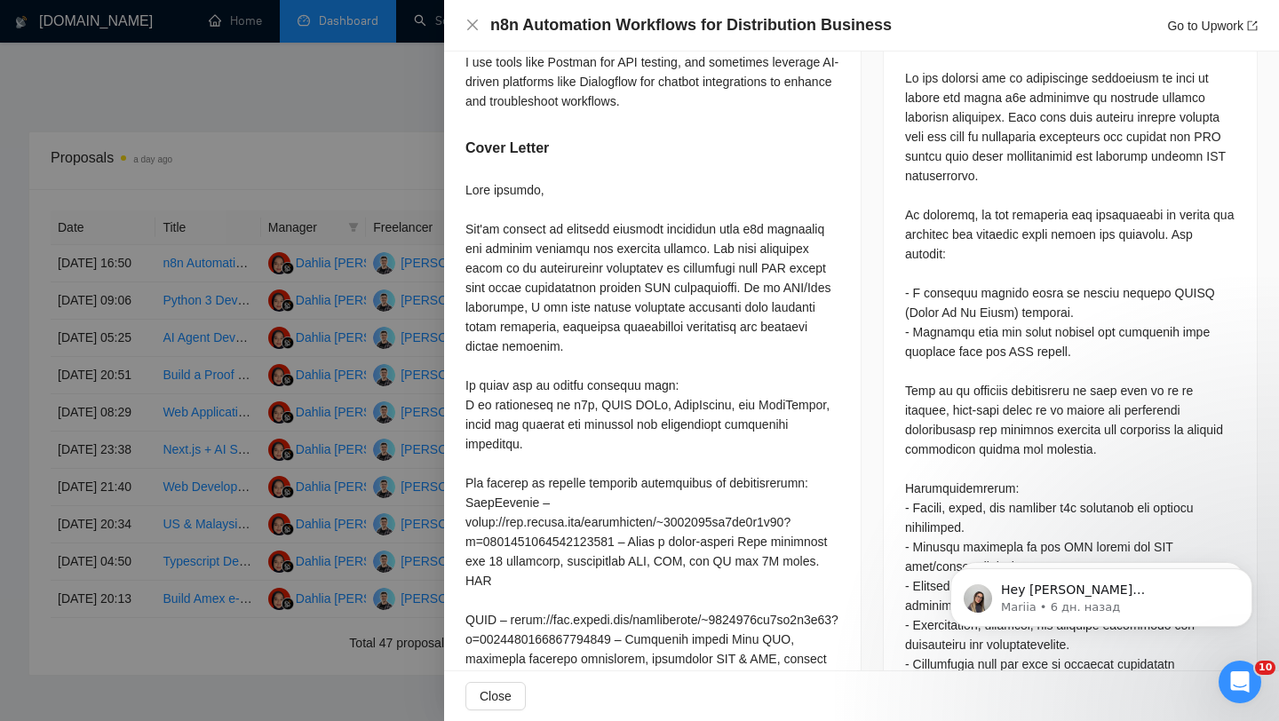
scroll to position [860, 0]
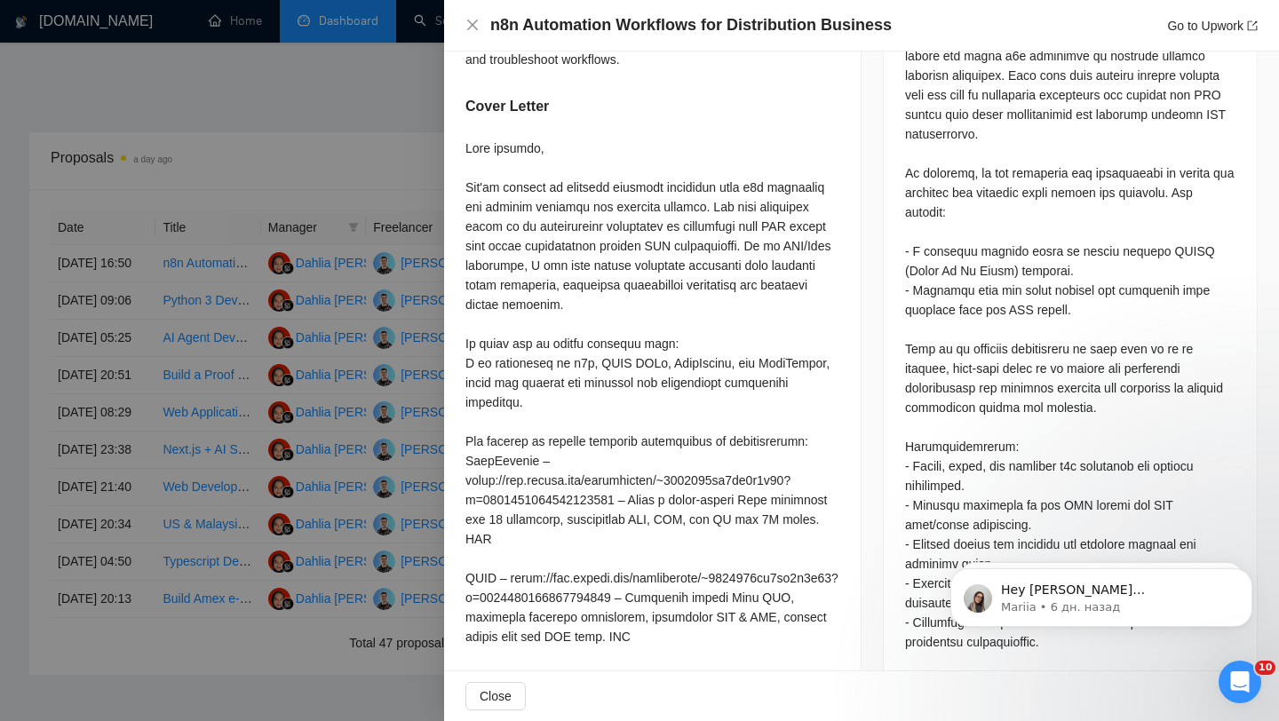
click at [390, 433] on div at bounding box center [639, 360] width 1279 height 721
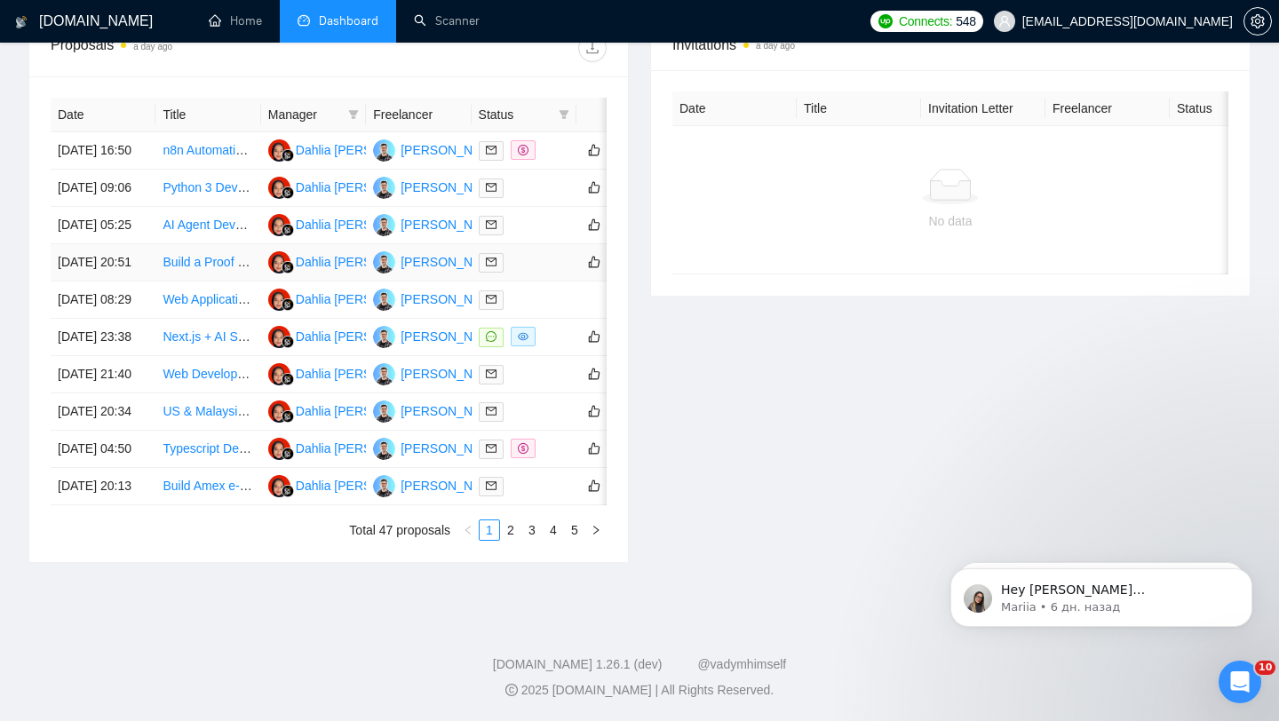
scroll to position [821, 0]
click at [550, 327] on div at bounding box center [524, 337] width 91 height 20
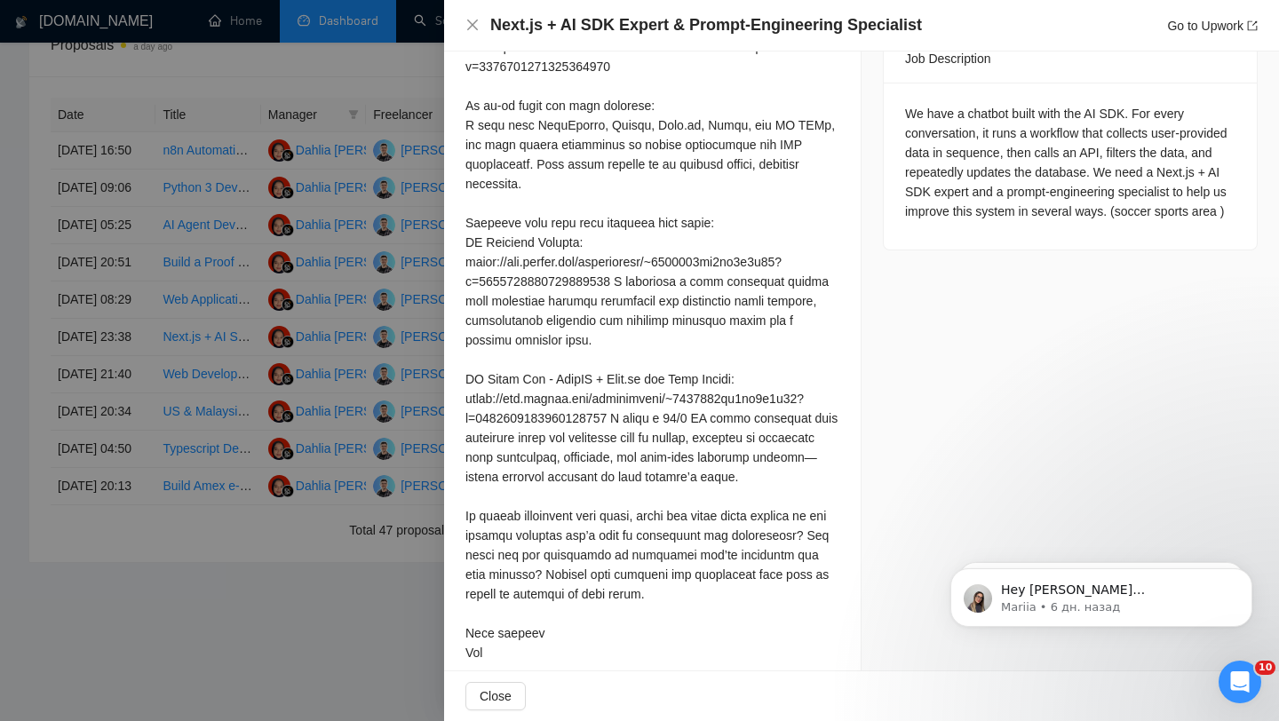
click at [409, 408] on div at bounding box center [639, 360] width 1279 height 721
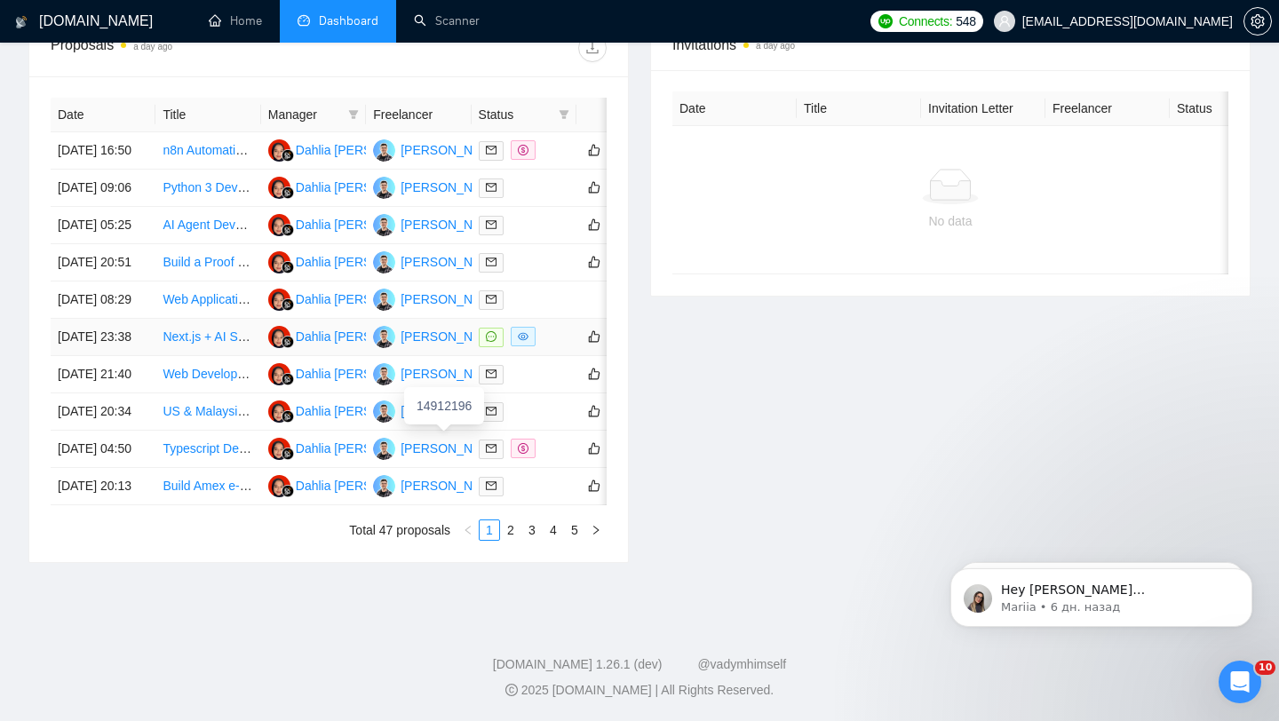
click at [426, 387] on div "14912196" at bounding box center [444, 405] width 80 height 37
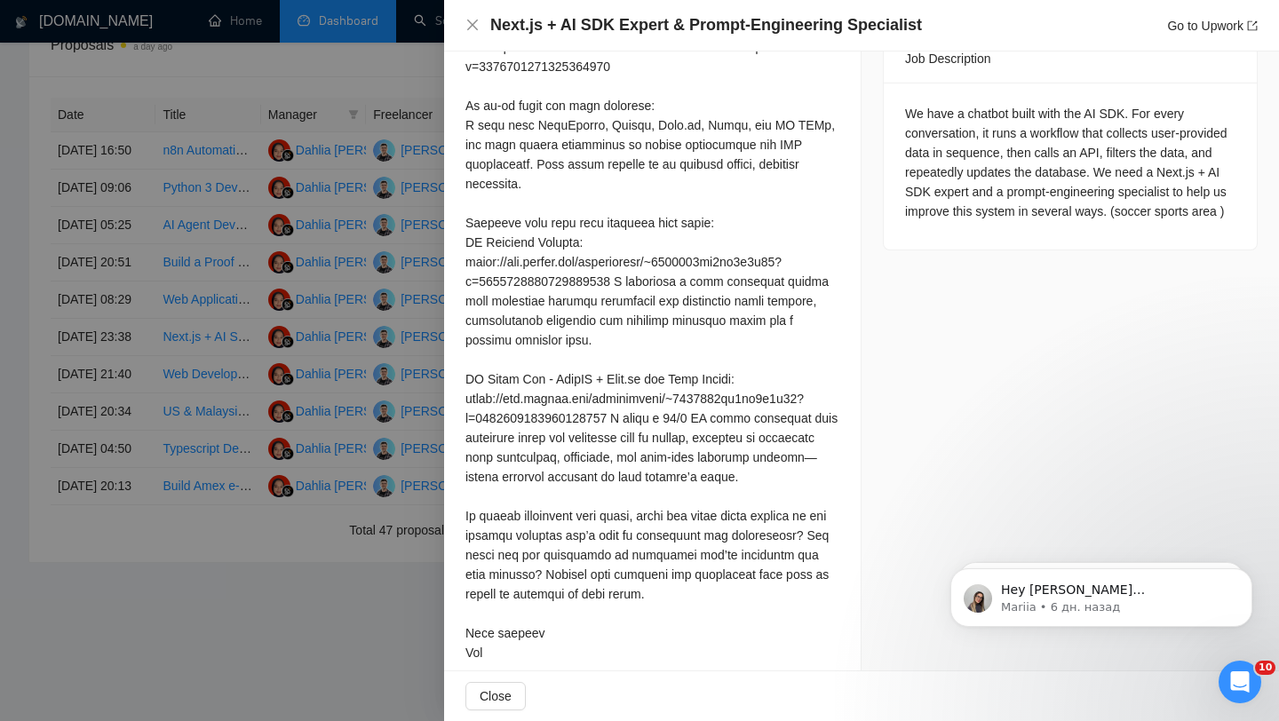
click at [410, 322] on div at bounding box center [639, 360] width 1279 height 721
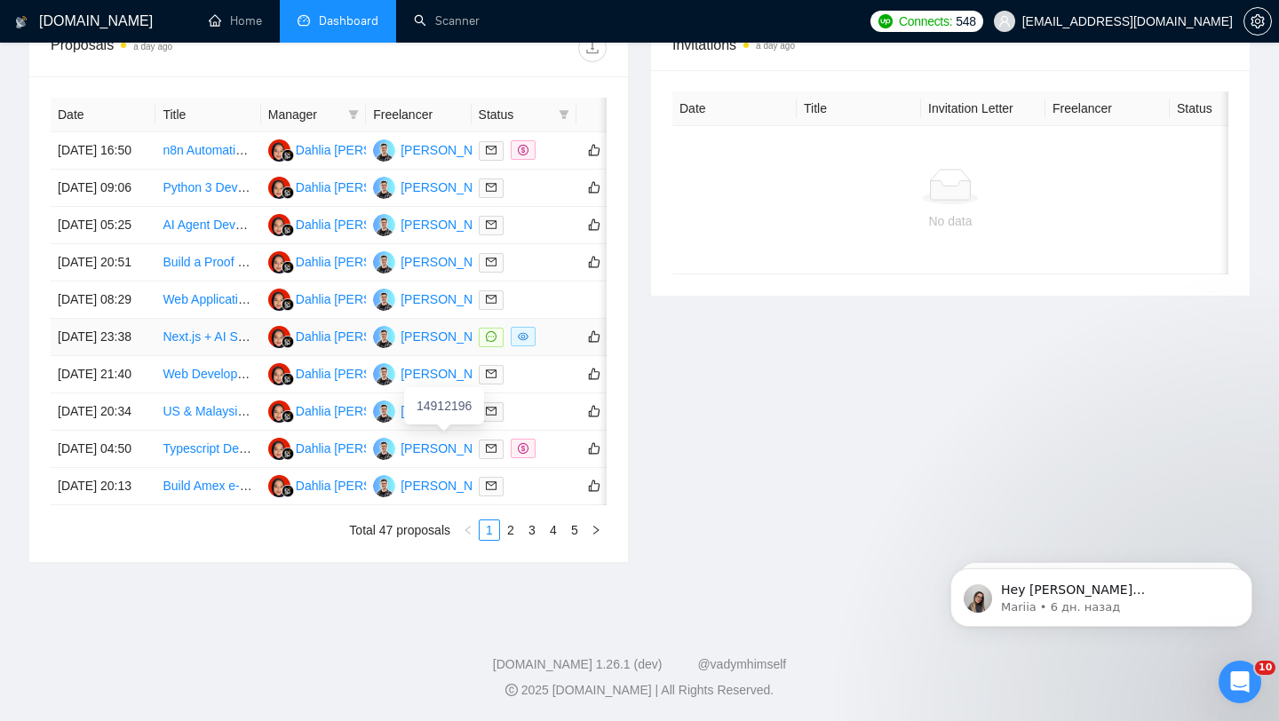
click at [412, 327] on div "[PERSON_NAME]" at bounding box center [452, 337] width 102 height 20
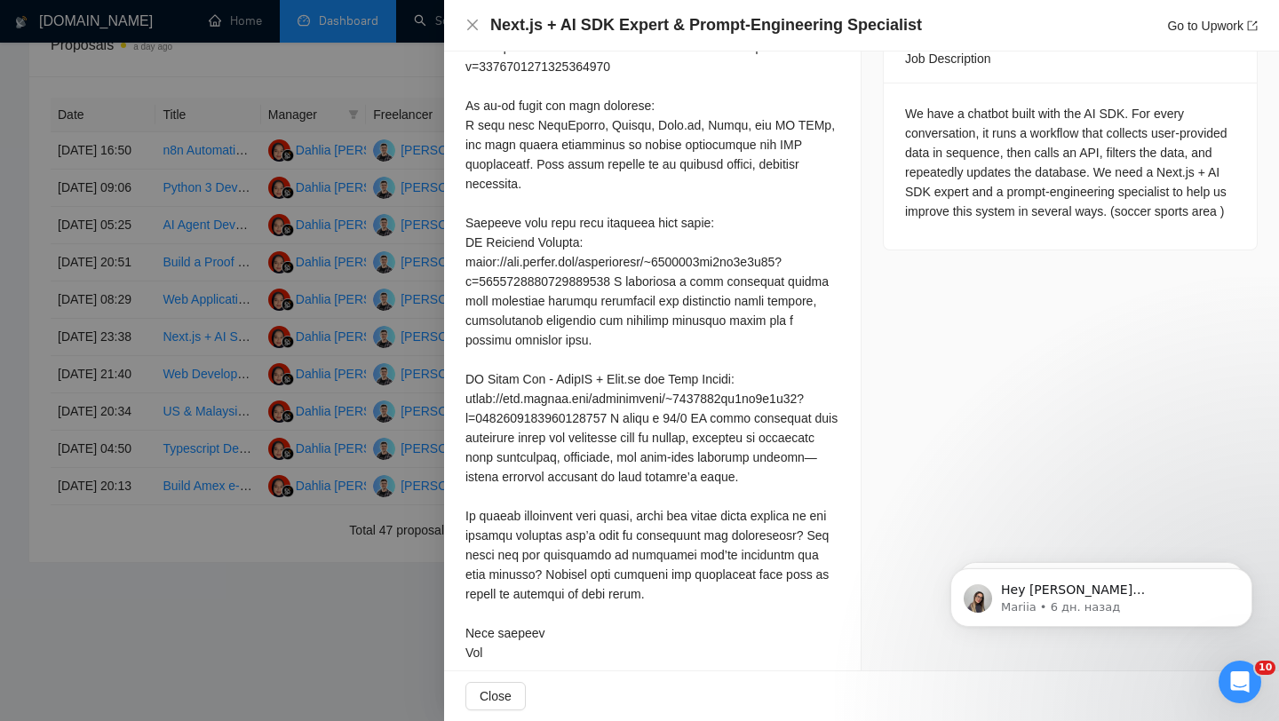
click at [338, 344] on div at bounding box center [639, 360] width 1279 height 721
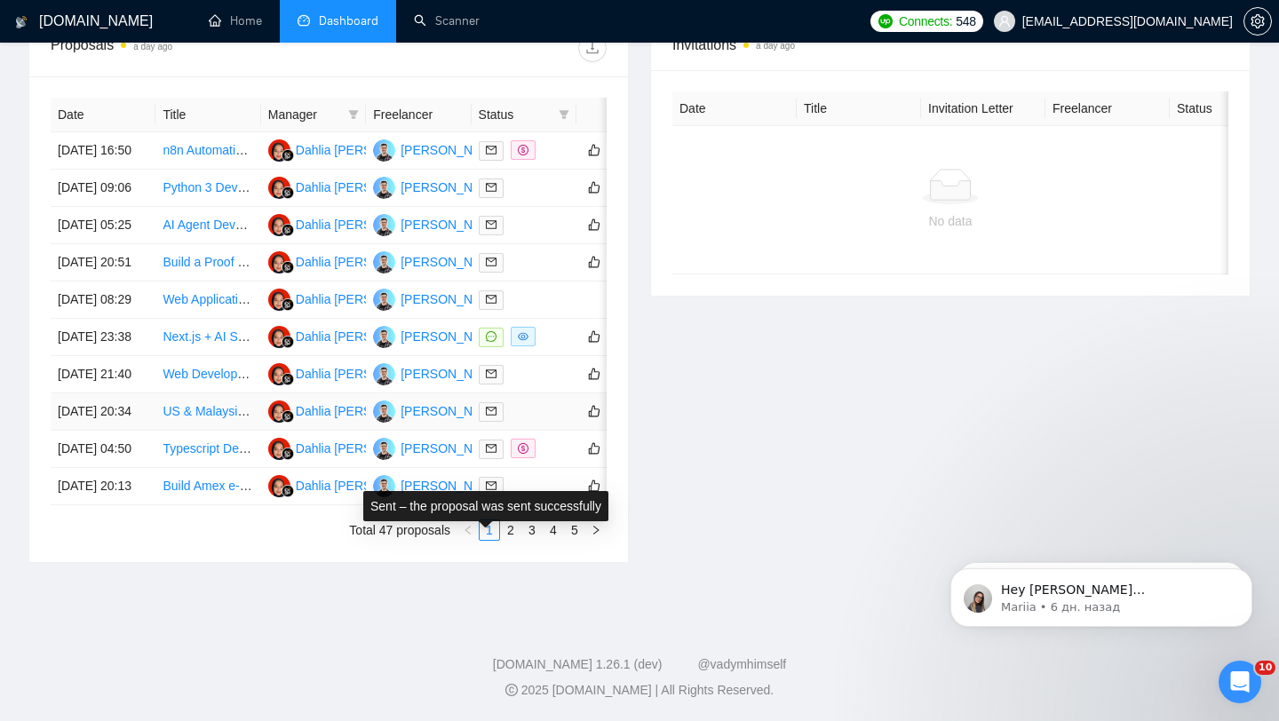
scroll to position [874, 0]
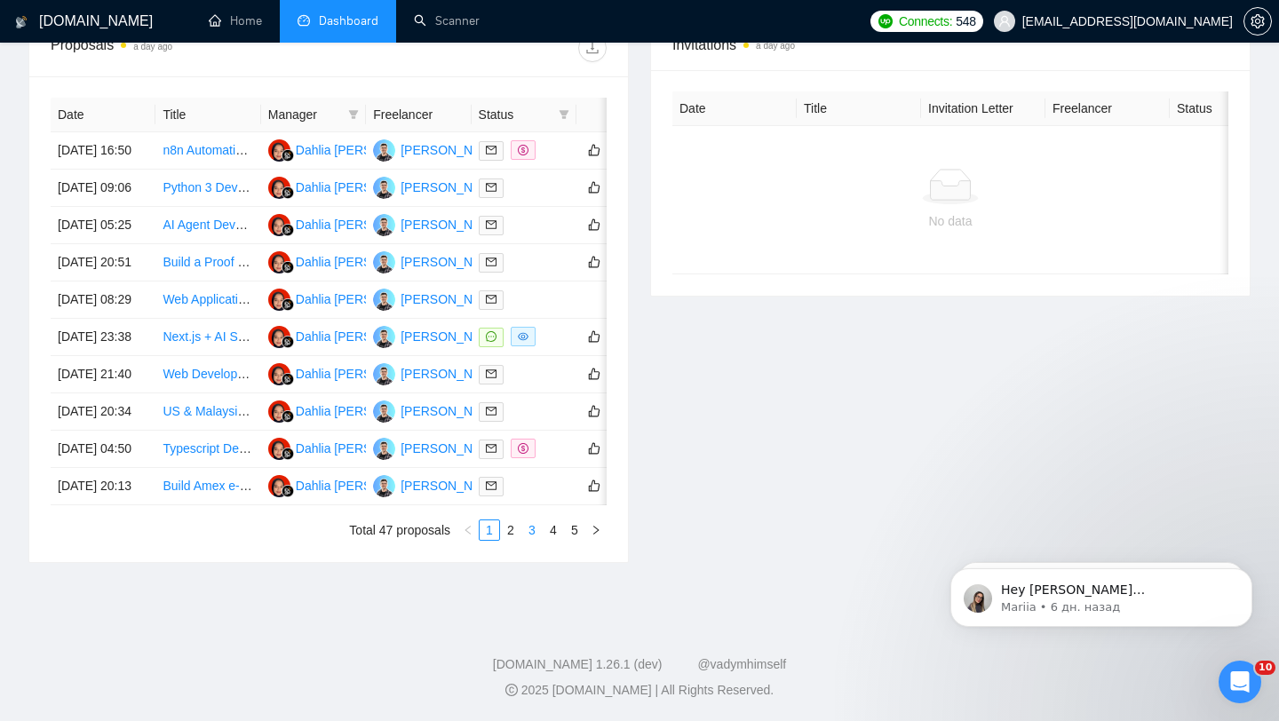
click at [533, 530] on link "3" at bounding box center [532, 531] width 20 height 20
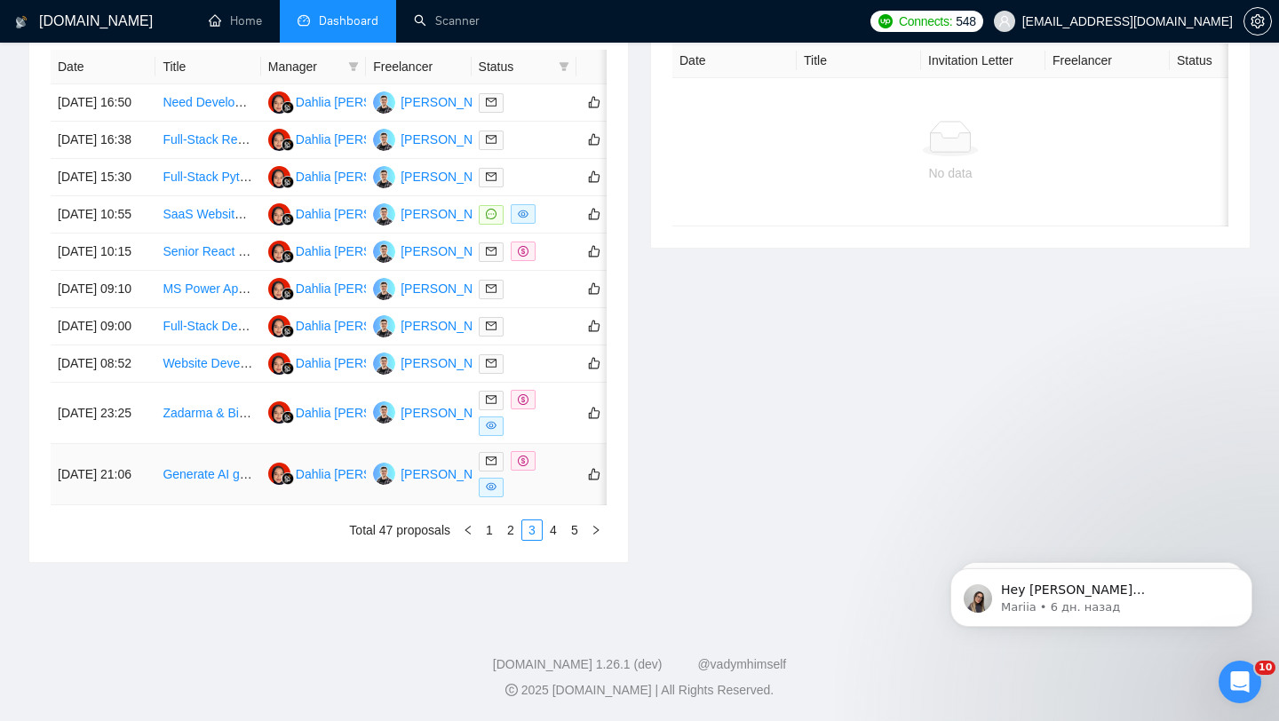
scroll to position [40, 0]
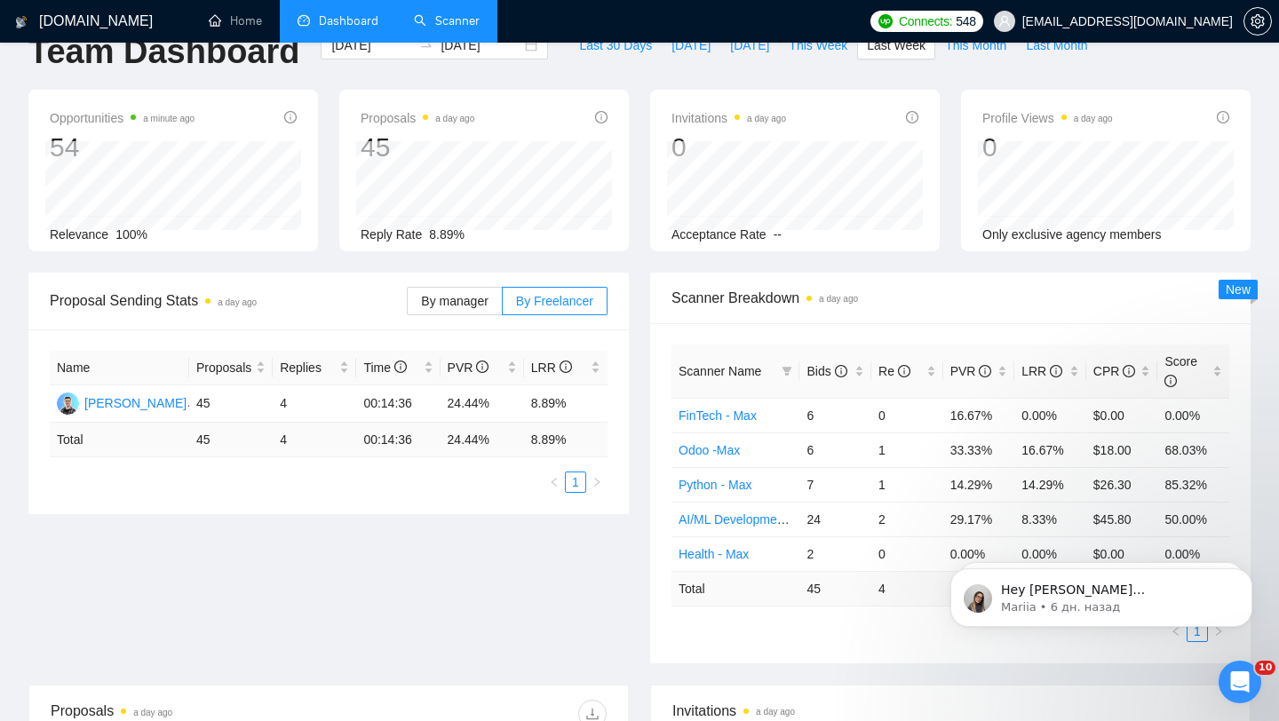
click at [450, 21] on link "Scanner" at bounding box center [447, 20] width 66 height 15
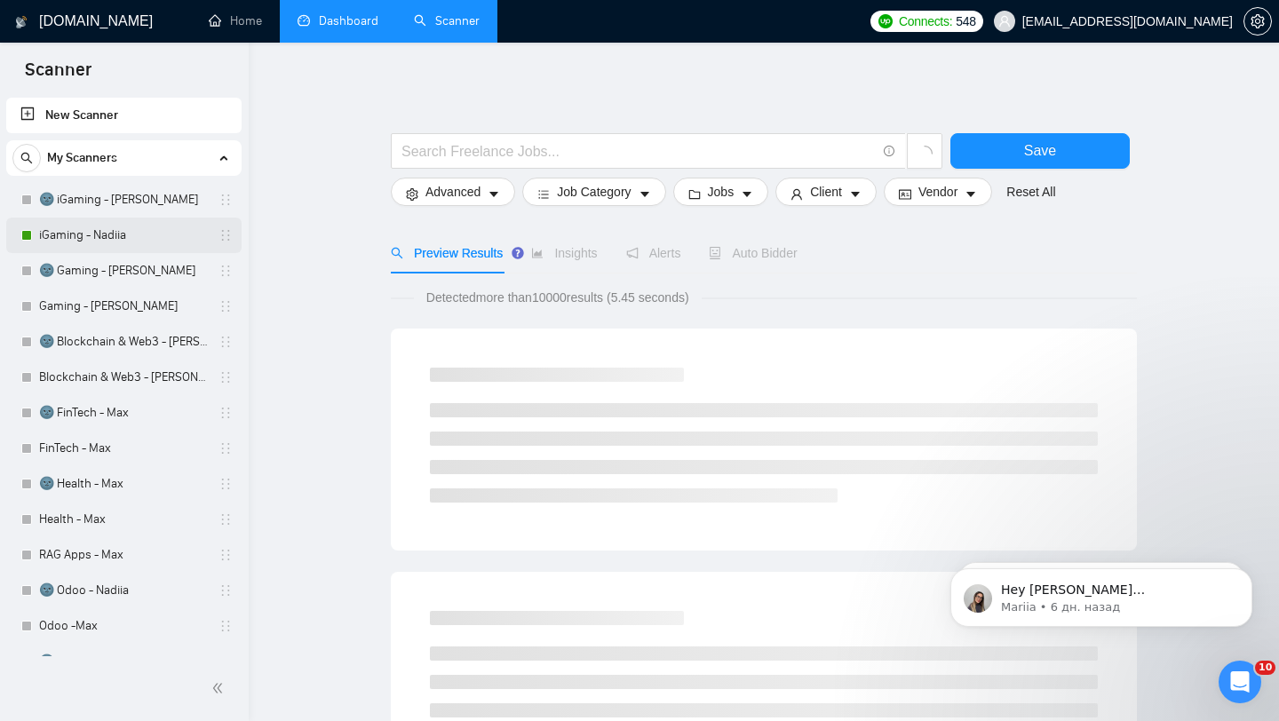
click at [116, 230] on link "iGaming - Nadiia" at bounding box center [123, 236] width 169 height 36
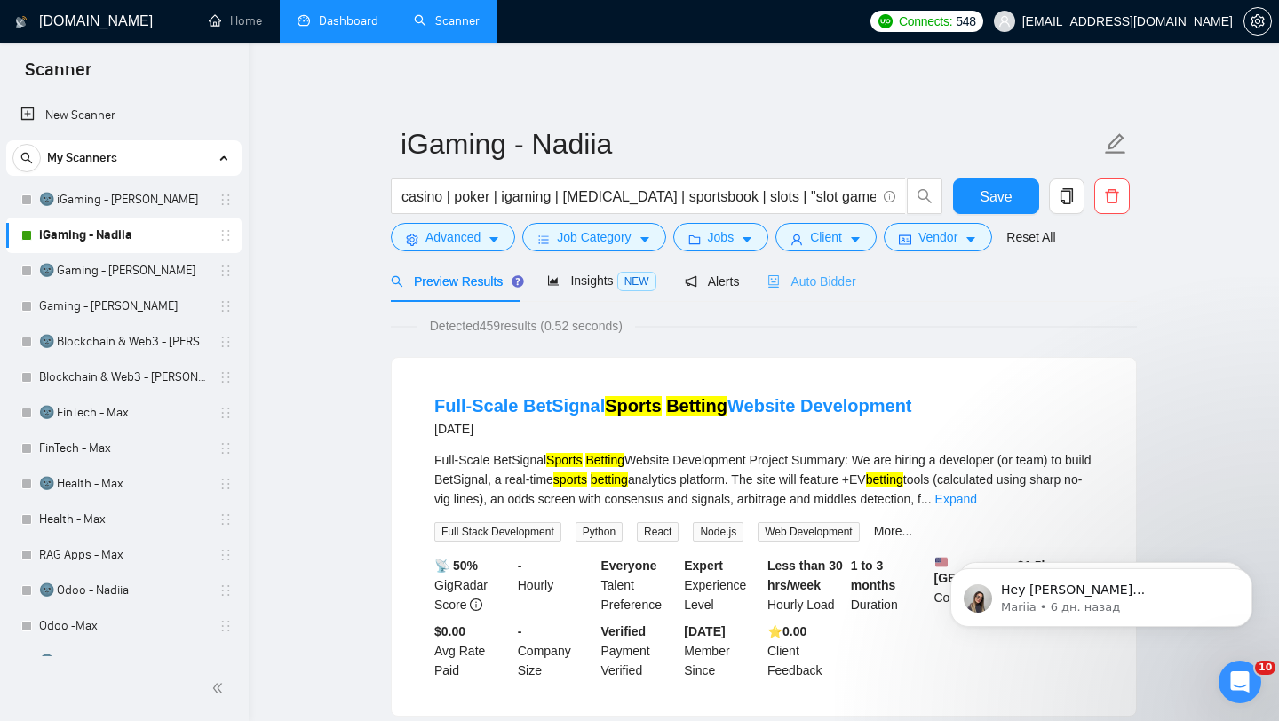
click at [817, 295] on div "Auto Bidder" at bounding box center [812, 281] width 88 height 42
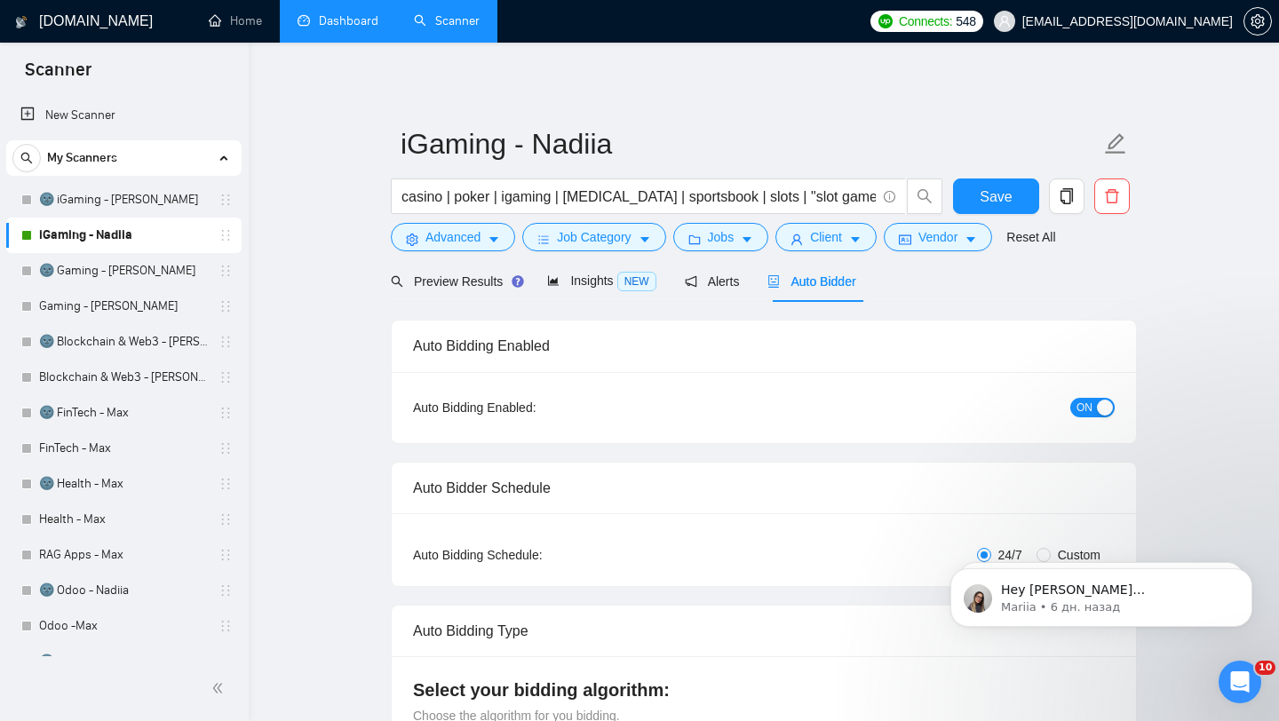
checkbox input "true"
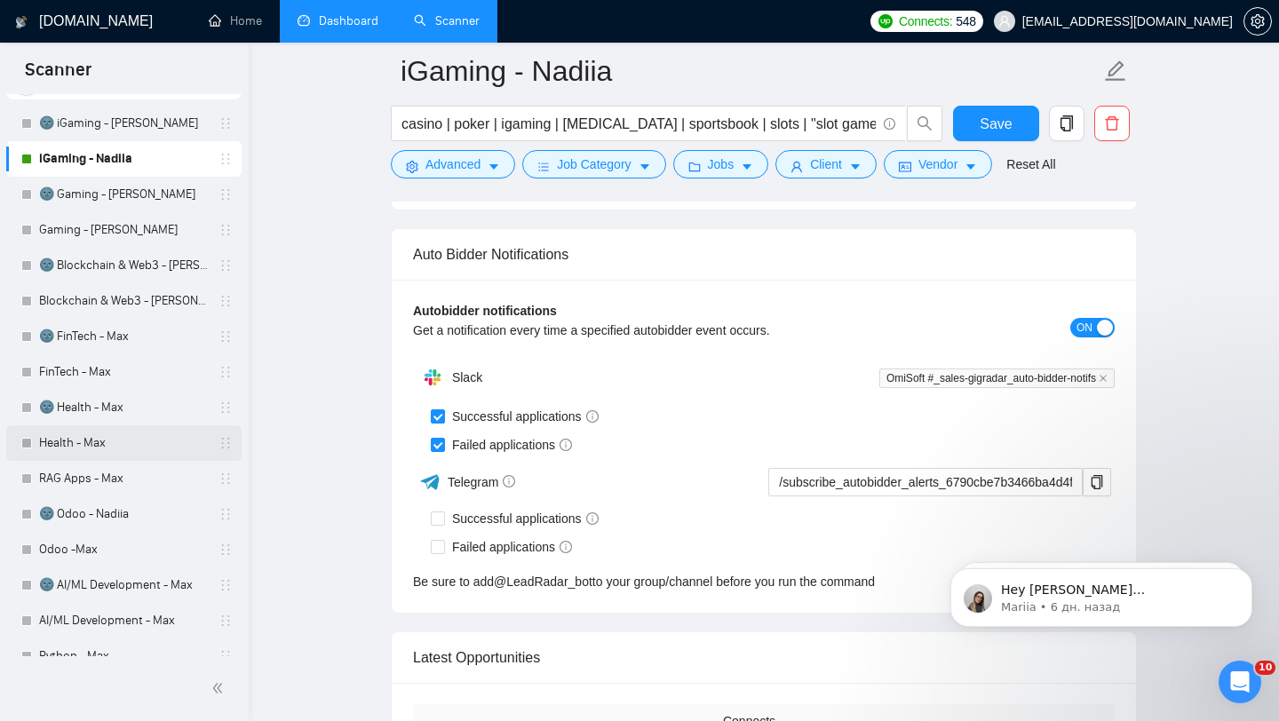
scroll to position [84, 0]
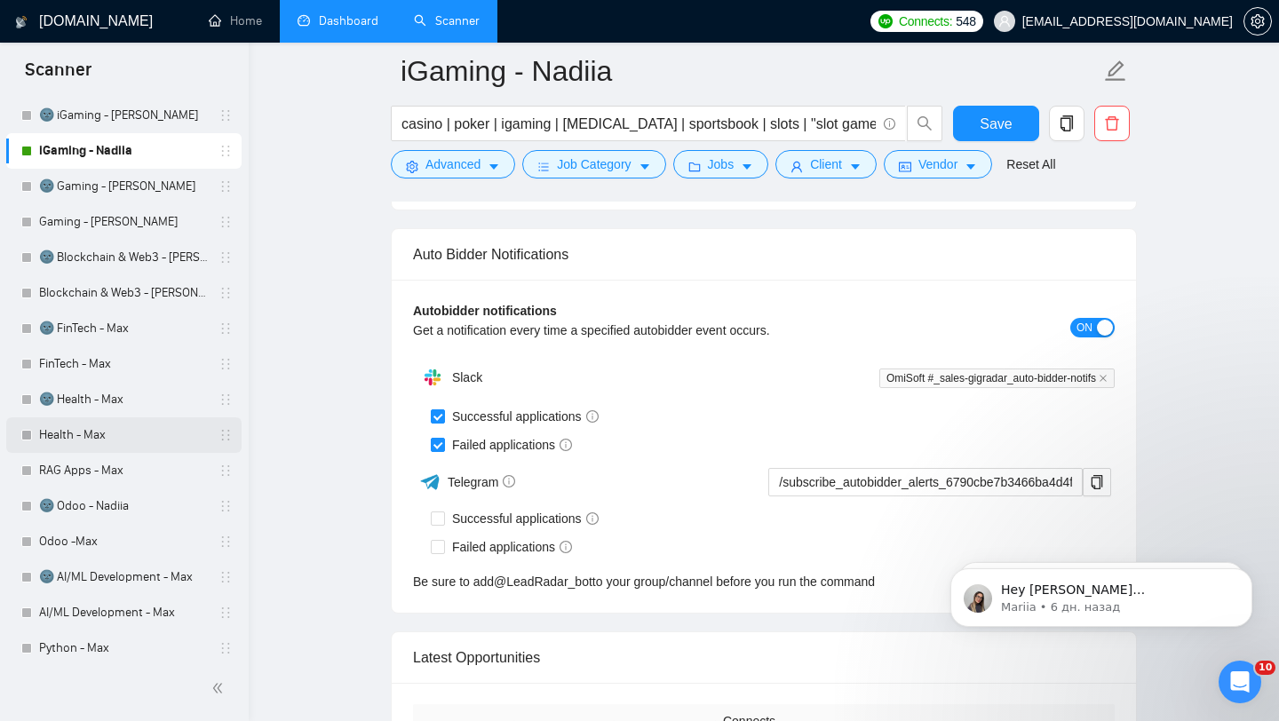
click at [123, 502] on link "🌚 Odoo - Nadiia" at bounding box center [123, 507] width 169 height 36
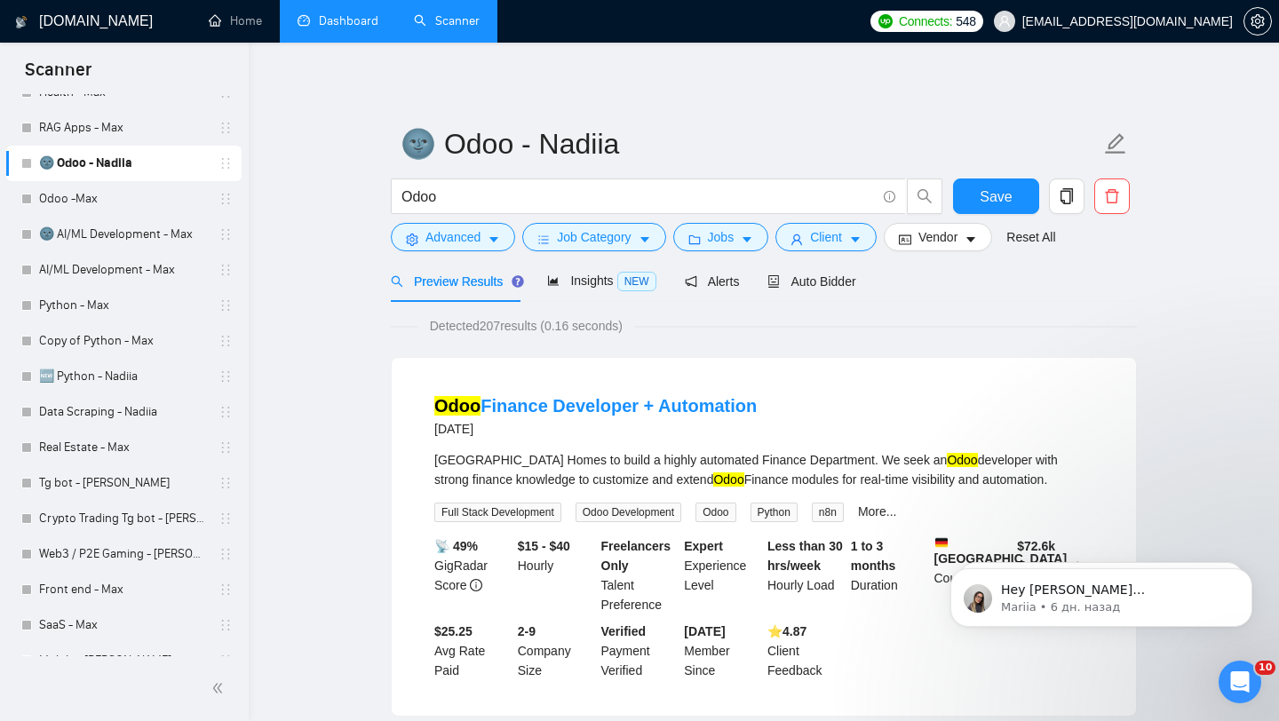
scroll to position [442, 0]
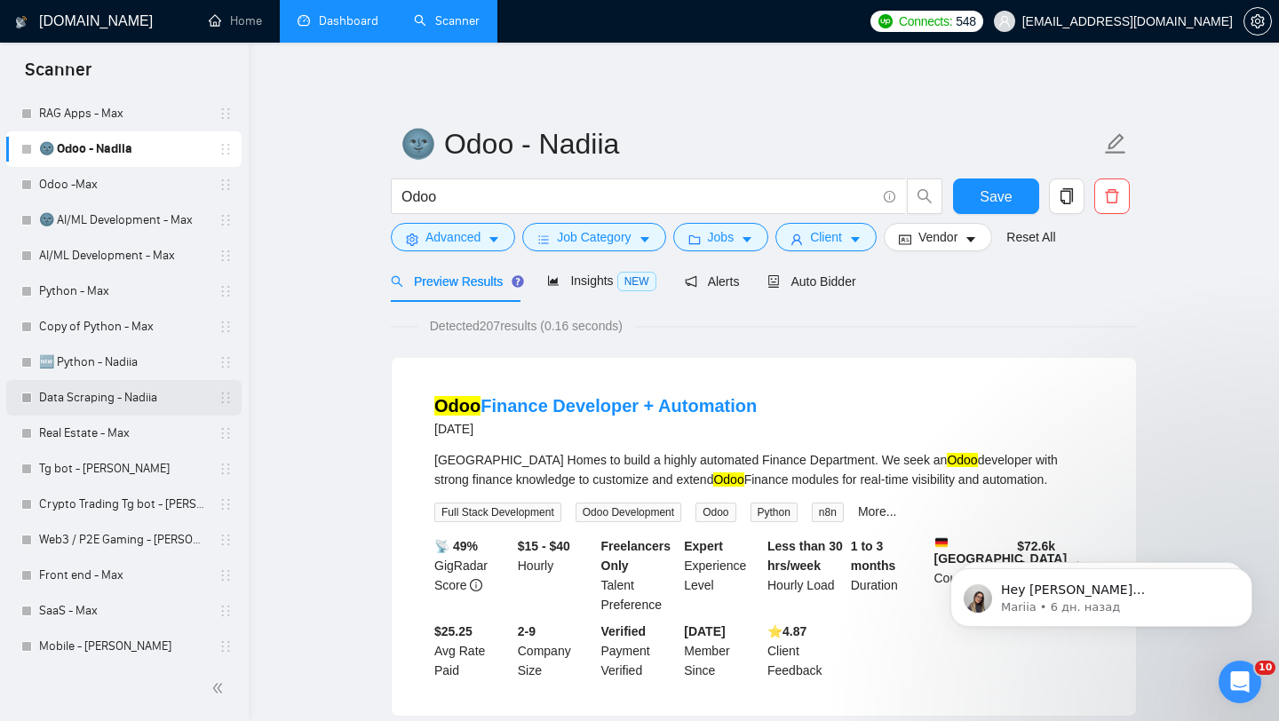
click at [131, 414] on link "Data Scraping - Nadiia" at bounding box center [123, 398] width 169 height 36
